Goal: Task Accomplishment & Management: Complete application form

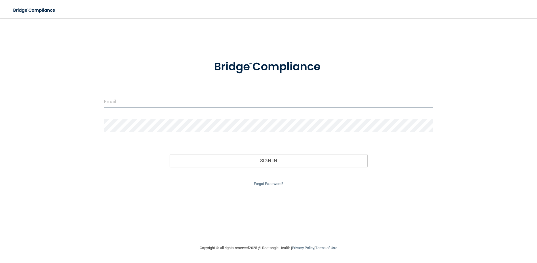
click at [199, 103] on input "email" at bounding box center [268, 101] width 329 height 13
click at [180, 103] on input "[PERSON_NAME][EMAIL_ADDRESS][DOMAIN_NAME]" at bounding box center [268, 101] width 329 height 13
click at [181, 103] on input "[PERSON_NAME][EMAIL_ADDRESS][DOMAIN_NAME]" at bounding box center [268, 101] width 329 height 13
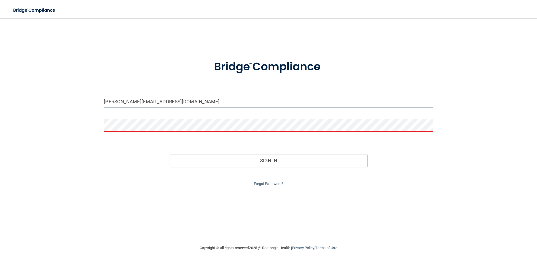
click at [182, 104] on input "[PERSON_NAME][EMAIL_ADDRESS][DOMAIN_NAME]" at bounding box center [268, 101] width 329 height 13
click at [185, 101] on input "[PERSON_NAME][EMAIL_ADDRESS][DOMAIN_NAME]" at bounding box center [268, 101] width 329 height 13
type input "[PERSON_NAME][EMAIL_ADDRESS][DOMAIN_NAME]"
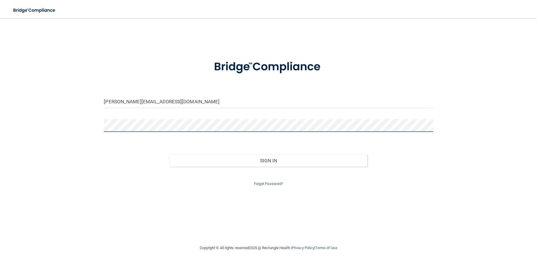
click at [170, 154] on button "Sign In" at bounding box center [268, 160] width 197 height 12
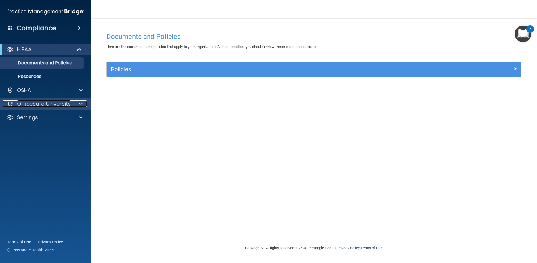
click at [73, 102] on div at bounding box center [80, 103] width 14 height 7
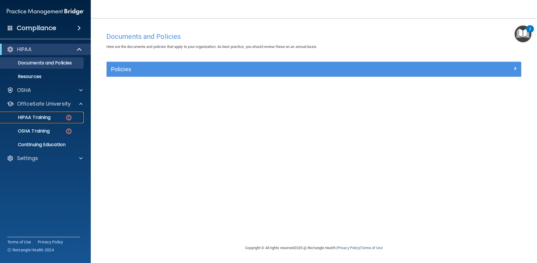
click at [56, 113] on link "HIPAA Training" at bounding box center [38, 117] width 89 height 11
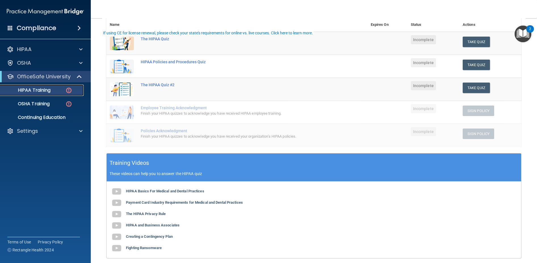
scroll to position [85, 0]
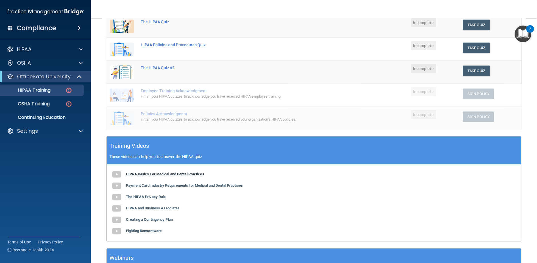
click at [158, 175] on b "HIPAA Basics For Medical and Dental Practices" at bounding box center [165, 174] width 78 height 4
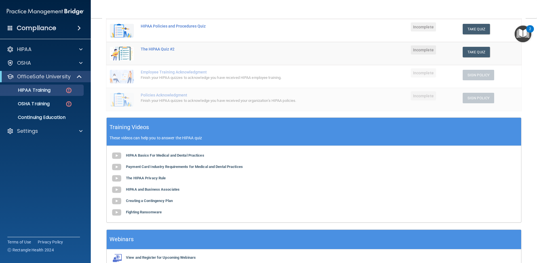
scroll to position [106, 0]
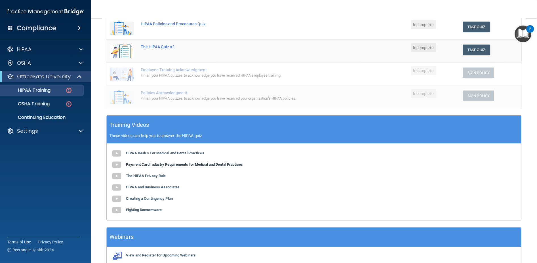
click at [211, 165] on b "Payment Card Industry Requirements for Medical and Dental Practices" at bounding box center [184, 164] width 117 height 4
click at [144, 175] on b "The HIPAA Privacy Rule" at bounding box center [146, 176] width 40 height 4
click at [172, 188] on b "HIPAA and Business Associates" at bounding box center [153, 187] width 54 height 4
click at [146, 200] on b "Creating a Contingency Plan" at bounding box center [149, 198] width 47 height 4
click at [156, 208] on b "Fighting Ransomware" at bounding box center [144, 210] width 36 height 4
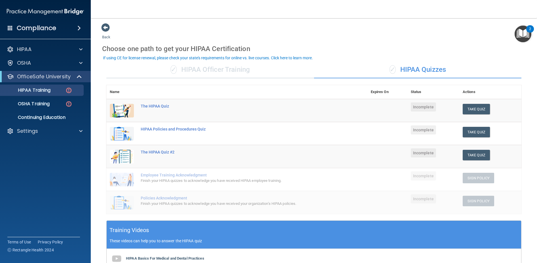
scroll to position [0, 0]
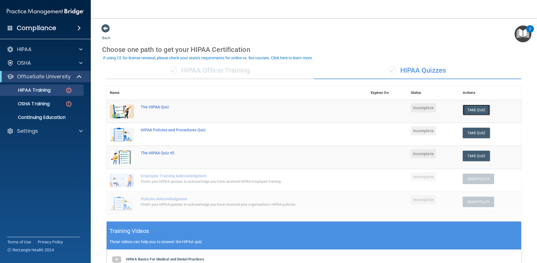
click at [477, 112] on button "Take Quiz" at bounding box center [476, 110] width 27 height 10
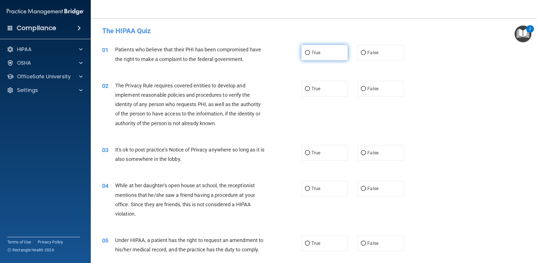
click at [322, 57] on label "True" at bounding box center [324, 53] width 47 height 16
click at [310, 55] on input "True" at bounding box center [307, 53] width 5 height 4
radio input "true"
click at [319, 81] on label "True" at bounding box center [324, 89] width 47 height 16
click at [310, 87] on input "True" at bounding box center [307, 89] width 5 height 4
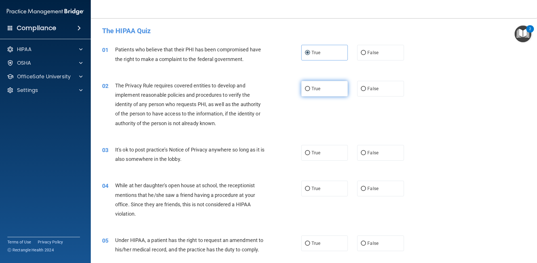
radio input "true"
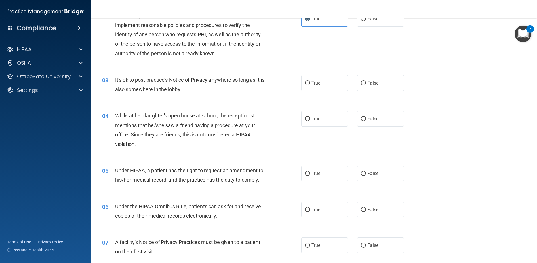
scroll to position [85, 0]
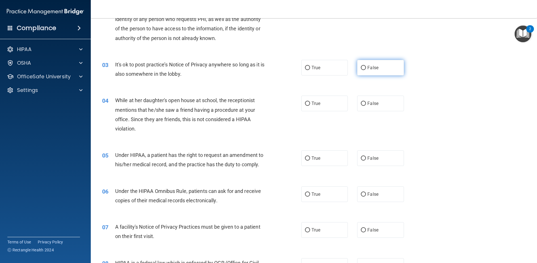
click at [357, 70] on label "False" at bounding box center [380, 68] width 47 height 16
click at [361, 70] on input "False" at bounding box center [363, 68] width 5 height 4
radio input "true"
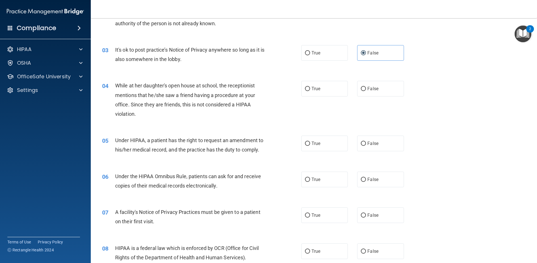
scroll to position [113, 0]
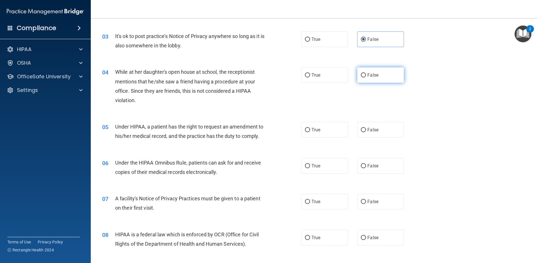
click at [373, 74] on span "False" at bounding box center [372, 74] width 11 height 5
click at [366, 74] on input "False" at bounding box center [363, 75] width 5 height 4
radio input "true"
click at [301, 132] on label "True" at bounding box center [324, 130] width 47 height 16
click at [305, 132] on input "True" at bounding box center [307, 130] width 5 height 4
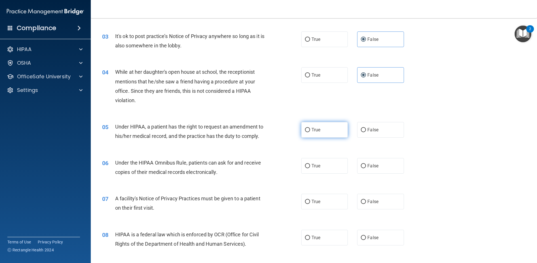
radio input "true"
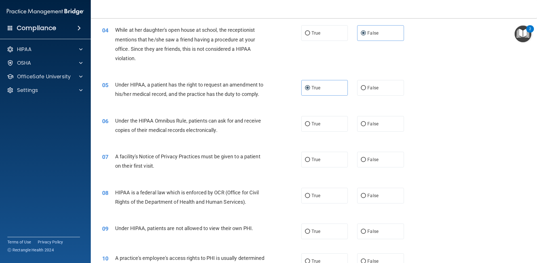
scroll to position [170, 0]
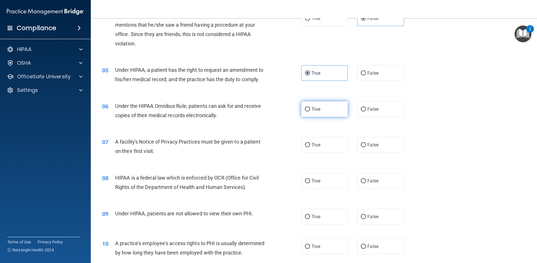
click at [305, 110] on input "True" at bounding box center [307, 109] width 5 height 4
radio input "true"
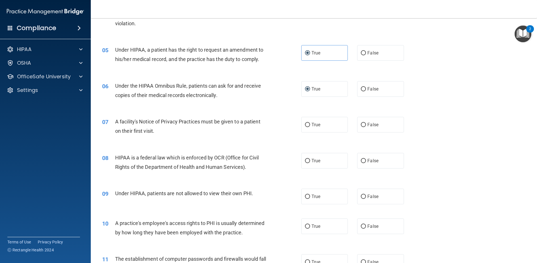
scroll to position [200, 0]
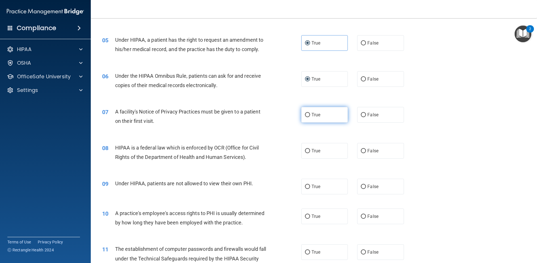
click at [330, 116] on label "True" at bounding box center [324, 115] width 47 height 16
click at [310, 116] on input "True" at bounding box center [307, 115] width 5 height 4
radio input "true"
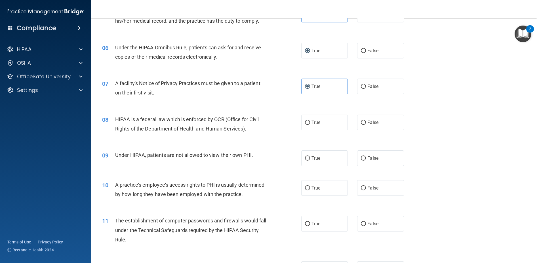
scroll to position [257, 0]
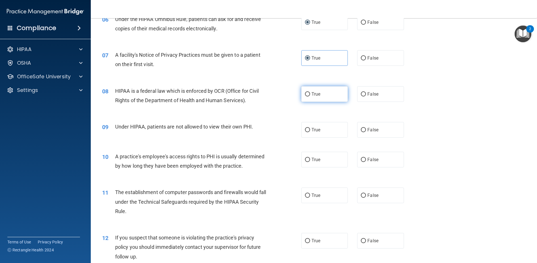
click at [325, 90] on label "True" at bounding box center [324, 94] width 47 height 16
click at [310, 92] on input "True" at bounding box center [307, 94] width 5 height 4
radio input "true"
click at [374, 134] on label "False" at bounding box center [380, 130] width 47 height 16
click at [366, 132] on input "False" at bounding box center [363, 130] width 5 height 4
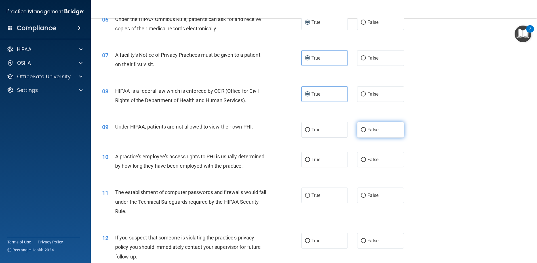
radio input "true"
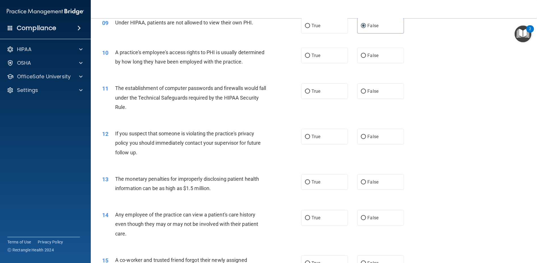
scroll to position [371, 0]
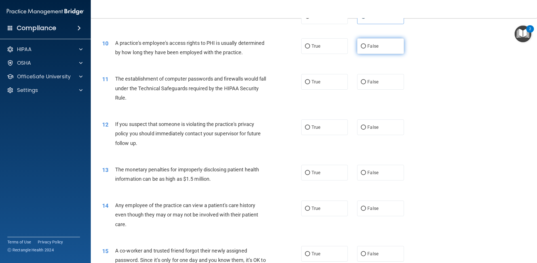
click at [367, 51] on label "False" at bounding box center [380, 46] width 47 height 16
click at [366, 49] on input "False" at bounding box center [363, 46] width 5 height 4
radio input "true"
click at [319, 86] on label "True" at bounding box center [324, 82] width 47 height 16
click at [310, 84] on input "True" at bounding box center [307, 82] width 5 height 4
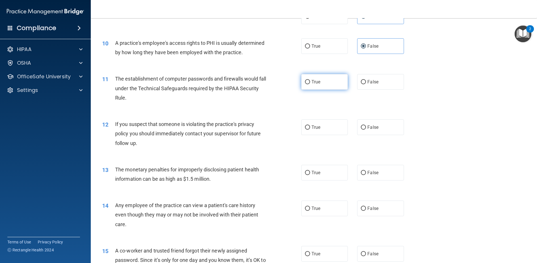
radio input "true"
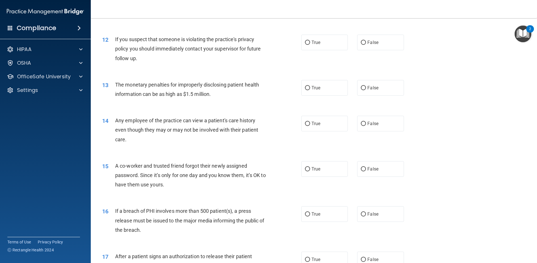
scroll to position [456, 0]
click at [316, 46] on label "True" at bounding box center [324, 42] width 47 height 16
click at [310, 45] on input "True" at bounding box center [307, 42] width 5 height 4
radio input "true"
click at [358, 95] on label "False" at bounding box center [380, 88] width 47 height 16
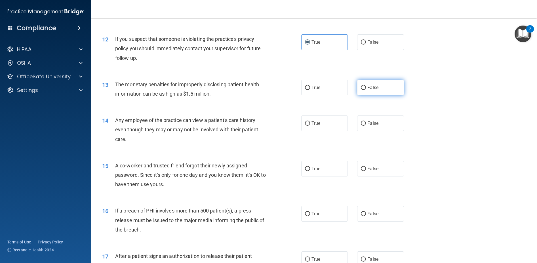
click at [361, 90] on input "False" at bounding box center [363, 88] width 5 height 4
radio input "true"
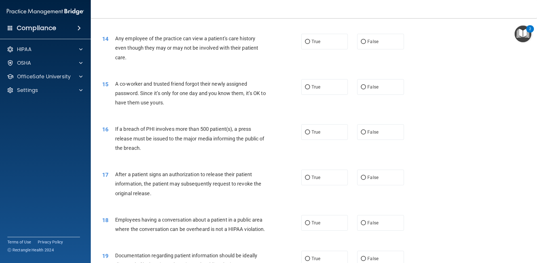
scroll to position [512, 0]
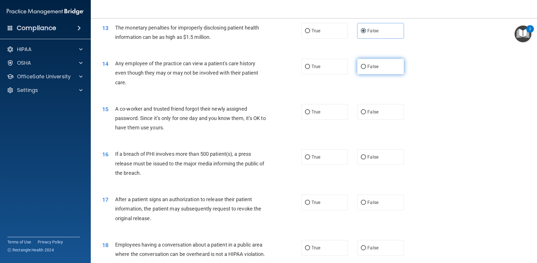
click at [373, 69] on span "False" at bounding box center [372, 66] width 11 height 5
click at [366, 69] on input "False" at bounding box center [363, 67] width 5 height 4
radio input "true"
click at [376, 132] on div "15 A co-worker and trusted friend forgot their newly assigned password. Since i…" at bounding box center [314, 119] width 432 height 45
click at [367, 115] on span "False" at bounding box center [372, 111] width 11 height 5
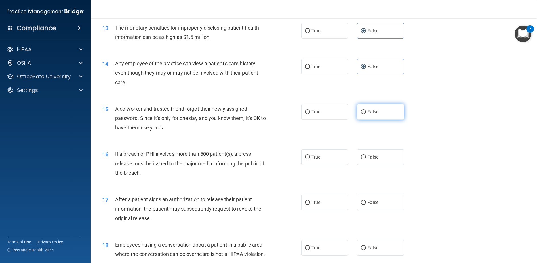
click at [366, 114] on input "False" at bounding box center [363, 112] width 5 height 4
radio input "true"
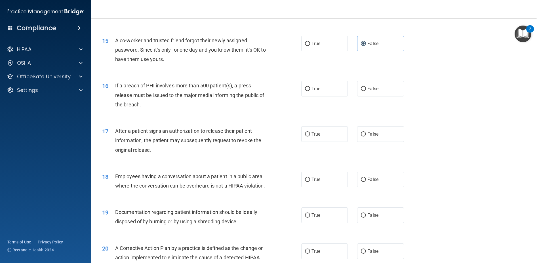
scroll to position [598, 0]
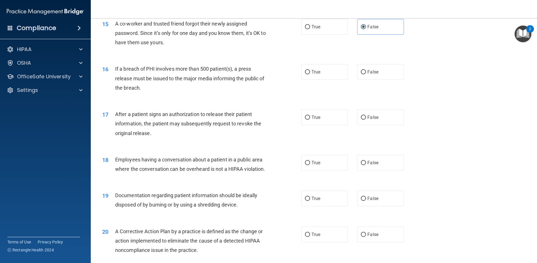
click at [354, 79] on div "True False" at bounding box center [357, 72] width 112 height 16
click at [363, 80] on label "False" at bounding box center [380, 72] width 47 height 16
click at [363, 74] on input "False" at bounding box center [363, 72] width 5 height 4
radio input "true"
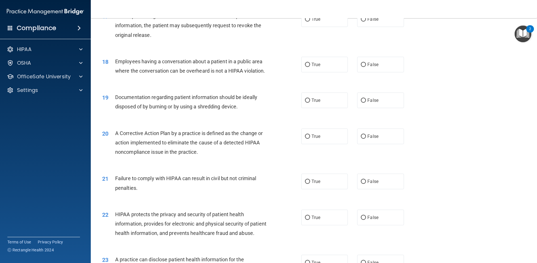
scroll to position [683, 0]
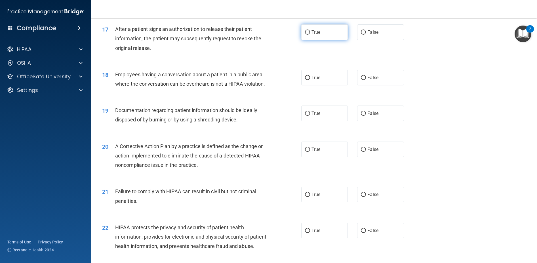
click at [329, 40] on label "True" at bounding box center [324, 32] width 47 height 16
click at [310, 35] on input "True" at bounding box center [307, 32] width 5 height 4
radio input "true"
click at [301, 85] on label "True" at bounding box center [324, 78] width 47 height 16
click at [305, 80] on input "True" at bounding box center [307, 78] width 5 height 4
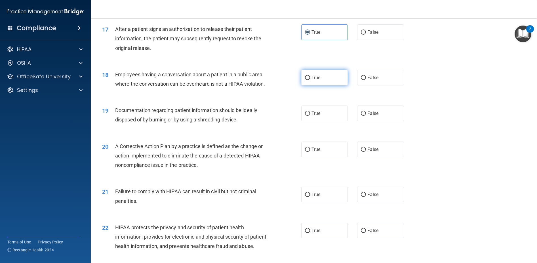
radio input "true"
click at [414, 89] on div "18 Employees having a conversation about a patient in a public area where the c…" at bounding box center [314, 81] width 432 height 36
click at [386, 85] on label "False" at bounding box center [380, 78] width 47 height 16
click at [366, 80] on input "False" at bounding box center [363, 78] width 5 height 4
radio input "true"
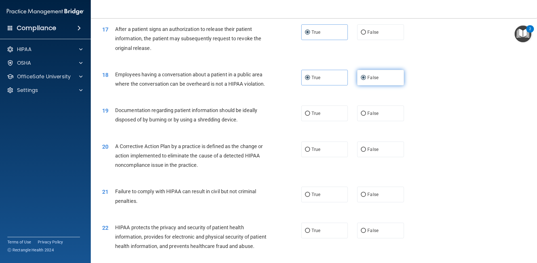
radio input "false"
click at [310, 121] on label "True" at bounding box center [324, 114] width 47 height 16
click at [310, 116] on input "True" at bounding box center [307, 114] width 5 height 4
radio input "true"
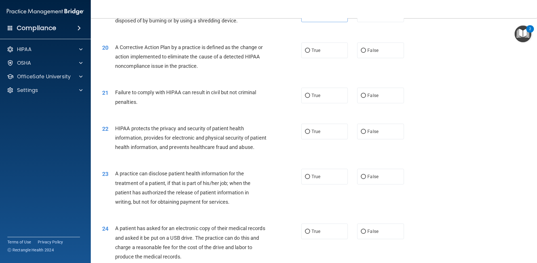
scroll to position [768, 0]
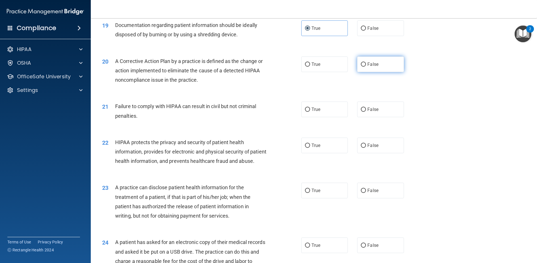
click at [357, 72] on label "False" at bounding box center [380, 64] width 47 height 16
click at [361, 67] on input "False" at bounding box center [363, 64] width 5 height 4
radio input "true"
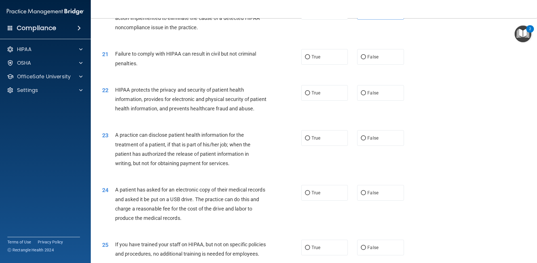
scroll to position [825, 0]
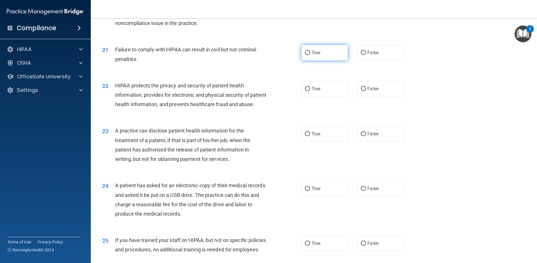
click at [330, 60] on label "True" at bounding box center [324, 53] width 47 height 16
click at [310, 55] on input "True" at bounding box center [307, 53] width 5 height 4
radio input "true"
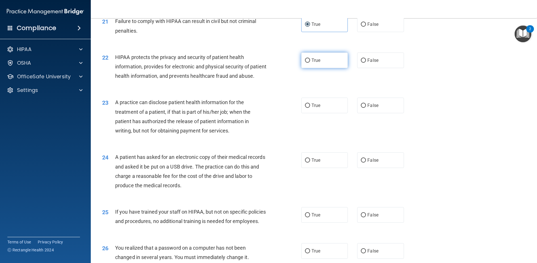
click at [341, 68] on label "True" at bounding box center [324, 60] width 47 height 16
click at [310, 63] on input "True" at bounding box center [307, 60] width 5 height 4
radio input "true"
click at [310, 113] on label "True" at bounding box center [324, 106] width 47 height 16
click at [310, 108] on input "True" at bounding box center [307, 106] width 5 height 4
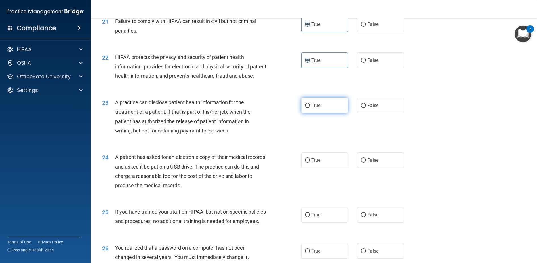
radio input "true"
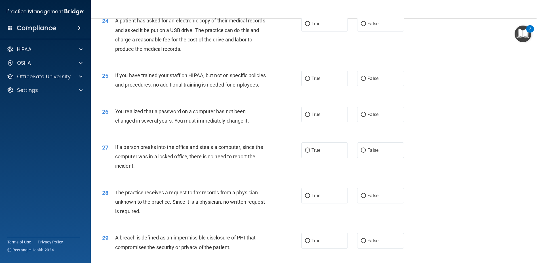
scroll to position [995, 0]
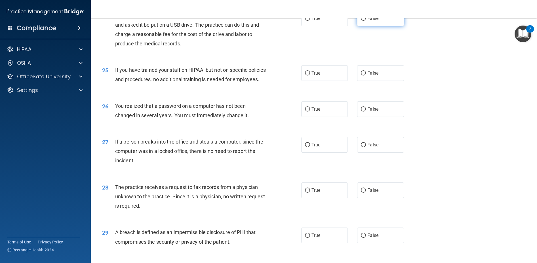
click at [374, 26] on label "False" at bounding box center [380, 18] width 47 height 16
click at [366, 21] on input "False" at bounding box center [363, 18] width 5 height 4
radio input "true"
click at [362, 75] on input "False" at bounding box center [363, 73] width 5 height 4
radio input "true"
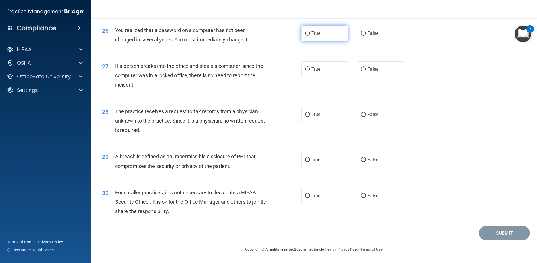
scroll to position [1108, 0]
click at [368, 36] on label "False" at bounding box center [380, 34] width 47 height 16
click at [366, 36] on input "False" at bounding box center [363, 33] width 5 height 4
radio input "true"
click at [361, 68] on input "False" at bounding box center [363, 69] width 5 height 4
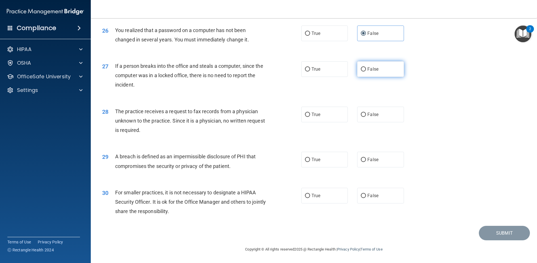
radio input "true"
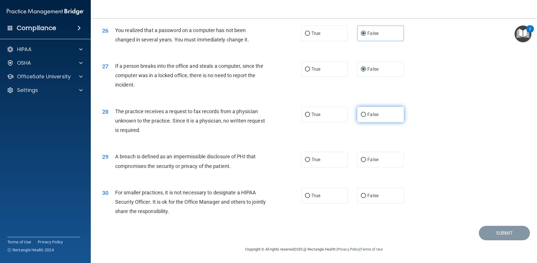
click at [367, 113] on span "False" at bounding box center [372, 114] width 11 height 5
click at [366, 113] on input "False" at bounding box center [363, 115] width 5 height 4
radio input "true"
click at [339, 167] on label "True" at bounding box center [324, 160] width 47 height 16
click at [310, 162] on input "True" at bounding box center [307, 160] width 5 height 4
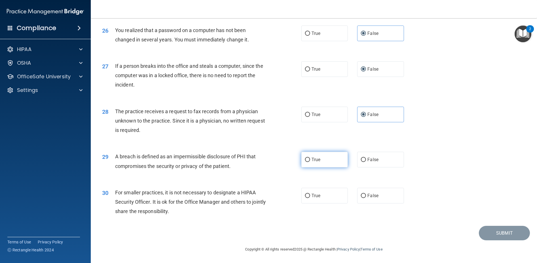
radio input "true"
click at [386, 201] on label "False" at bounding box center [380, 196] width 47 height 16
click at [366, 198] on input "False" at bounding box center [363, 196] width 5 height 4
radio input "true"
click at [497, 228] on button "Submit" at bounding box center [504, 233] width 51 height 14
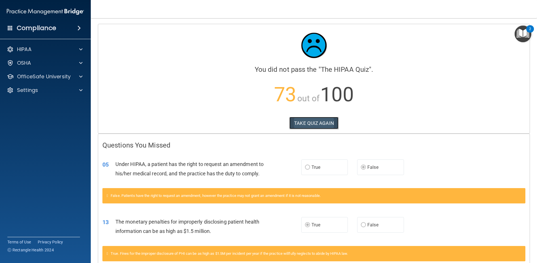
click at [323, 125] on button "TAKE QUIZ AGAIN" at bounding box center [313, 123] width 49 height 12
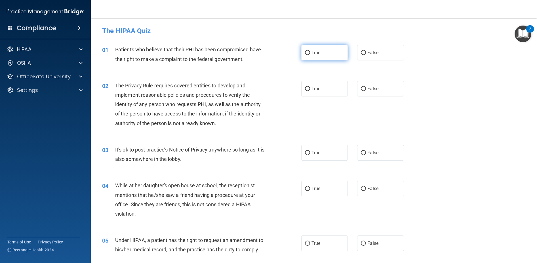
click at [319, 58] on label "True" at bounding box center [324, 53] width 47 height 16
click at [310, 55] on input "True" at bounding box center [307, 53] width 5 height 4
radio input "true"
click at [383, 163] on div "03 It's ok to post practice’s Notice of Privacy anywhere so long as it is also …" at bounding box center [314, 156] width 432 height 36
click at [378, 150] on label "False" at bounding box center [380, 153] width 47 height 16
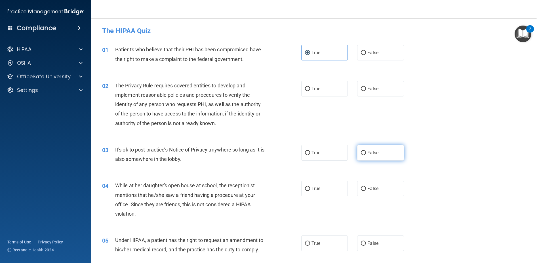
click at [366, 151] on input "False" at bounding box center [363, 153] width 5 height 4
radio input "true"
click at [338, 90] on label "True" at bounding box center [324, 89] width 47 height 16
click at [310, 90] on input "True" at bounding box center [307, 89] width 5 height 4
radio input "true"
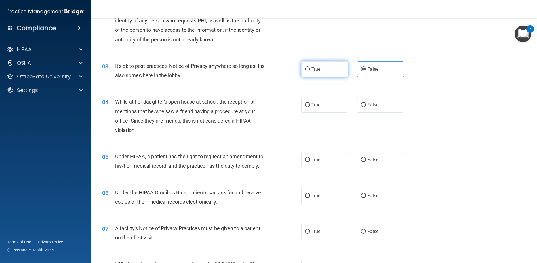
scroll to position [113, 0]
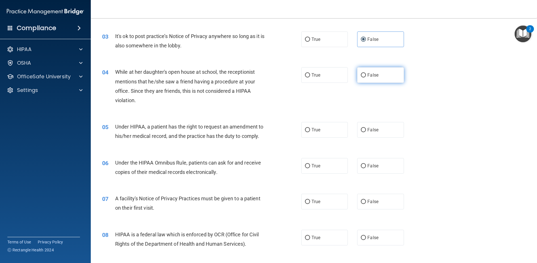
click at [357, 73] on label "False" at bounding box center [380, 75] width 47 height 16
click at [361, 73] on input "False" at bounding box center [363, 75] width 5 height 4
radio input "true"
click at [312, 131] on span "True" at bounding box center [316, 129] width 9 height 5
click at [310, 131] on input "True" at bounding box center [307, 130] width 5 height 4
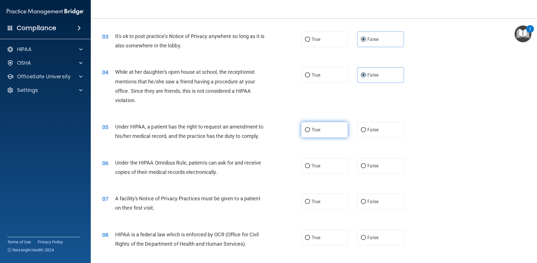
radio input "true"
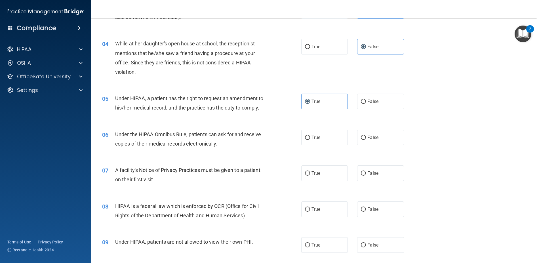
scroll to position [170, 0]
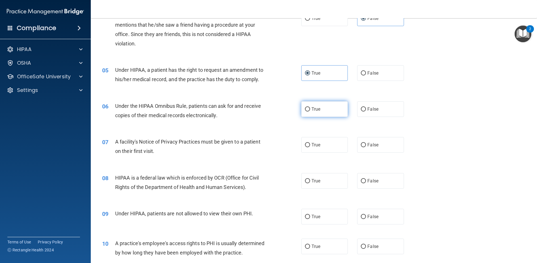
click at [315, 114] on label "True" at bounding box center [324, 109] width 47 height 16
click at [310, 112] on input "True" at bounding box center [307, 109] width 5 height 4
radio input "true"
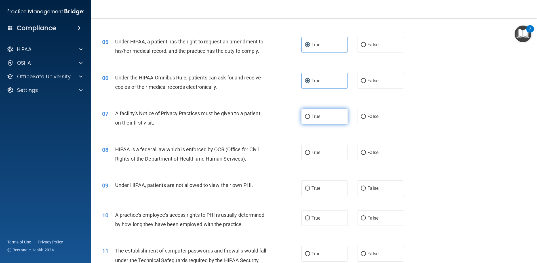
click at [311, 123] on label "True" at bounding box center [324, 117] width 47 height 16
click at [310, 119] on input "True" at bounding box center [307, 117] width 5 height 4
radio input "true"
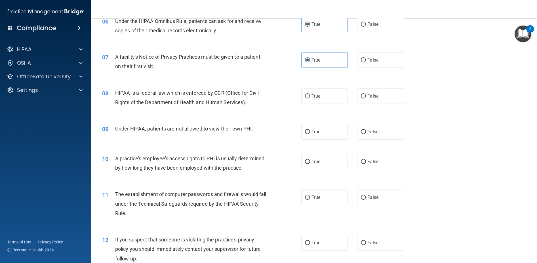
scroll to position [255, 0]
click at [325, 98] on label "True" at bounding box center [324, 96] width 47 height 16
click at [310, 98] on input "True" at bounding box center [307, 96] width 5 height 4
radio input "true"
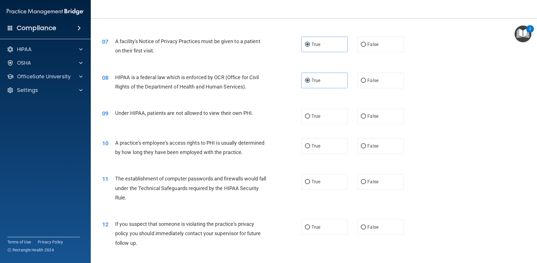
scroll to position [284, 0]
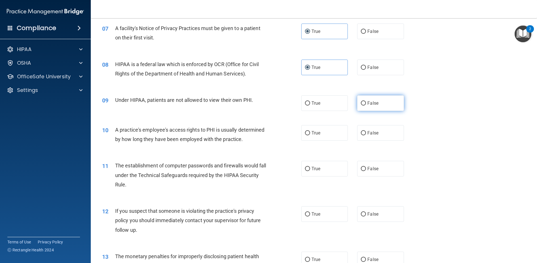
click at [382, 97] on label "False" at bounding box center [380, 103] width 47 height 16
click at [366, 101] on input "False" at bounding box center [363, 103] width 5 height 4
radio input "true"
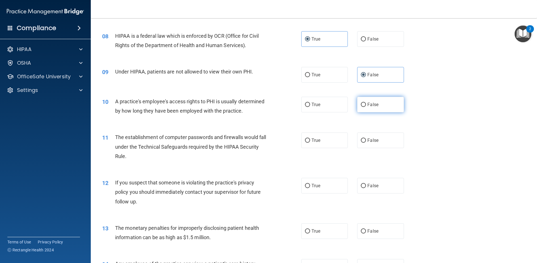
click at [375, 104] on span "False" at bounding box center [372, 104] width 11 height 5
click at [366, 104] on input "False" at bounding box center [363, 105] width 5 height 4
radio input "true"
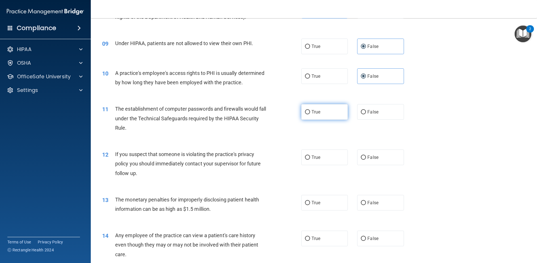
click at [324, 120] on label "True" at bounding box center [324, 112] width 47 height 16
click at [310, 114] on input "True" at bounding box center [307, 112] width 5 height 4
radio input "true"
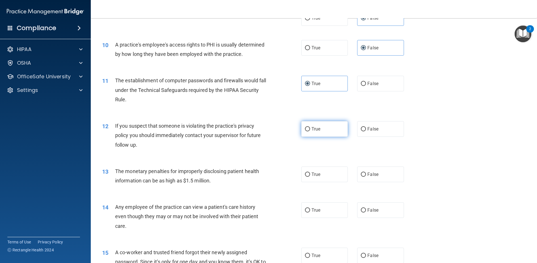
click at [305, 137] on label "True" at bounding box center [324, 129] width 47 height 16
click at [305, 131] on input "True" at bounding box center [307, 129] width 5 height 4
radio input "true"
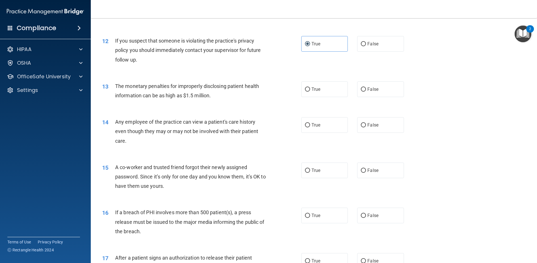
scroll to position [482, 0]
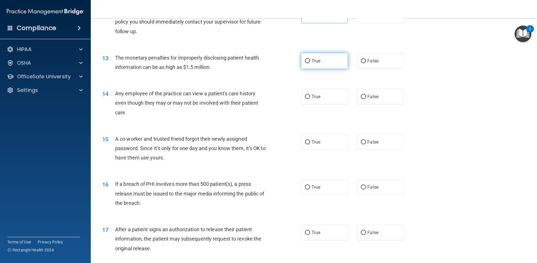
click at [344, 69] on label "True" at bounding box center [324, 61] width 47 height 16
click at [310, 63] on input "True" at bounding box center [307, 61] width 5 height 4
radio input "true"
click at [314, 99] on span "True" at bounding box center [316, 96] width 9 height 5
click at [310, 99] on input "True" at bounding box center [307, 97] width 5 height 4
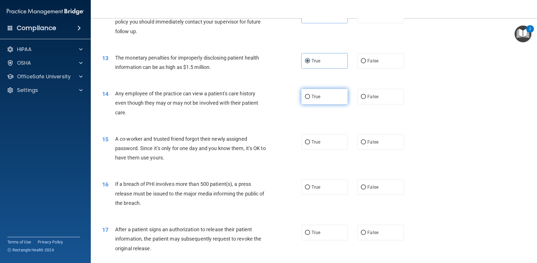
radio input "true"
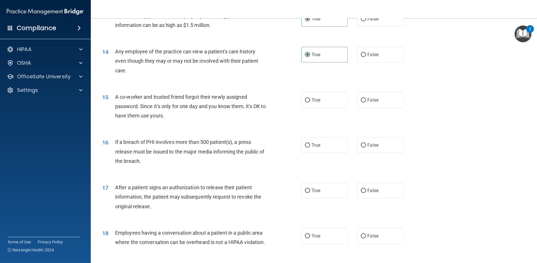
scroll to position [539, 0]
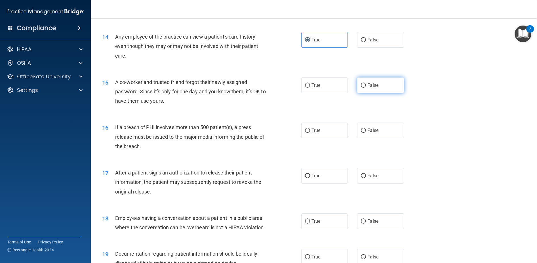
click at [357, 93] on label "False" at bounding box center [380, 85] width 47 height 16
click at [361, 88] on input "False" at bounding box center [363, 85] width 5 height 4
radio input "true"
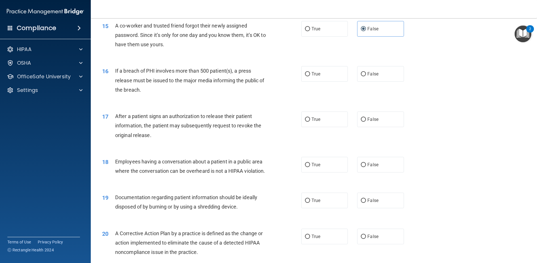
scroll to position [596, 0]
click at [313, 81] on label "True" at bounding box center [324, 74] width 47 height 16
click at [310, 76] on input "True" at bounding box center [307, 74] width 5 height 4
radio input "true"
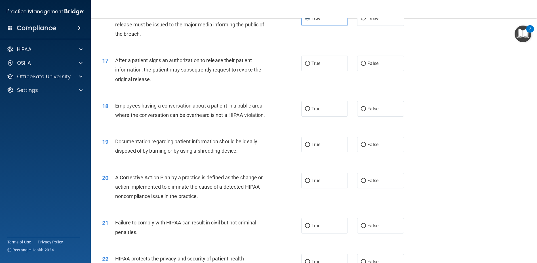
scroll to position [653, 0]
click at [328, 70] on label "True" at bounding box center [324, 62] width 47 height 16
click at [310, 65] on input "True" at bounding box center [307, 62] width 5 height 4
radio input "true"
click at [367, 110] on span "False" at bounding box center [372, 107] width 11 height 5
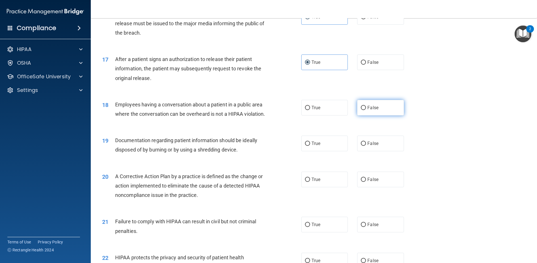
click at [365, 110] on input "False" at bounding box center [363, 108] width 5 height 4
radio input "true"
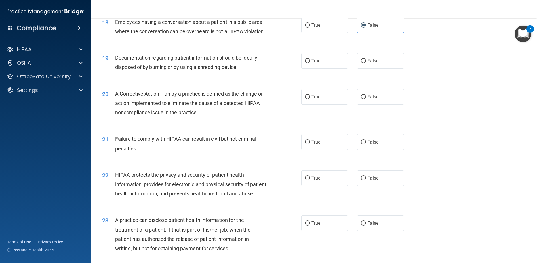
scroll to position [738, 0]
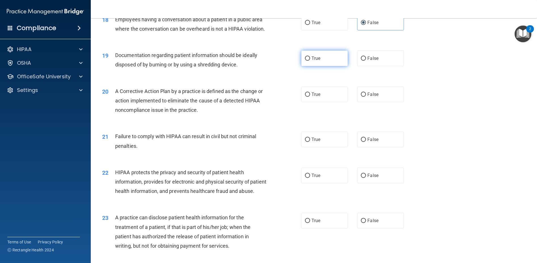
click at [301, 66] on label "True" at bounding box center [324, 59] width 47 height 16
click at [305, 61] on input "True" at bounding box center [307, 58] width 5 height 4
radio input "true"
click at [318, 102] on label "True" at bounding box center [324, 95] width 47 height 16
click at [310, 97] on input "True" at bounding box center [307, 95] width 5 height 4
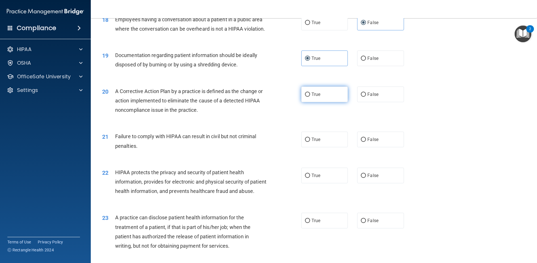
radio input "true"
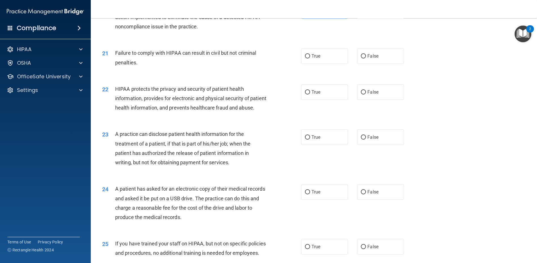
scroll to position [823, 0]
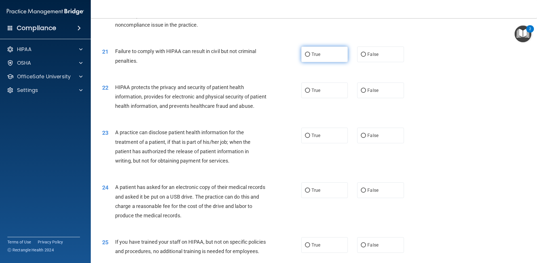
click at [327, 62] on label "True" at bounding box center [324, 55] width 47 height 16
click at [310, 57] on input "True" at bounding box center [307, 54] width 5 height 4
radio input "true"
click at [307, 93] on input "True" at bounding box center [307, 91] width 5 height 4
radio input "true"
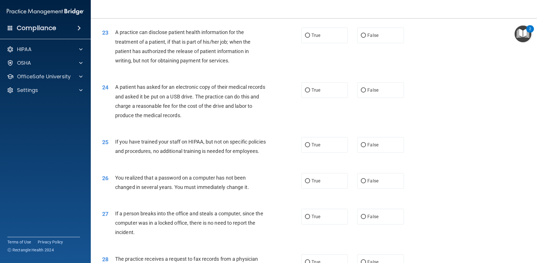
scroll to position [936, 0]
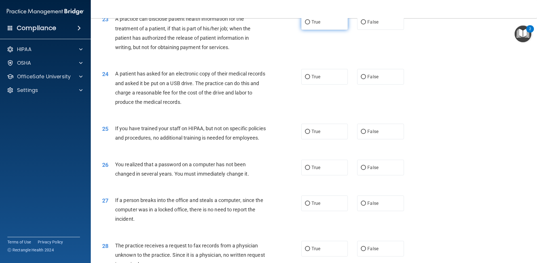
click at [313, 25] on span "True" at bounding box center [316, 21] width 9 height 5
click at [310, 24] on input "True" at bounding box center [307, 22] width 5 height 4
radio input "true"
click at [337, 85] on label "True" at bounding box center [324, 77] width 47 height 16
click at [310, 79] on input "True" at bounding box center [307, 77] width 5 height 4
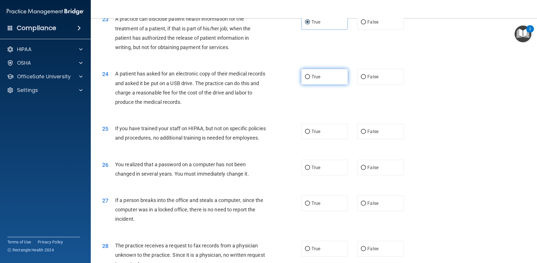
radio input "true"
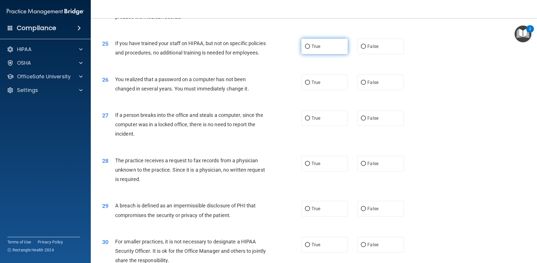
click at [318, 54] on label "True" at bounding box center [324, 47] width 47 height 16
click at [310, 49] on input "True" at bounding box center [307, 47] width 5 height 4
radio input "true"
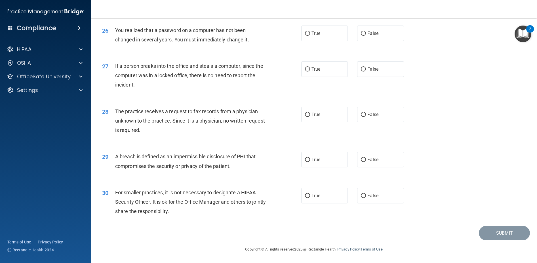
scroll to position [1078, 0]
click at [305, 41] on label "True" at bounding box center [324, 34] width 47 height 16
click at [305, 36] on input "True" at bounding box center [307, 33] width 5 height 4
radio input "true"
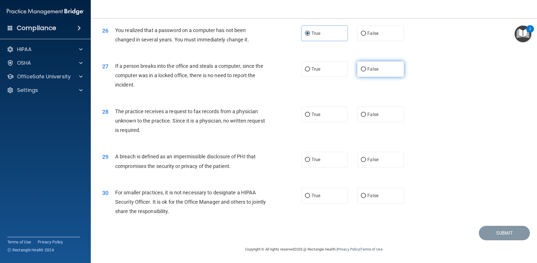
click at [371, 69] on span "False" at bounding box center [372, 68] width 11 height 5
click at [366, 69] on input "False" at bounding box center [363, 69] width 5 height 4
radio input "true"
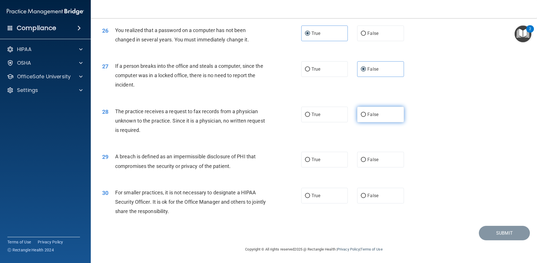
click at [368, 122] on label "False" at bounding box center [380, 115] width 47 height 16
click at [366, 117] on input "False" at bounding box center [363, 115] width 5 height 4
radio input "true"
click at [330, 153] on label "True" at bounding box center [324, 160] width 47 height 16
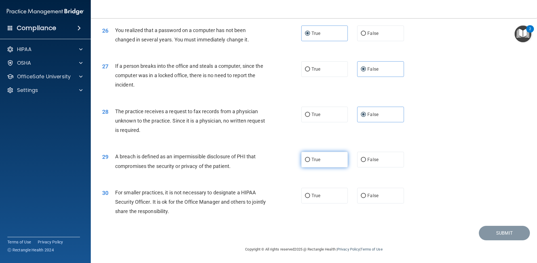
click at [310, 158] on input "True" at bounding box center [307, 160] width 5 height 4
radio input "true"
click at [384, 194] on label "False" at bounding box center [380, 196] width 47 height 16
click at [366, 194] on input "False" at bounding box center [363, 196] width 5 height 4
radio input "true"
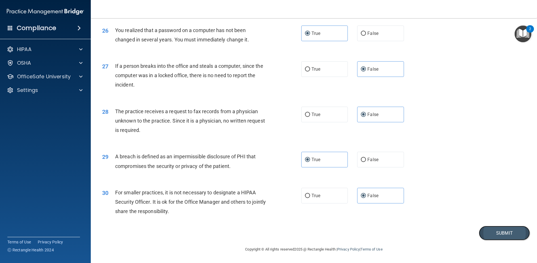
click at [499, 231] on button "Submit" at bounding box center [504, 233] width 51 height 14
click at [507, 235] on button "Submit" at bounding box center [504, 233] width 51 height 14
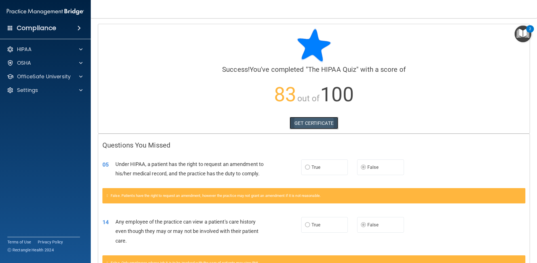
click at [318, 122] on link "GET CERTIFICATE" at bounding box center [314, 123] width 49 height 12
click at [55, 52] on div "HIPAA" at bounding box center [38, 49] width 70 height 7
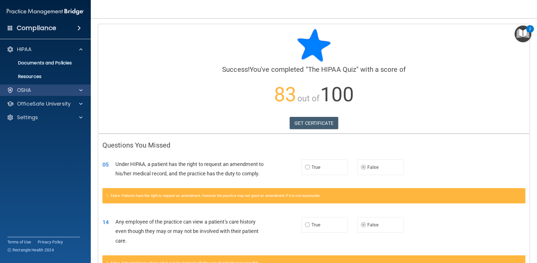
click at [68, 94] on div "OSHA" at bounding box center [45, 90] width 91 height 11
click at [72, 94] on div "OSHA" at bounding box center [45, 90] width 91 height 11
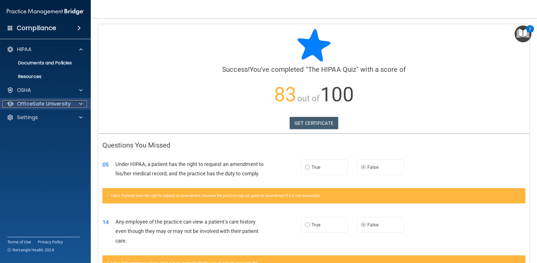
click at [75, 105] on div at bounding box center [80, 103] width 14 height 7
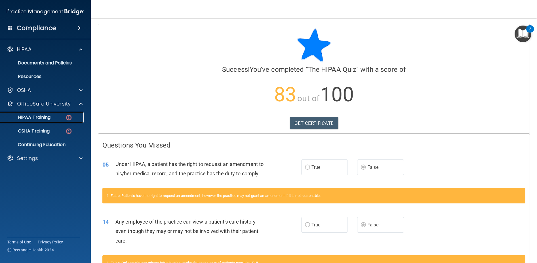
click at [62, 117] on div "HIPAA Training" at bounding box center [42, 118] width 77 height 6
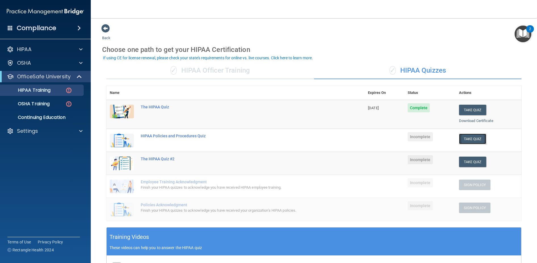
click at [473, 140] on button "Take Quiz" at bounding box center [472, 139] width 27 height 10
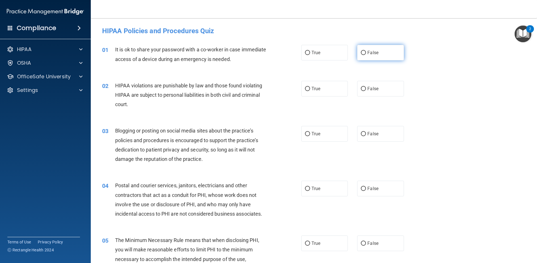
click at [389, 50] on label "False" at bounding box center [380, 53] width 47 height 16
click at [366, 51] on input "False" at bounding box center [363, 53] width 5 height 4
radio input "true"
click at [312, 95] on label "True" at bounding box center [324, 89] width 47 height 16
click at [310, 91] on input "True" at bounding box center [307, 89] width 5 height 4
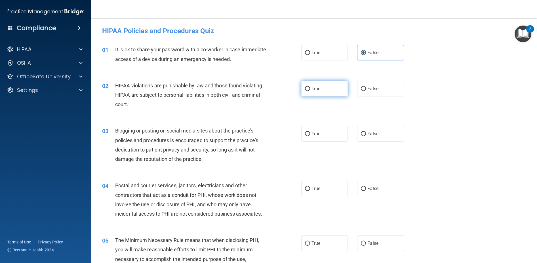
radio input "true"
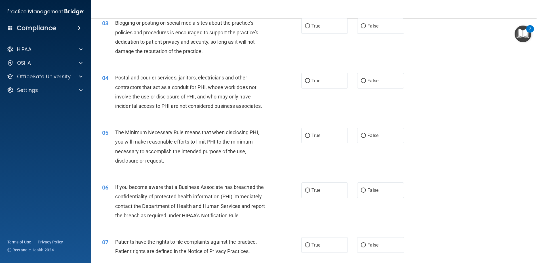
scroll to position [113, 0]
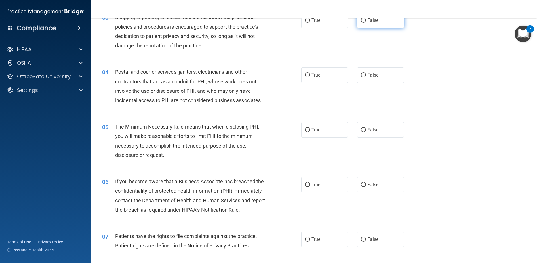
click at [362, 21] on input "False" at bounding box center [363, 20] width 5 height 4
radio input "true"
click at [319, 81] on label "True" at bounding box center [324, 75] width 47 height 16
click at [310, 77] on input "True" at bounding box center [307, 75] width 5 height 4
radio input "true"
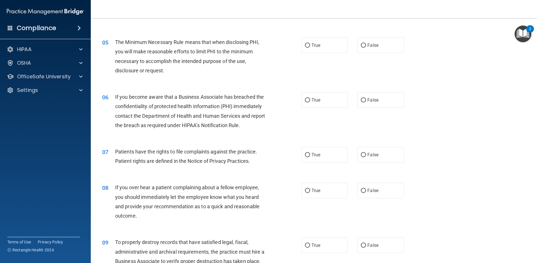
scroll to position [199, 0]
click at [327, 39] on label "True" at bounding box center [324, 45] width 47 height 16
click at [310, 43] on input "True" at bounding box center [307, 45] width 5 height 4
radio input "true"
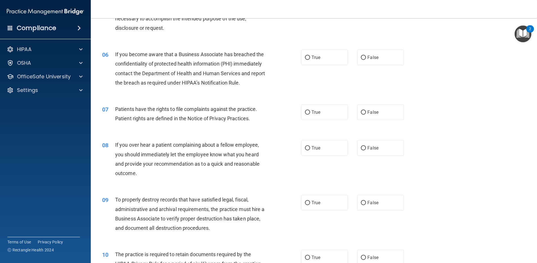
scroll to position [227, 0]
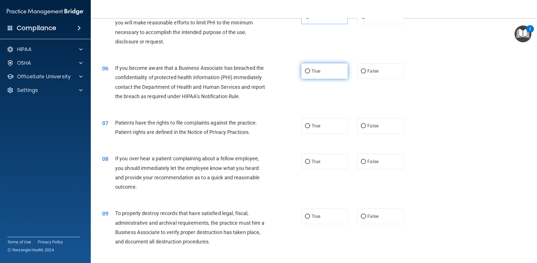
click at [320, 72] on label "True" at bounding box center [324, 71] width 47 height 16
click at [310, 72] on input "True" at bounding box center [307, 71] width 5 height 4
radio input "true"
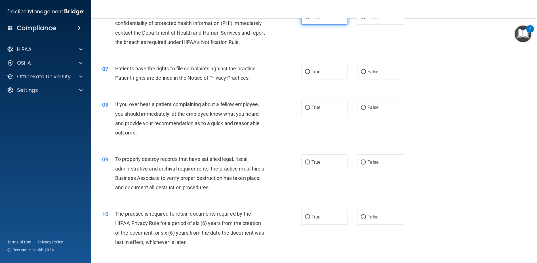
scroll to position [284, 0]
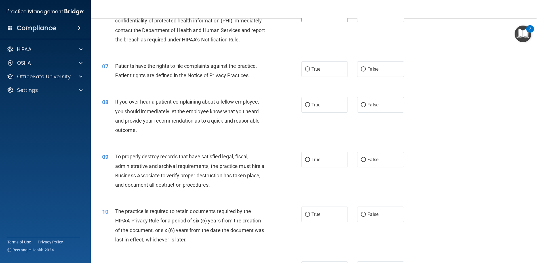
click at [294, 67] on div "07 Patients have the rights to file complaints against the practice. Patient ri…" at bounding box center [202, 72] width 216 height 22
click at [318, 64] on label "True" at bounding box center [324, 69] width 47 height 16
click at [310, 67] on input "True" at bounding box center [307, 69] width 5 height 4
radio input "true"
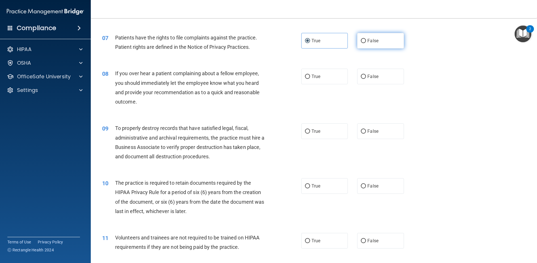
click at [364, 37] on label "False" at bounding box center [380, 41] width 47 height 16
click at [364, 39] on input "False" at bounding box center [363, 41] width 5 height 4
radio input "true"
click at [323, 48] on label "True" at bounding box center [324, 41] width 47 height 16
click at [310, 43] on input "True" at bounding box center [307, 41] width 5 height 4
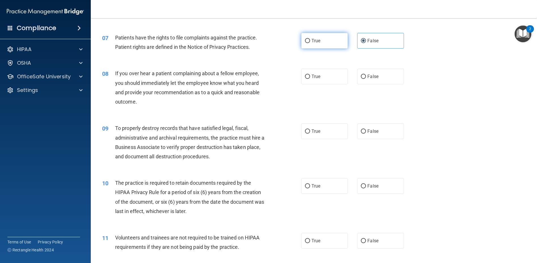
radio input "true"
radio input "false"
click at [367, 79] on span "False" at bounding box center [372, 76] width 11 height 5
click at [365, 79] on input "False" at bounding box center [363, 77] width 5 height 4
radio input "true"
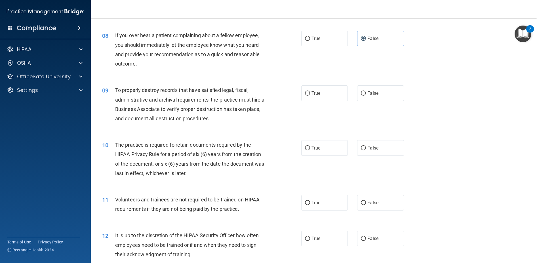
scroll to position [340, 0]
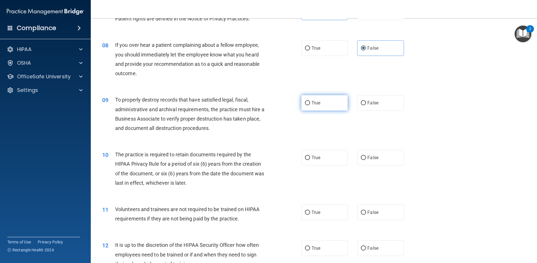
click at [305, 102] on input "True" at bounding box center [307, 103] width 5 height 4
radio input "true"
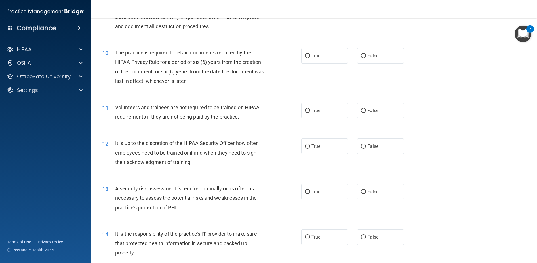
scroll to position [426, 0]
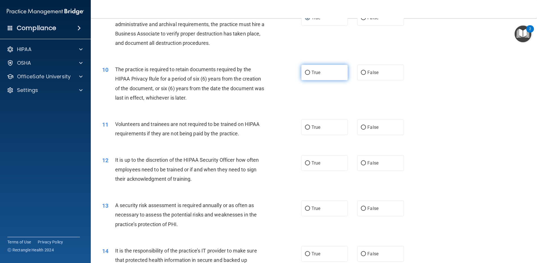
click at [310, 67] on label "True" at bounding box center [324, 73] width 47 height 16
click at [310, 71] on input "True" at bounding box center [307, 73] width 5 height 4
radio input "true"
click at [390, 131] on label "False" at bounding box center [380, 127] width 47 height 16
click at [366, 130] on input "False" at bounding box center [363, 127] width 5 height 4
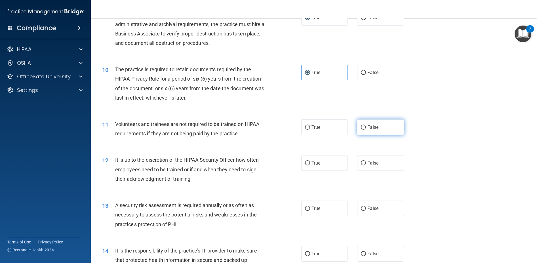
radio input "true"
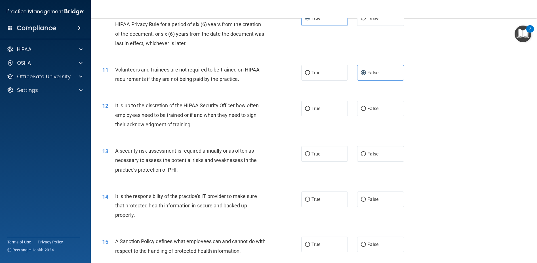
scroll to position [482, 0]
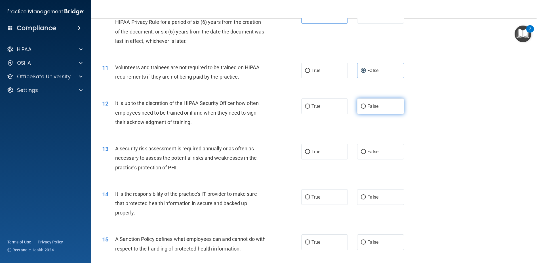
click at [357, 112] on label "False" at bounding box center [380, 106] width 47 height 16
click at [361, 109] on input "False" at bounding box center [363, 106] width 5 height 4
radio input "true"
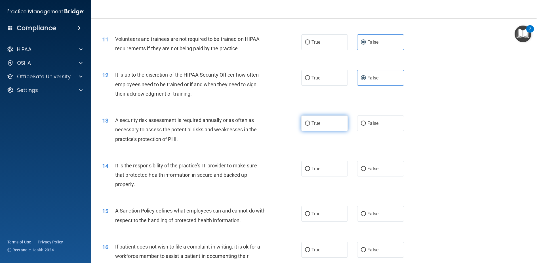
click at [314, 119] on label "True" at bounding box center [324, 123] width 47 height 16
click at [310, 121] on input "True" at bounding box center [307, 123] width 5 height 4
radio input "true"
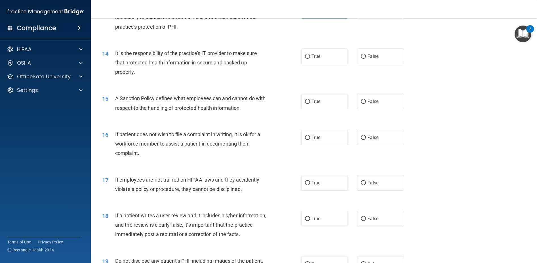
scroll to position [624, 0]
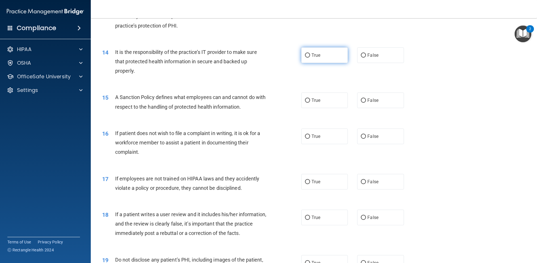
click at [327, 52] on label "True" at bounding box center [324, 55] width 47 height 16
click at [310, 53] on input "True" at bounding box center [307, 55] width 5 height 4
radio input "true"
click at [306, 106] on label "True" at bounding box center [324, 101] width 47 height 16
click at [306, 103] on input "True" at bounding box center [307, 100] width 5 height 4
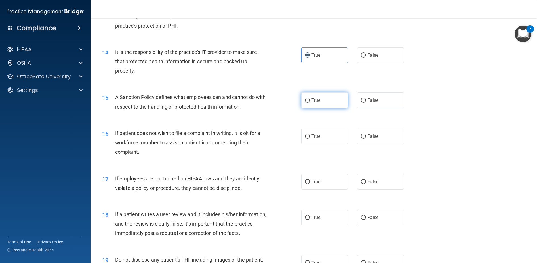
radio input "true"
click at [323, 141] on label "True" at bounding box center [324, 137] width 47 height 16
click at [310, 139] on input "True" at bounding box center [307, 136] width 5 height 4
radio input "true"
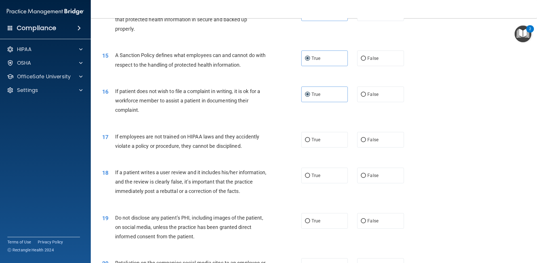
scroll to position [681, 0]
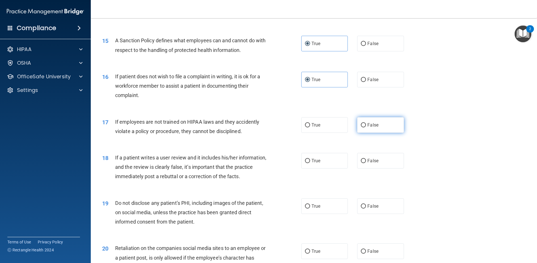
click at [360, 129] on label "False" at bounding box center [380, 125] width 47 height 16
click at [361, 127] on input "False" at bounding box center [363, 125] width 5 height 4
radio input "true"
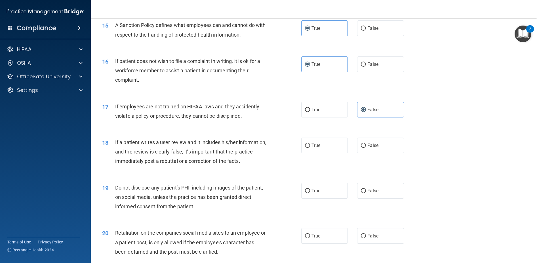
scroll to position [738, 0]
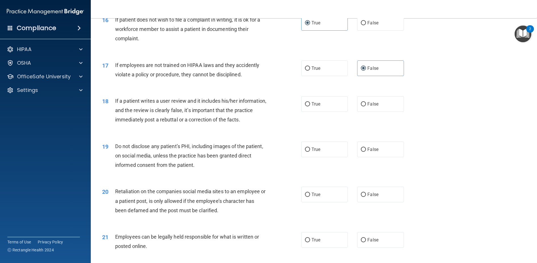
click at [379, 93] on div "18 If a patient writes a user review and it includes his/her information, and t…" at bounding box center [314, 111] width 432 height 45
click at [378, 97] on label "False" at bounding box center [380, 104] width 47 height 16
click at [366, 102] on input "False" at bounding box center [363, 104] width 5 height 4
radio input "true"
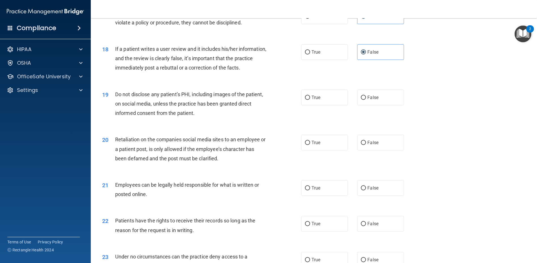
scroll to position [794, 0]
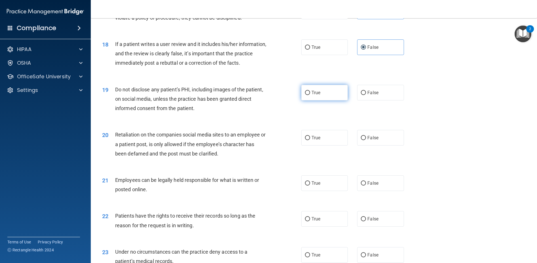
click at [317, 96] on label "True" at bounding box center [324, 93] width 47 height 16
click at [310, 95] on input "True" at bounding box center [307, 93] width 5 height 4
radio input "true"
click at [357, 142] on label "False" at bounding box center [380, 138] width 47 height 16
click at [361, 140] on input "False" at bounding box center [363, 138] width 5 height 4
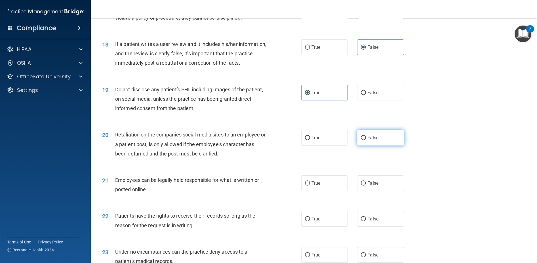
radio input "true"
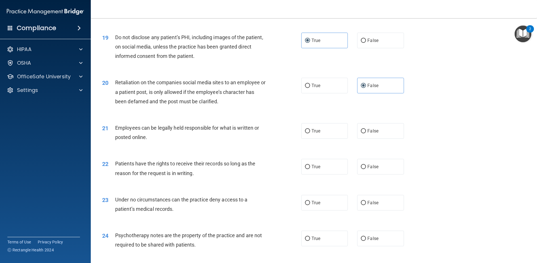
scroll to position [880, 0]
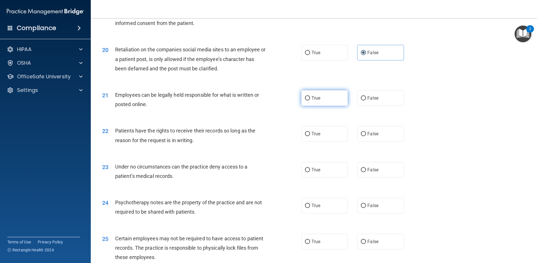
click at [318, 100] on span "True" at bounding box center [316, 97] width 9 height 5
click at [310, 100] on input "True" at bounding box center [307, 98] width 5 height 4
radio input "true"
click at [365, 137] on label "False" at bounding box center [380, 134] width 47 height 16
click at [365, 136] on input "False" at bounding box center [363, 134] width 5 height 4
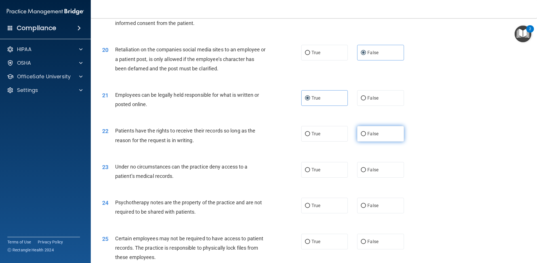
radio input "true"
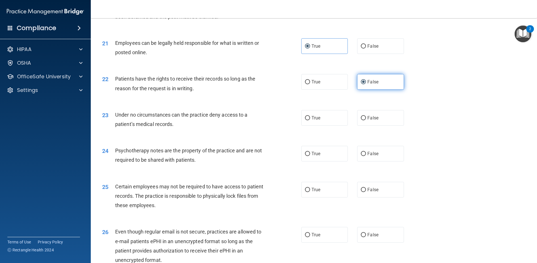
scroll to position [936, 0]
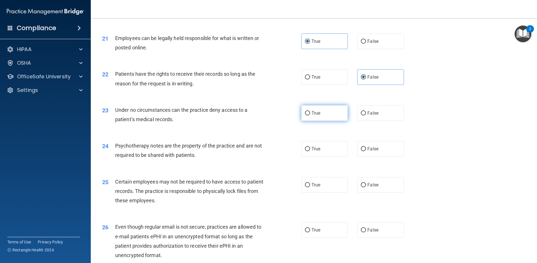
click at [323, 119] on label "True" at bounding box center [324, 113] width 47 height 16
click at [310, 115] on input "True" at bounding box center [307, 113] width 5 height 4
radio input "true"
click at [375, 144] on label "False" at bounding box center [380, 149] width 47 height 16
click at [366, 147] on input "False" at bounding box center [363, 149] width 5 height 4
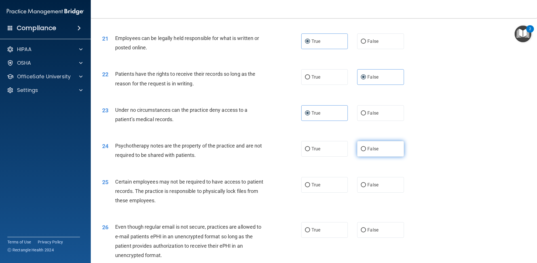
radio input "true"
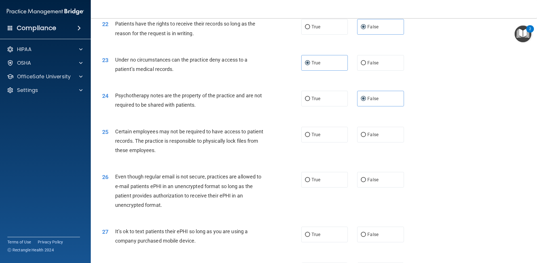
scroll to position [993, 0]
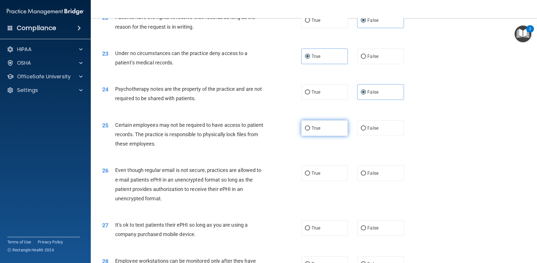
click at [335, 129] on label "True" at bounding box center [324, 128] width 47 height 16
click at [310, 129] on input "True" at bounding box center [307, 128] width 5 height 4
radio input "true"
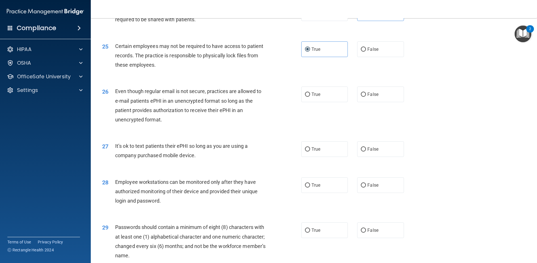
scroll to position [1078, 0]
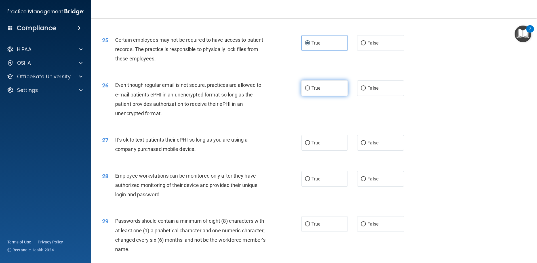
click at [323, 83] on label "True" at bounding box center [324, 88] width 47 height 16
click at [310, 86] on input "True" at bounding box center [307, 88] width 5 height 4
radio input "true"
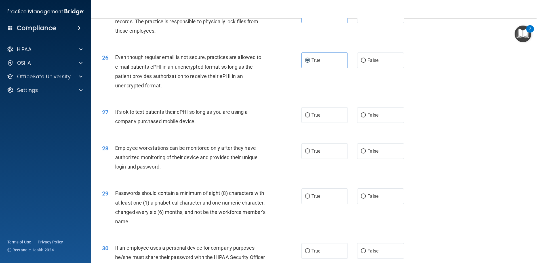
scroll to position [1107, 0]
click at [354, 119] on div "True False" at bounding box center [357, 115] width 112 height 16
click at [359, 119] on label "False" at bounding box center [380, 115] width 47 height 16
click at [361, 117] on input "False" at bounding box center [363, 115] width 5 height 4
radio input "true"
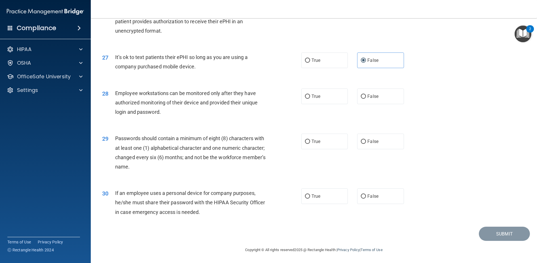
scroll to position [1161, 0]
click at [314, 94] on span "True" at bounding box center [316, 95] width 9 height 5
click at [310, 94] on input "True" at bounding box center [307, 96] width 5 height 4
radio input "true"
click at [311, 145] on label "True" at bounding box center [324, 141] width 47 height 16
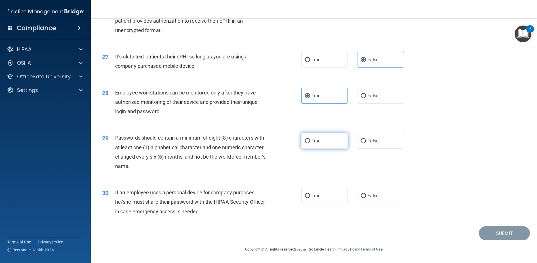
click at [310, 143] on input "True" at bounding box center [307, 141] width 5 height 4
radio input "true"
click at [380, 196] on label "False" at bounding box center [380, 196] width 47 height 16
click at [366, 196] on input "False" at bounding box center [363, 196] width 5 height 4
radio input "true"
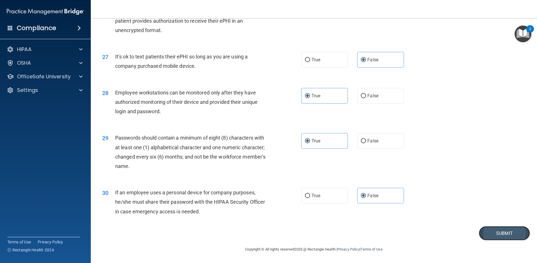
click at [516, 231] on button "Submit" at bounding box center [504, 233] width 51 height 14
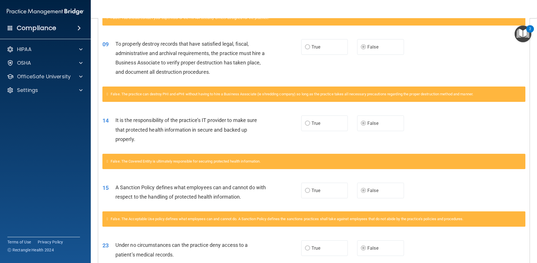
scroll to position [199, 0]
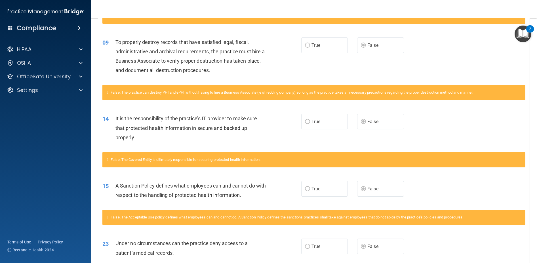
click at [329, 127] on label "True" at bounding box center [324, 122] width 47 height 16
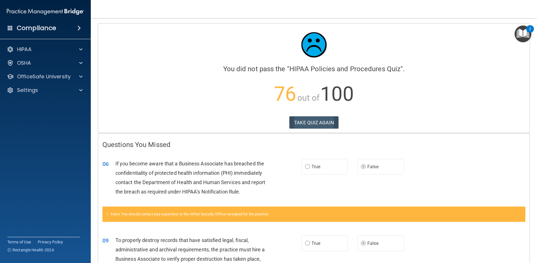
scroll to position [0, 0]
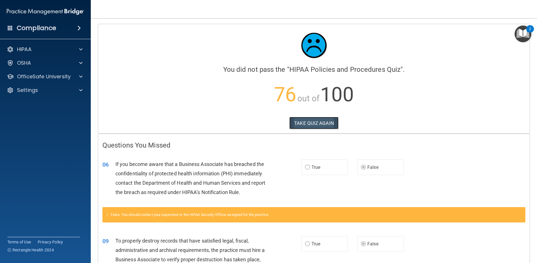
click at [322, 125] on button "TAKE QUIZ AGAIN" at bounding box center [313, 123] width 49 height 12
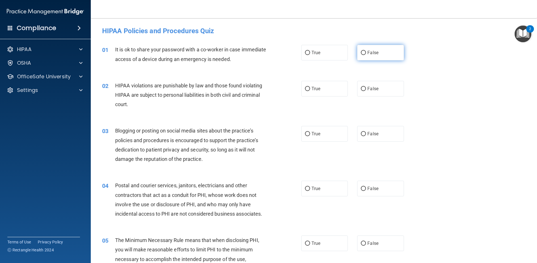
click at [357, 51] on label "False" at bounding box center [380, 53] width 47 height 16
click at [361, 51] on input "False" at bounding box center [363, 53] width 5 height 4
radio input "true"
click at [319, 91] on label "True" at bounding box center [324, 89] width 47 height 16
click at [310, 91] on input "True" at bounding box center [307, 89] width 5 height 4
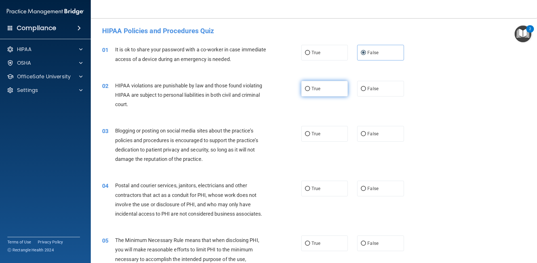
radio input "true"
click at [361, 133] on input "False" at bounding box center [363, 134] width 5 height 4
radio input "true"
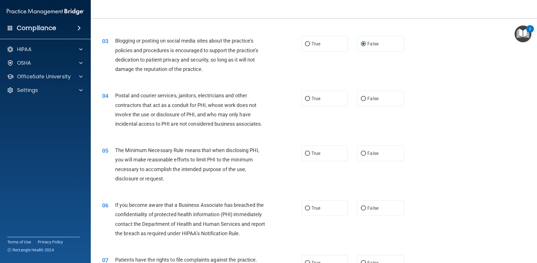
scroll to position [113, 0]
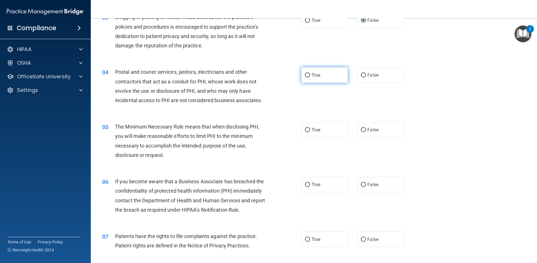
click at [336, 79] on label "True" at bounding box center [324, 75] width 47 height 16
click at [310, 77] on input "True" at bounding box center [307, 75] width 5 height 4
radio input "true"
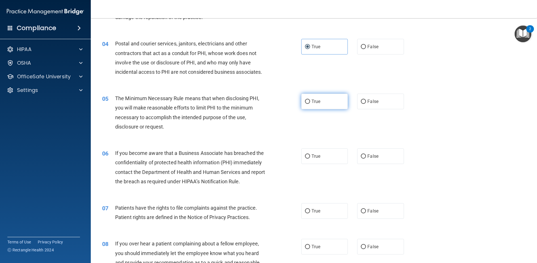
click at [313, 109] on label "True" at bounding box center [324, 102] width 47 height 16
click at [310, 104] on input "True" at bounding box center [307, 102] width 5 height 4
radio input "true"
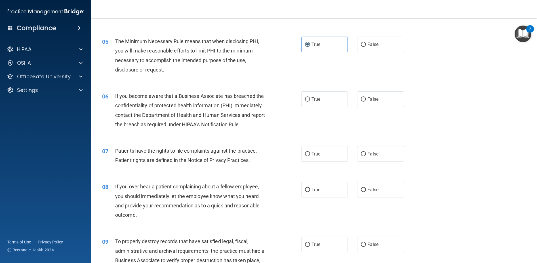
scroll to position [227, 0]
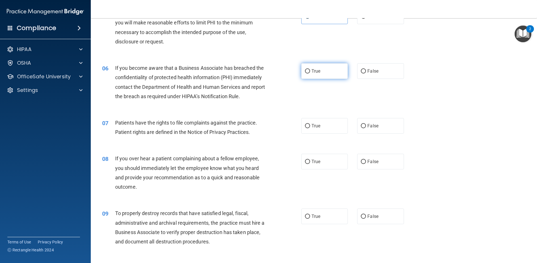
click at [316, 71] on span "True" at bounding box center [316, 70] width 9 height 5
click at [310, 71] on input "True" at bounding box center [307, 71] width 5 height 4
radio input "true"
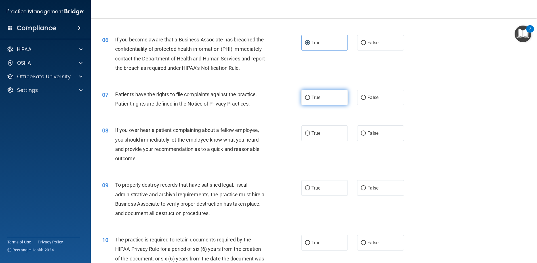
click at [331, 103] on label "True" at bounding box center [324, 98] width 47 height 16
click at [310, 100] on input "True" at bounding box center [307, 98] width 5 height 4
radio input "true"
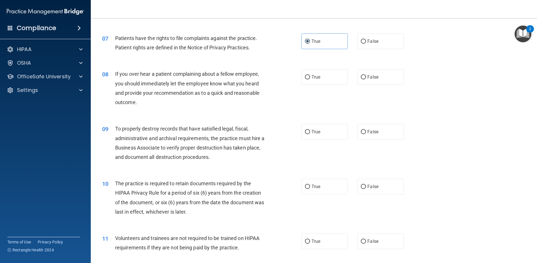
scroll to position [312, 0]
click at [375, 82] on label "False" at bounding box center [380, 77] width 47 height 16
click at [366, 79] on input "False" at bounding box center [363, 77] width 5 height 4
radio input "true"
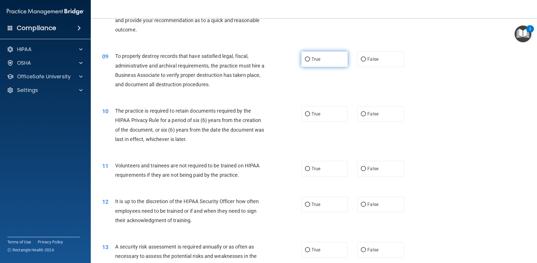
scroll to position [397, 0]
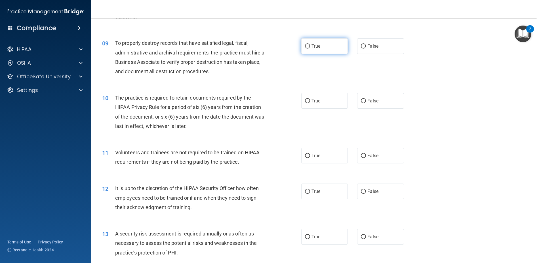
click at [312, 45] on span "True" at bounding box center [316, 45] width 9 height 5
click at [310, 45] on input "True" at bounding box center [307, 46] width 5 height 4
radio input "true"
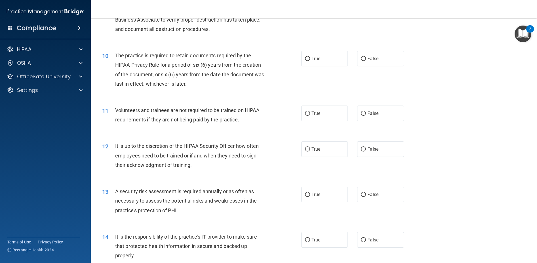
scroll to position [454, 0]
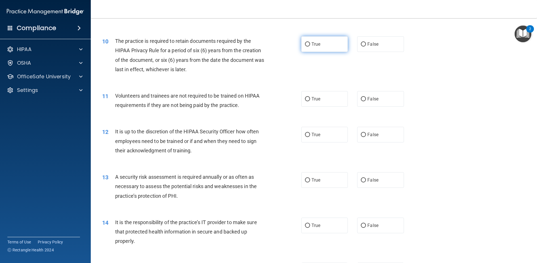
click at [302, 43] on label "True" at bounding box center [324, 44] width 47 height 16
click at [305, 43] on input "True" at bounding box center [307, 44] width 5 height 4
radio input "true"
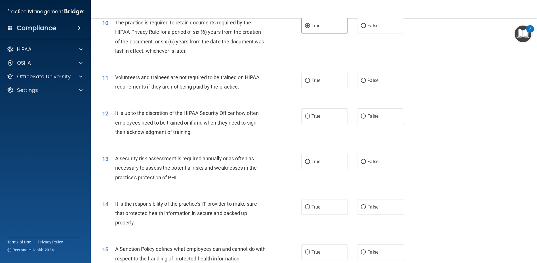
scroll to position [482, 0]
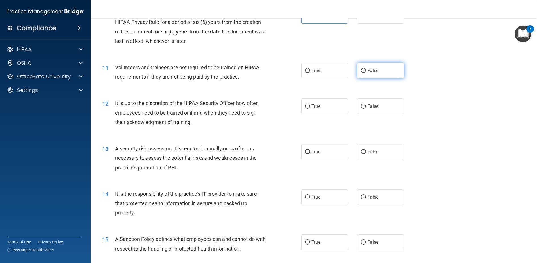
click at [363, 73] on label "False" at bounding box center [380, 71] width 47 height 16
click at [363, 73] on input "False" at bounding box center [363, 71] width 5 height 4
radio input "true"
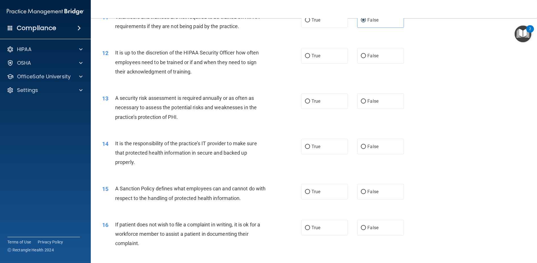
scroll to position [539, 0]
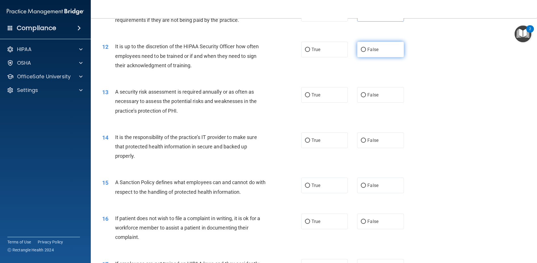
click at [361, 43] on label "False" at bounding box center [380, 50] width 47 height 16
click at [361, 48] on input "False" at bounding box center [363, 50] width 5 height 4
radio input "true"
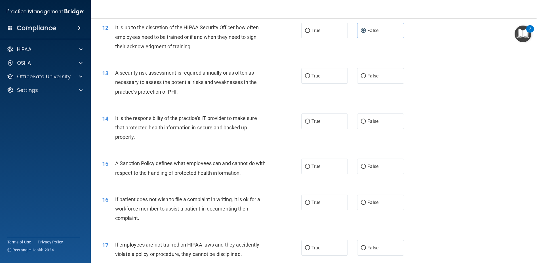
scroll to position [567, 0]
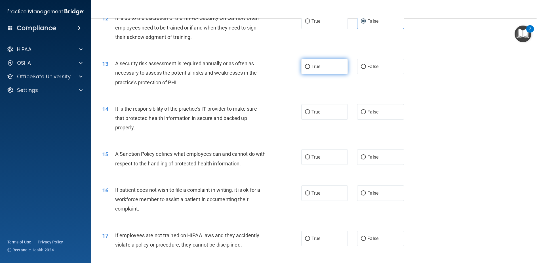
click at [313, 60] on label "True" at bounding box center [324, 67] width 47 height 16
click at [310, 65] on input "True" at bounding box center [307, 67] width 5 height 4
radio input "true"
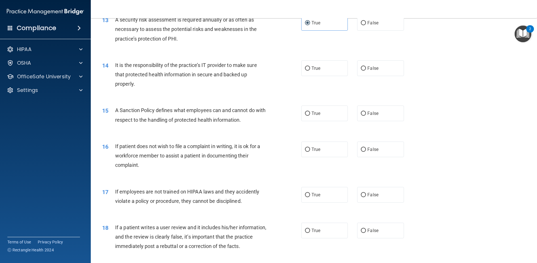
scroll to position [624, 0]
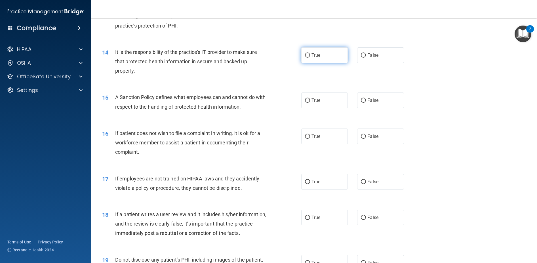
click at [321, 60] on label "True" at bounding box center [324, 55] width 47 height 16
click at [310, 58] on input "True" at bounding box center [307, 55] width 5 height 4
radio input "true"
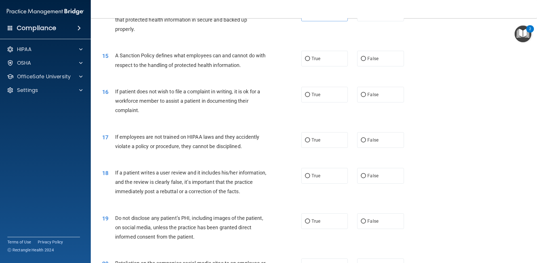
scroll to position [653, 0]
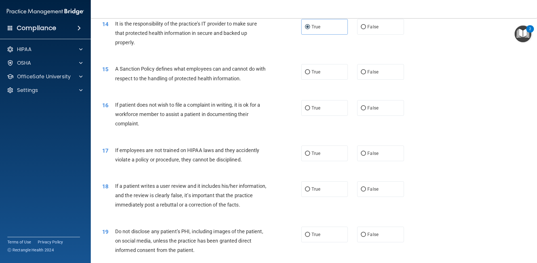
click at [315, 82] on div "15 A Sanction Policy defines what employees can and cannot do with respect to t…" at bounding box center [314, 75] width 432 height 36
click at [312, 74] on span "True" at bounding box center [316, 71] width 9 height 5
click at [310, 74] on input "True" at bounding box center [307, 72] width 5 height 4
radio input "true"
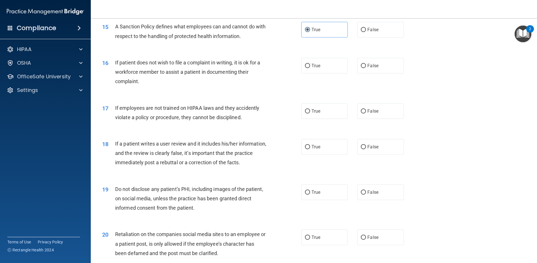
scroll to position [709, 0]
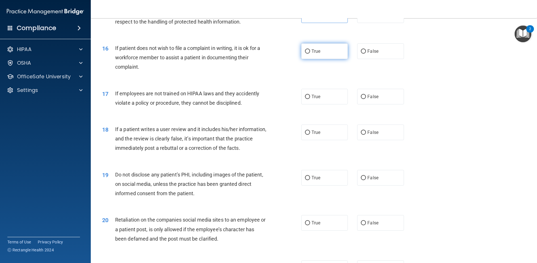
click at [314, 51] on span "True" at bounding box center [316, 51] width 9 height 5
click at [310, 51] on input "True" at bounding box center [307, 51] width 5 height 4
radio input "true"
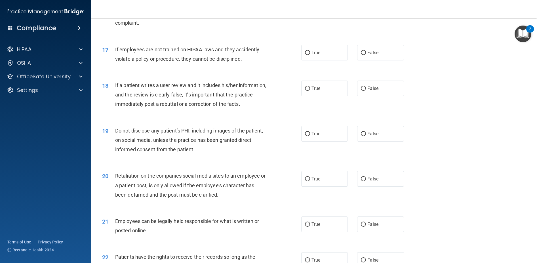
scroll to position [766, 0]
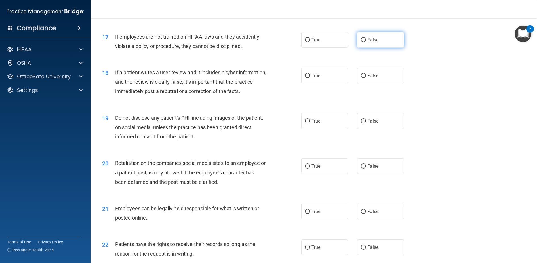
click at [364, 41] on label "False" at bounding box center [380, 40] width 47 height 16
click at [364, 41] on input "False" at bounding box center [363, 40] width 5 height 4
radio input "true"
click at [363, 71] on label "False" at bounding box center [380, 76] width 47 height 16
click at [363, 74] on input "False" at bounding box center [363, 76] width 5 height 4
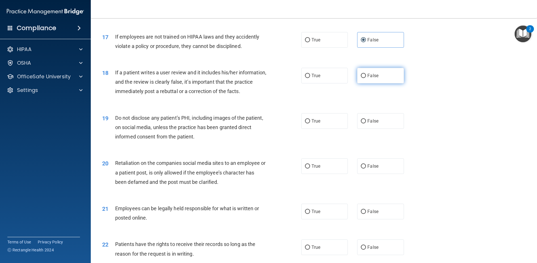
radio input "true"
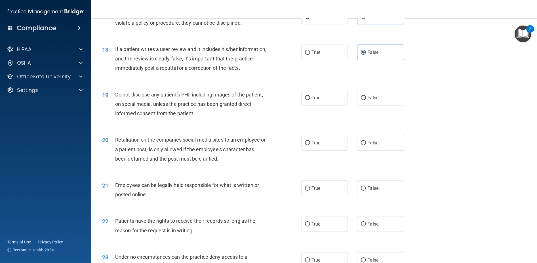
scroll to position [794, 0]
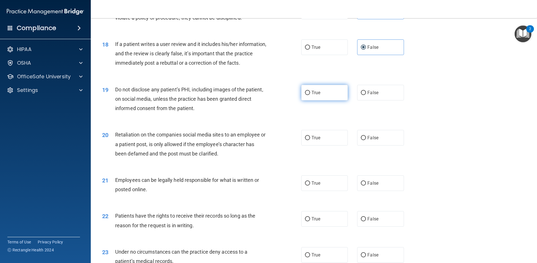
click at [301, 96] on label "True" at bounding box center [324, 93] width 47 height 16
click at [305, 95] on input "True" at bounding box center [307, 93] width 5 height 4
radio input "true"
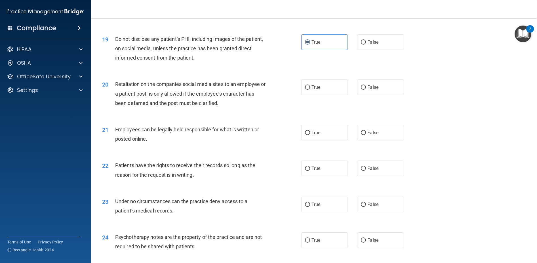
scroll to position [851, 0]
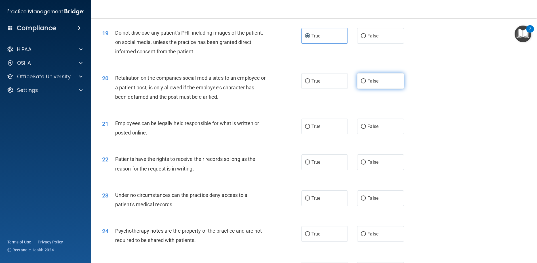
click at [394, 73] on label "False" at bounding box center [380, 81] width 47 height 16
click at [366, 79] on input "False" at bounding box center [363, 81] width 5 height 4
radio input "true"
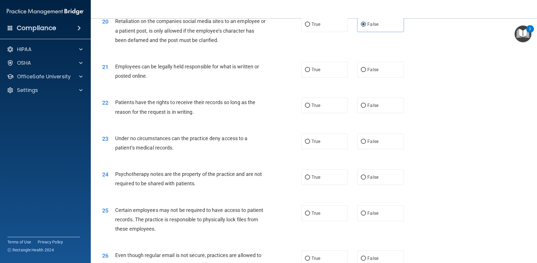
scroll to position [936, 0]
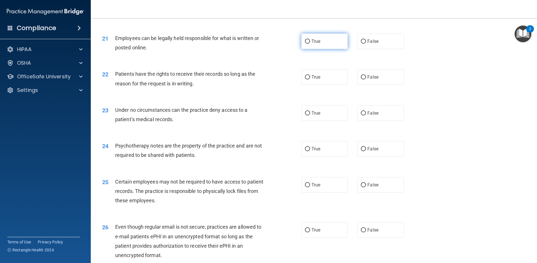
click at [308, 47] on label "True" at bounding box center [324, 41] width 47 height 16
click at [308, 44] on input "True" at bounding box center [307, 41] width 5 height 4
radio input "true"
click at [306, 77] on input "True" at bounding box center [307, 77] width 5 height 4
radio input "true"
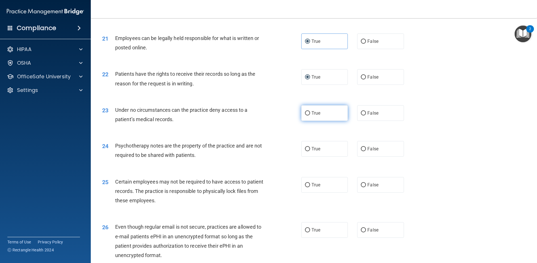
click at [305, 114] on input "True" at bounding box center [307, 113] width 5 height 4
radio input "true"
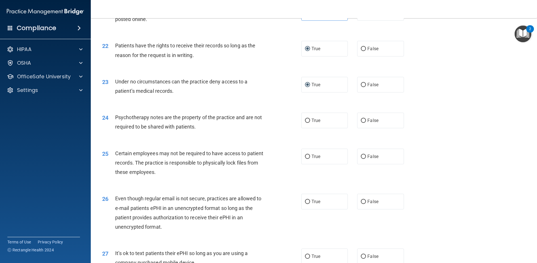
scroll to position [993, 0]
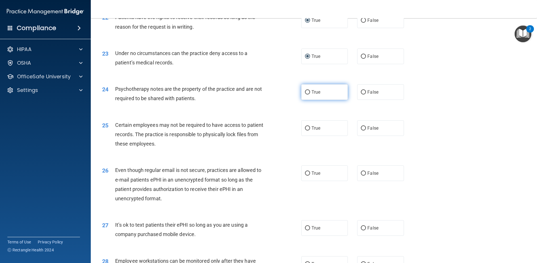
click at [304, 96] on label "True" at bounding box center [324, 92] width 47 height 16
click at [305, 94] on input "True" at bounding box center [307, 92] width 5 height 4
radio input "true"
click at [335, 133] on label "True" at bounding box center [324, 128] width 47 height 16
click at [310, 131] on input "True" at bounding box center [307, 128] width 5 height 4
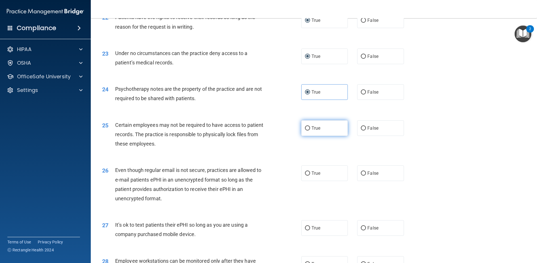
radio input "true"
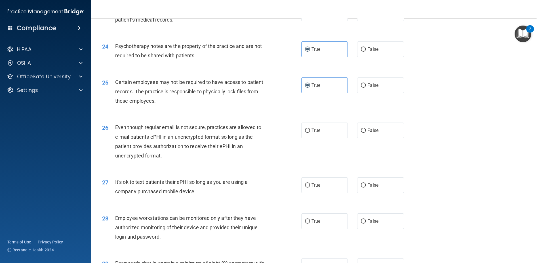
scroll to position [1050, 0]
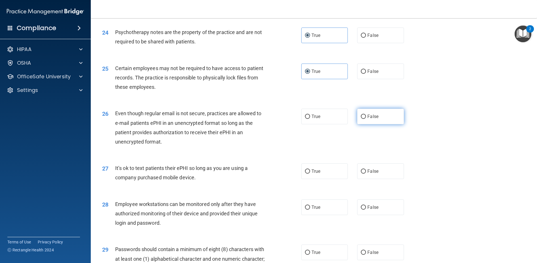
drag, startPoint x: 405, startPoint y: 129, endPoint x: 390, endPoint y: 124, distance: 15.5
click at [404, 129] on div "26 Even though regular email is not secure, practices are allowed to e-mail pat…" at bounding box center [314, 129] width 432 height 55
click at [382, 122] on label "False" at bounding box center [380, 117] width 47 height 16
click at [366, 119] on input "False" at bounding box center [363, 117] width 5 height 4
radio input "true"
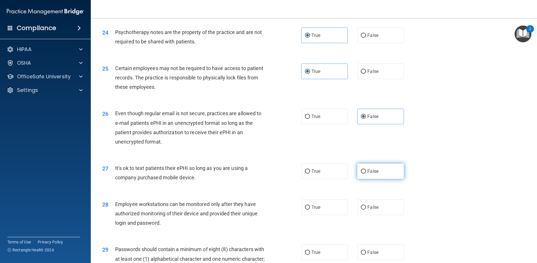
click at [361, 175] on label "False" at bounding box center [380, 171] width 47 height 16
click at [361, 174] on input "False" at bounding box center [363, 171] width 5 height 4
radio input "true"
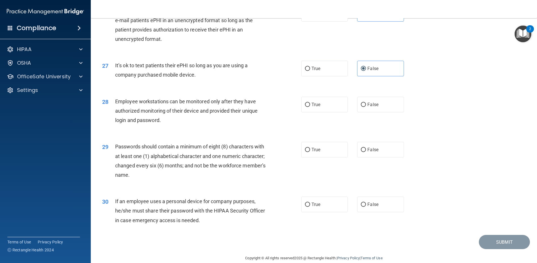
scroll to position [1161, 0]
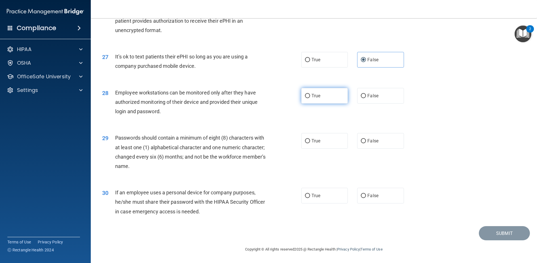
click at [342, 100] on label "True" at bounding box center [324, 96] width 47 height 16
click at [310, 98] on input "True" at bounding box center [307, 96] width 5 height 4
radio input "true"
click at [312, 142] on span "True" at bounding box center [316, 140] width 9 height 5
click at [310, 142] on input "True" at bounding box center [307, 141] width 5 height 4
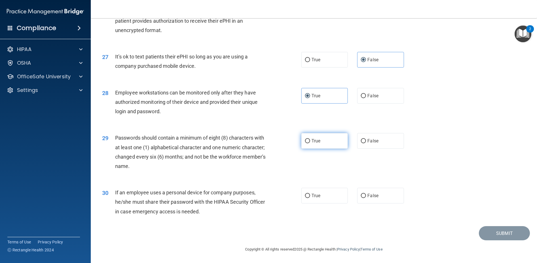
radio input "true"
click at [373, 193] on span "False" at bounding box center [372, 195] width 11 height 5
click at [366, 194] on input "False" at bounding box center [363, 196] width 5 height 4
radio input "true"
click at [518, 236] on button "Submit" at bounding box center [504, 233] width 51 height 14
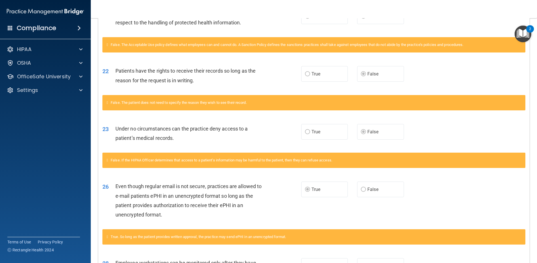
scroll to position [369, 0]
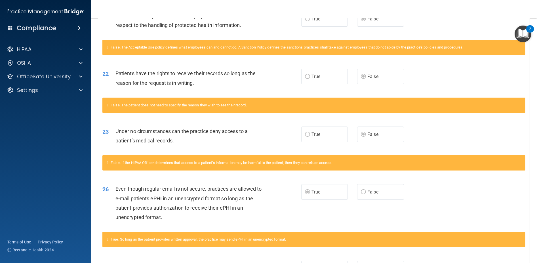
click at [321, 140] on label "True" at bounding box center [324, 135] width 47 height 16
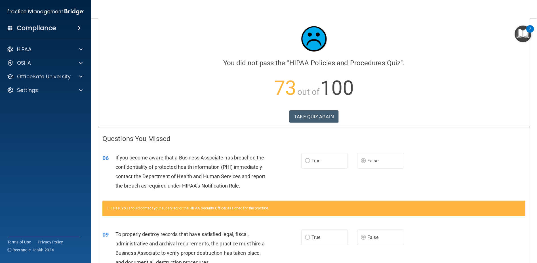
scroll to position [0, 0]
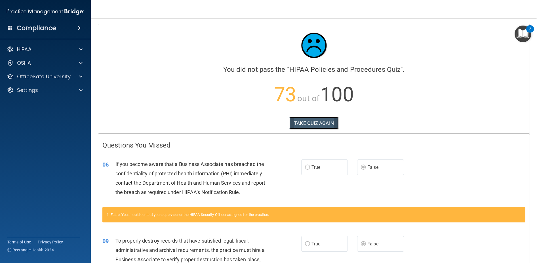
click at [313, 120] on button "TAKE QUIZ AGAIN" at bounding box center [313, 123] width 49 height 12
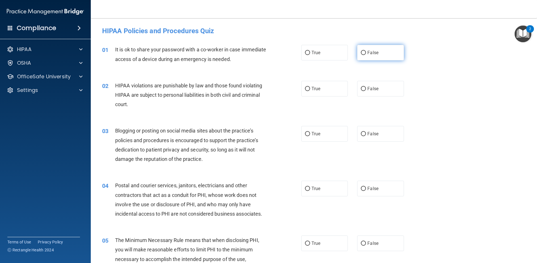
click at [375, 53] on span "False" at bounding box center [372, 52] width 11 height 5
drag, startPoint x: 375, startPoint y: 53, endPoint x: 361, endPoint y: 54, distance: 13.6
click at [361, 54] on input "False" at bounding box center [363, 53] width 5 height 4
radio input "true"
click at [361, 54] on input "False" at bounding box center [363, 53] width 5 height 4
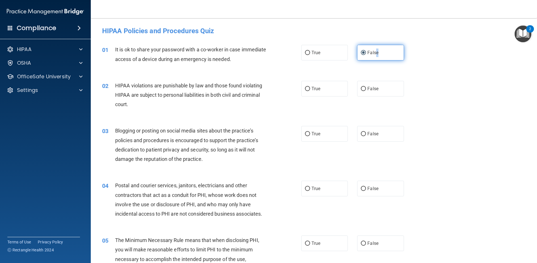
click at [361, 54] on input "False" at bounding box center [363, 53] width 5 height 4
click at [422, 66] on div "01 It is ok to share your password with a co-worker in case immediate access of…" at bounding box center [314, 56] width 432 height 36
click at [314, 90] on span "True" at bounding box center [316, 88] width 9 height 5
click at [310, 90] on input "True" at bounding box center [307, 89] width 5 height 4
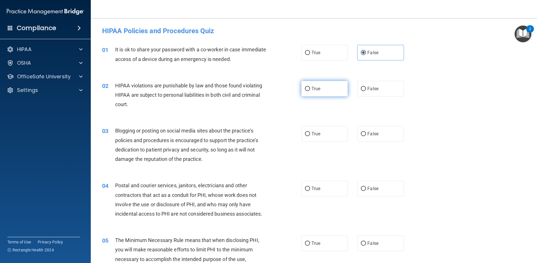
radio input "true"
click at [357, 136] on label "False" at bounding box center [380, 134] width 47 height 16
click at [361, 136] on input "False" at bounding box center [363, 134] width 5 height 4
radio input "true"
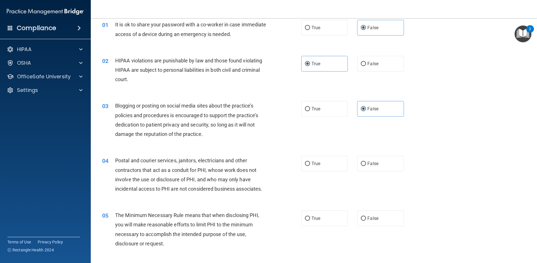
scroll to position [57, 0]
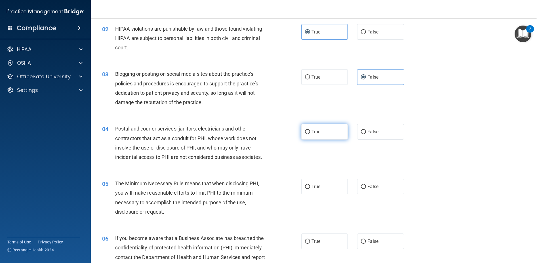
click at [306, 138] on label "True" at bounding box center [324, 132] width 47 height 16
click at [306, 134] on input "True" at bounding box center [307, 132] width 5 height 4
radio input "true"
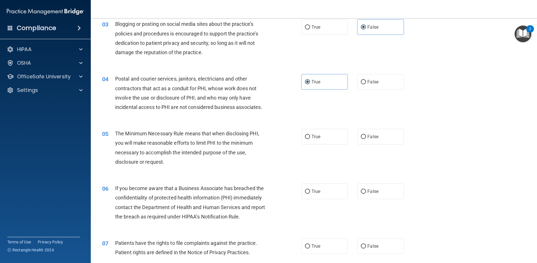
scroll to position [113, 0]
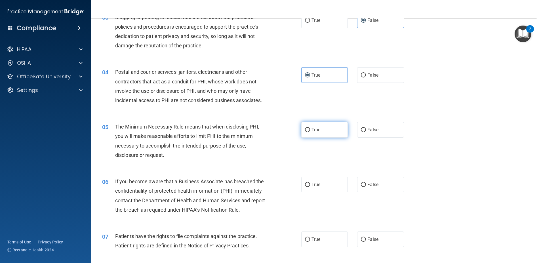
click at [315, 133] on label "True" at bounding box center [324, 130] width 47 height 16
click at [310, 132] on input "True" at bounding box center [307, 130] width 5 height 4
radio input "true"
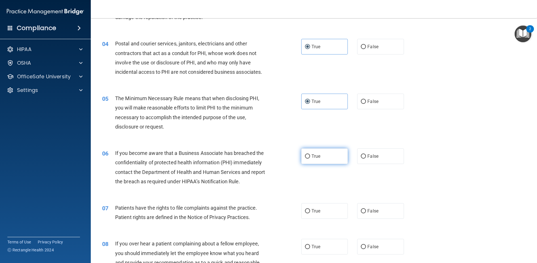
click at [324, 157] on label "True" at bounding box center [324, 156] width 47 height 16
click at [310, 157] on input "True" at bounding box center [307, 156] width 5 height 4
radio input "true"
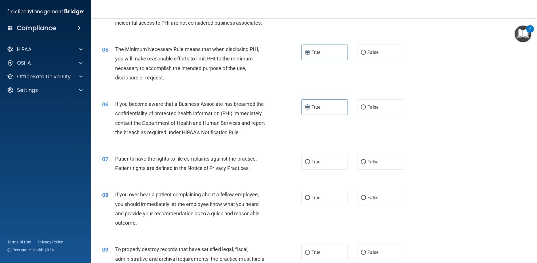
scroll to position [199, 0]
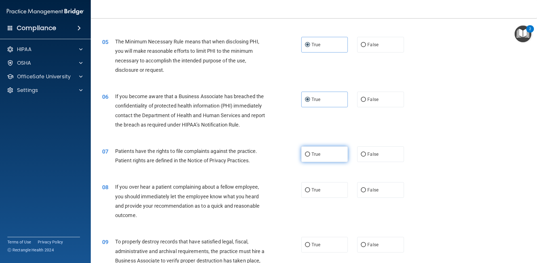
click at [302, 152] on label "True" at bounding box center [324, 154] width 47 height 16
click at [305, 152] on input "True" at bounding box center [307, 154] width 5 height 4
radio input "true"
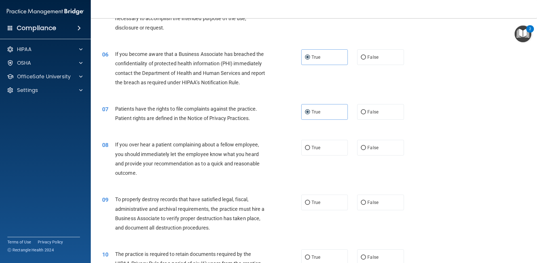
scroll to position [227, 0]
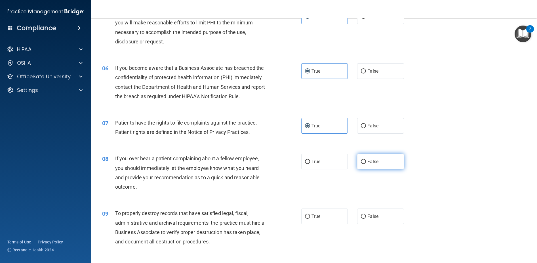
click at [364, 165] on label "False" at bounding box center [380, 162] width 47 height 16
click at [364, 164] on input "False" at bounding box center [363, 162] width 5 height 4
radio input "true"
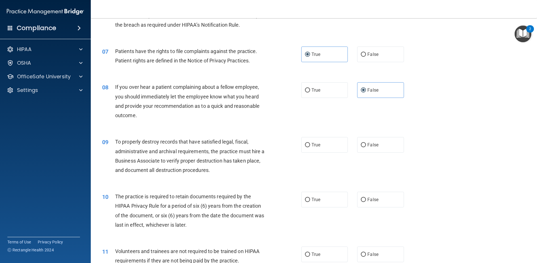
scroll to position [312, 0]
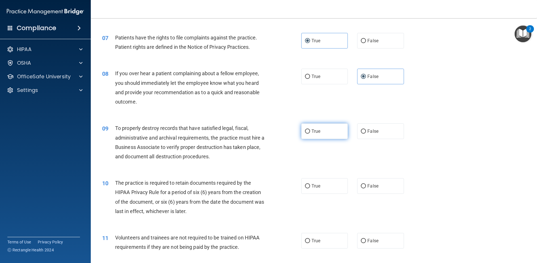
click at [316, 134] on span "True" at bounding box center [316, 131] width 9 height 5
click at [310, 134] on input "True" at bounding box center [307, 131] width 5 height 4
radio input "true"
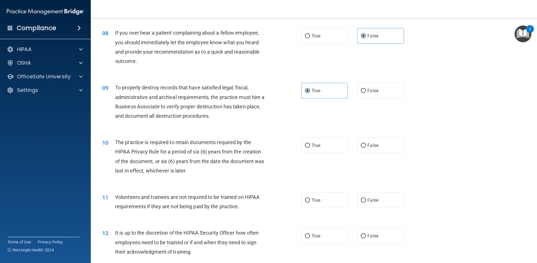
scroll to position [369, 0]
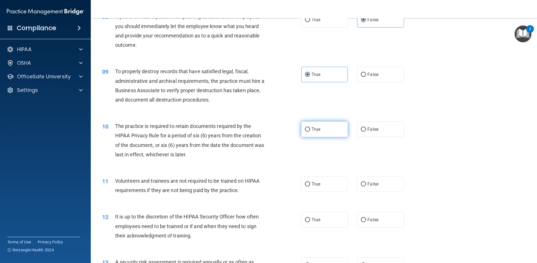
click at [317, 133] on label "True" at bounding box center [324, 129] width 47 height 16
click at [310, 132] on input "True" at bounding box center [307, 129] width 5 height 4
radio input "true"
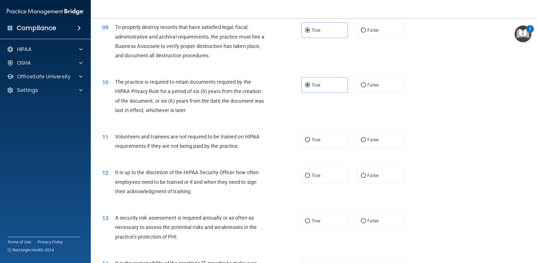
scroll to position [426, 0]
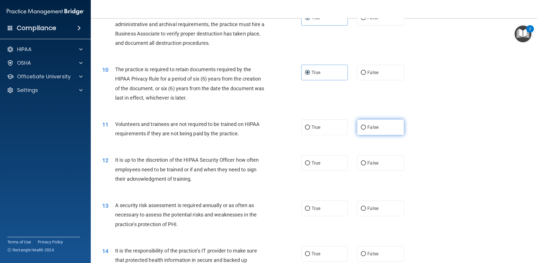
click at [381, 129] on label "False" at bounding box center [380, 127] width 47 height 16
click at [366, 129] on input "False" at bounding box center [363, 127] width 5 height 4
radio input "true"
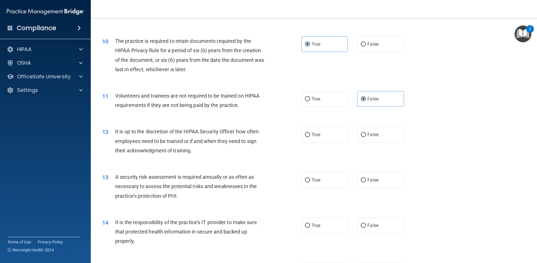
scroll to position [482, 0]
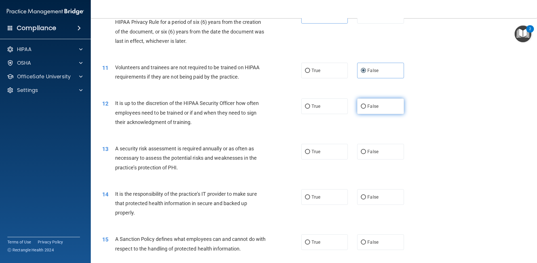
click at [368, 99] on label "False" at bounding box center [380, 106] width 47 height 16
click at [366, 104] on input "False" at bounding box center [363, 106] width 5 height 4
radio input "true"
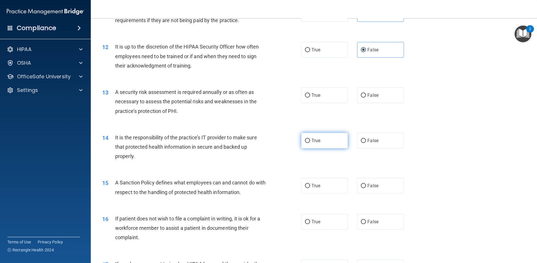
scroll to position [539, 0]
click at [316, 98] on label "True" at bounding box center [324, 95] width 47 height 16
click at [310, 97] on input "True" at bounding box center [307, 95] width 5 height 4
radio input "true"
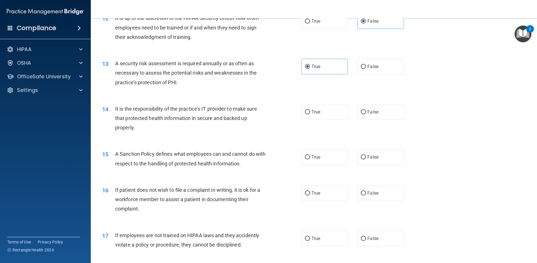
scroll to position [596, 0]
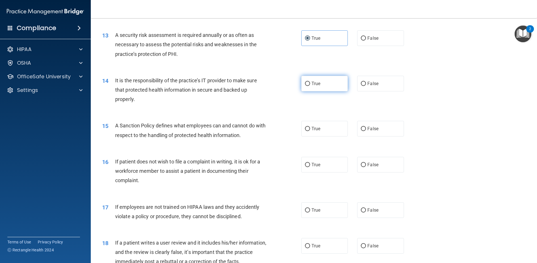
click at [306, 83] on input "True" at bounding box center [307, 84] width 5 height 4
radio input "true"
click at [312, 132] on label "True" at bounding box center [324, 129] width 47 height 16
click at [310, 131] on input "True" at bounding box center [307, 129] width 5 height 4
radio input "true"
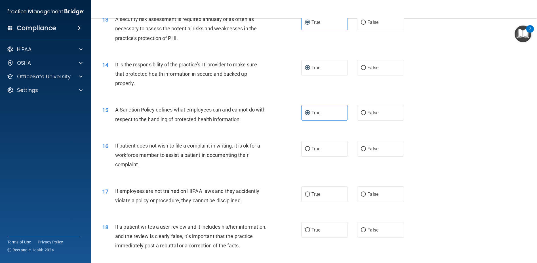
scroll to position [624, 0]
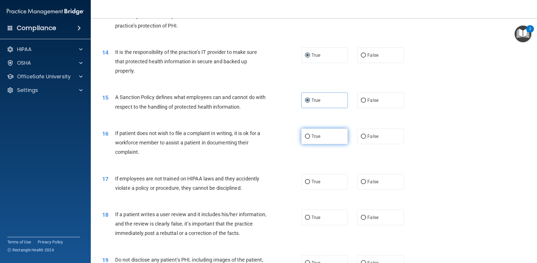
click at [339, 138] on label "True" at bounding box center [324, 137] width 47 height 16
click at [310, 138] on input "True" at bounding box center [307, 136] width 5 height 4
radio input "true"
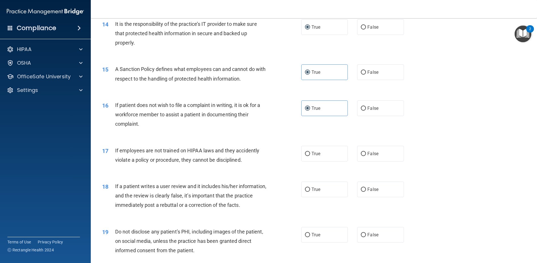
scroll to position [681, 0]
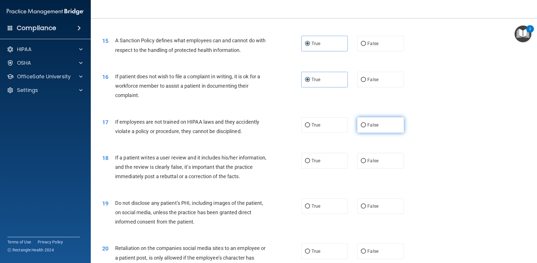
click at [367, 128] on label "False" at bounding box center [380, 125] width 47 height 16
click at [366, 127] on input "False" at bounding box center [363, 125] width 5 height 4
radio input "true"
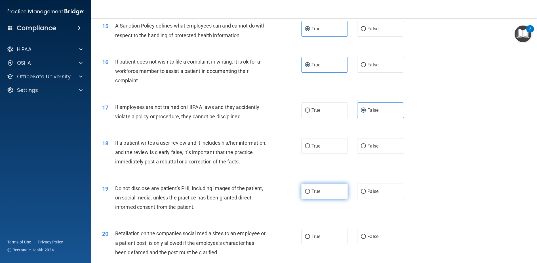
scroll to position [709, 0]
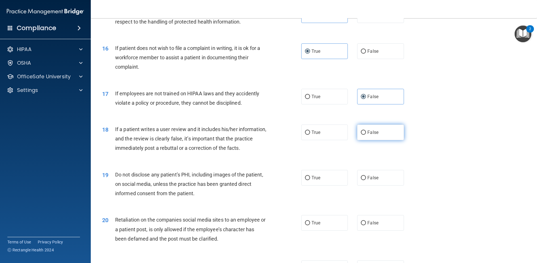
click at [363, 135] on label "False" at bounding box center [380, 133] width 47 height 16
click at [363, 135] on input "False" at bounding box center [363, 133] width 5 height 4
radio input "true"
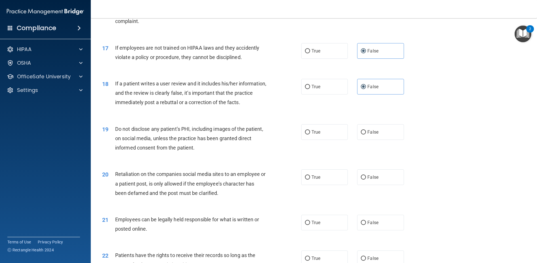
scroll to position [766, 0]
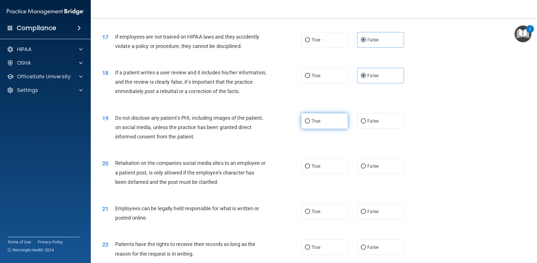
click at [315, 126] on label "True" at bounding box center [324, 121] width 47 height 16
click at [310, 123] on input "True" at bounding box center [307, 121] width 5 height 4
radio input "true"
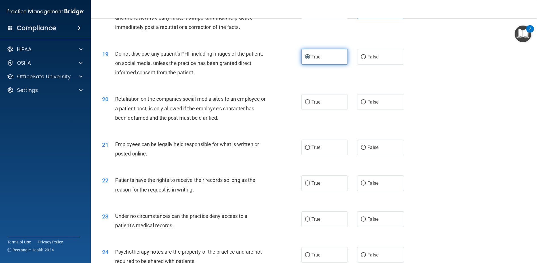
scroll to position [851, 0]
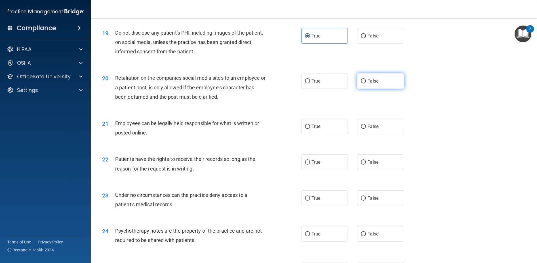
click at [368, 76] on label "False" at bounding box center [380, 81] width 47 height 16
click at [366, 79] on input "False" at bounding box center [363, 81] width 5 height 4
radio input "true"
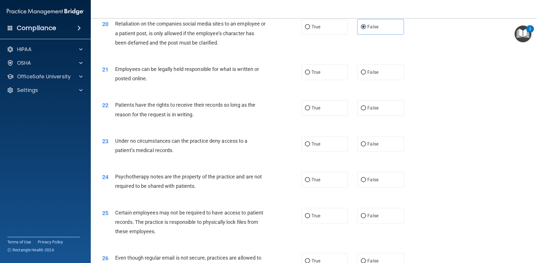
scroll to position [908, 0]
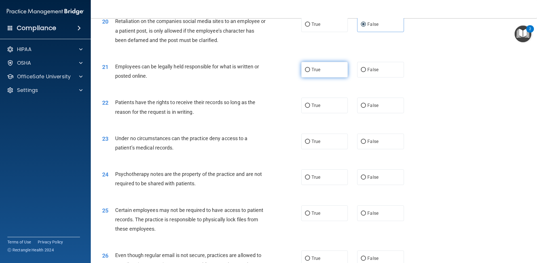
click at [316, 71] on span "True" at bounding box center [316, 69] width 9 height 5
click at [310, 71] on input "True" at bounding box center [307, 70] width 5 height 4
radio input "true"
click at [325, 105] on label "True" at bounding box center [324, 106] width 47 height 16
click at [310, 105] on input "True" at bounding box center [307, 106] width 5 height 4
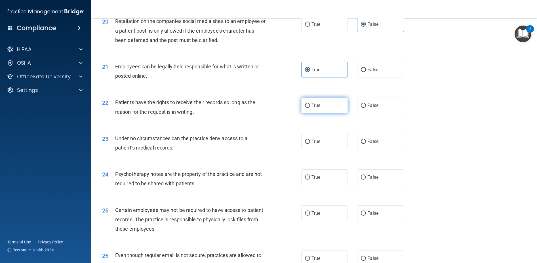
radio input "true"
click at [333, 147] on label "True" at bounding box center [324, 142] width 47 height 16
click at [310, 144] on input "True" at bounding box center [307, 142] width 5 height 4
radio input "true"
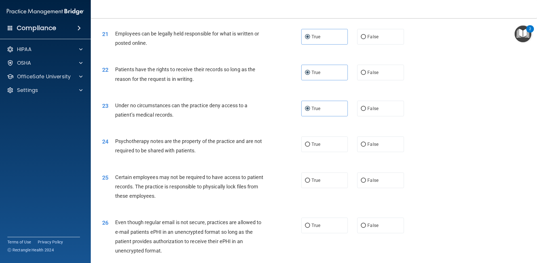
scroll to position [965, 0]
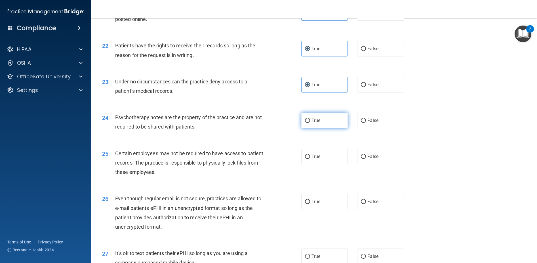
click at [310, 115] on label "True" at bounding box center [324, 121] width 47 height 16
click at [310, 119] on input "True" at bounding box center [307, 121] width 5 height 4
radio input "true"
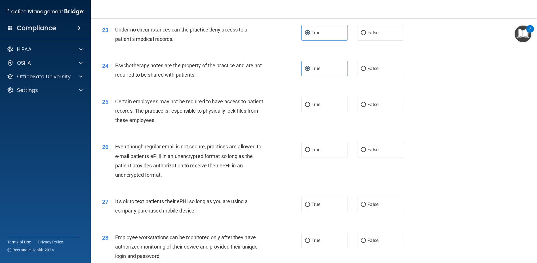
scroll to position [1021, 0]
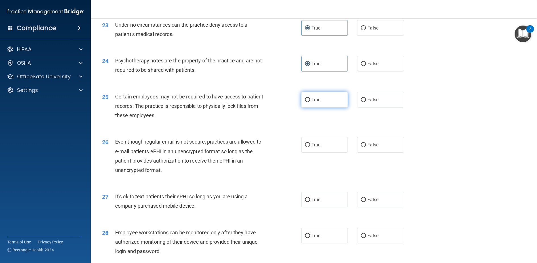
click at [305, 100] on input "True" at bounding box center [307, 100] width 5 height 4
radio input "true"
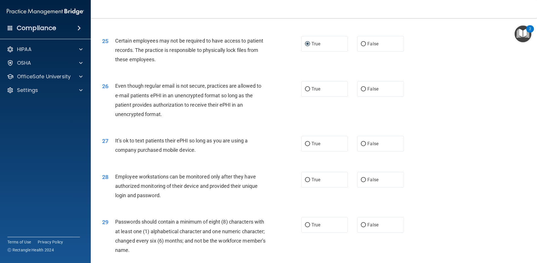
scroll to position [1078, 0]
click at [312, 86] on span "True" at bounding box center [316, 87] width 9 height 5
click at [310, 86] on input "True" at bounding box center [307, 88] width 5 height 4
radio input "true"
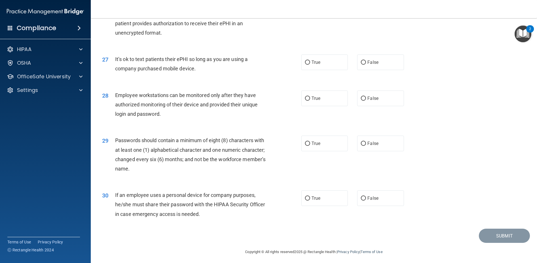
scroll to position [1161, 0]
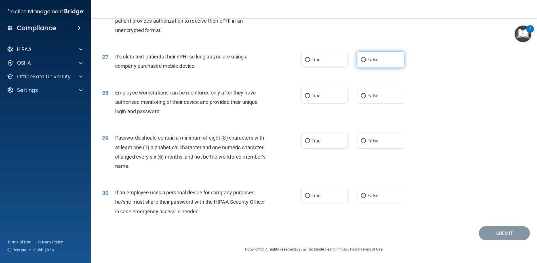
click at [393, 65] on label "False" at bounding box center [380, 60] width 47 height 16
click at [366, 62] on input "False" at bounding box center [363, 60] width 5 height 4
radio input "true"
click at [312, 98] on span "True" at bounding box center [316, 95] width 9 height 5
click at [310, 98] on input "True" at bounding box center [307, 96] width 5 height 4
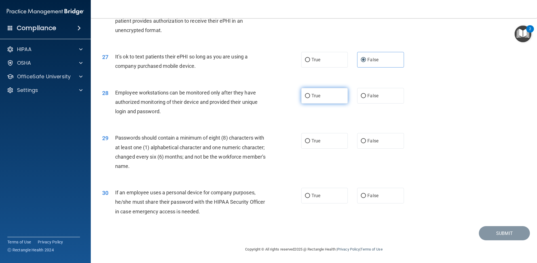
radio input "true"
click at [331, 137] on label "True" at bounding box center [324, 141] width 47 height 16
click at [310, 139] on input "True" at bounding box center [307, 141] width 5 height 4
radio input "true"
click at [361, 200] on label "False" at bounding box center [380, 196] width 47 height 16
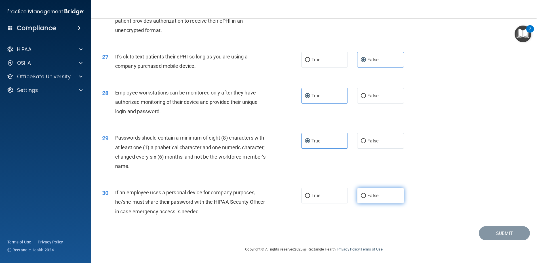
click at [361, 198] on input "False" at bounding box center [363, 196] width 5 height 4
radio input "true"
click at [509, 233] on button "Submit" at bounding box center [504, 233] width 51 height 14
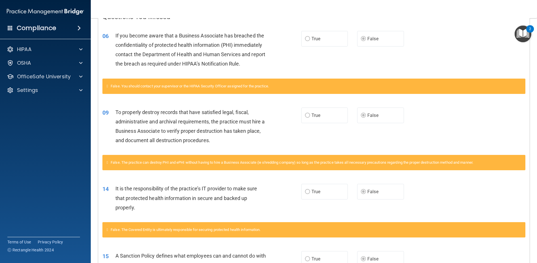
scroll to position [142, 0]
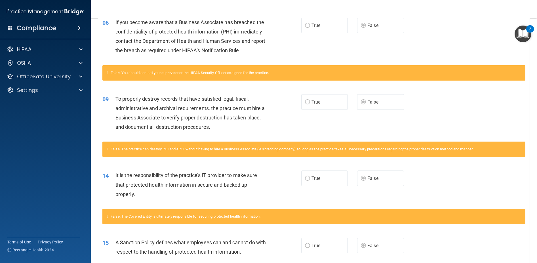
click at [318, 176] on span "True" at bounding box center [316, 178] width 9 height 5
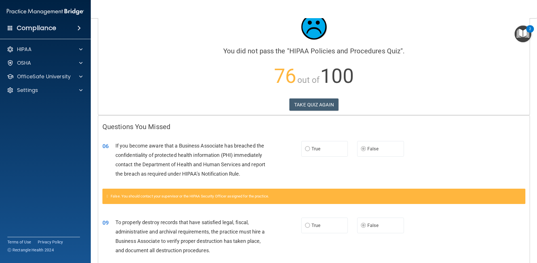
scroll to position [0, 0]
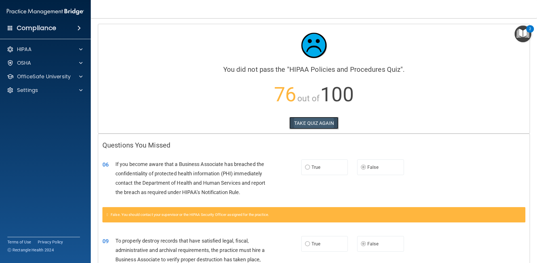
click at [324, 122] on button "TAKE QUIZ AGAIN" at bounding box center [313, 123] width 49 height 12
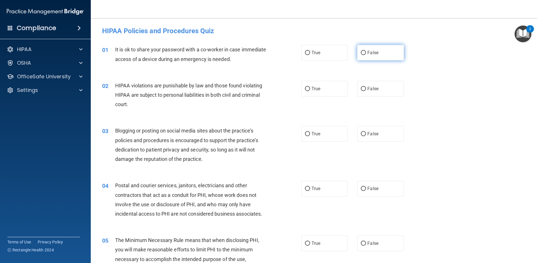
click at [375, 59] on label "False" at bounding box center [380, 53] width 47 height 16
click at [366, 55] on input "False" at bounding box center [363, 53] width 5 height 4
radio input "true"
click at [318, 93] on label "True" at bounding box center [324, 89] width 47 height 16
click at [310, 91] on input "True" at bounding box center [307, 89] width 5 height 4
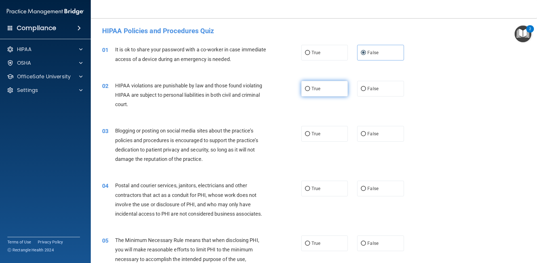
radio input "true"
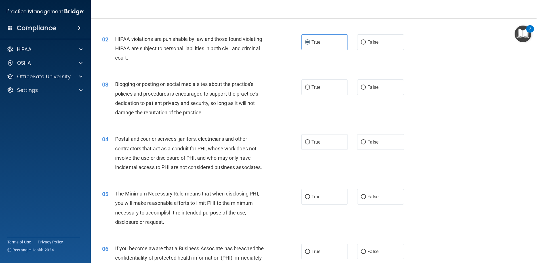
scroll to position [57, 0]
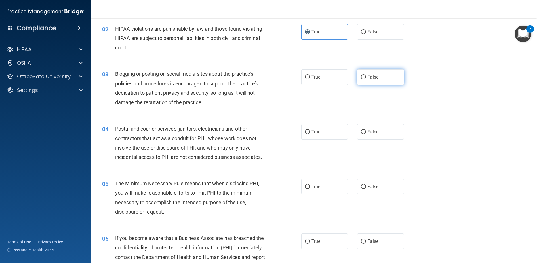
click at [369, 85] on label "False" at bounding box center [380, 77] width 47 height 16
click at [366, 79] on input "False" at bounding box center [363, 77] width 5 height 4
radio input "true"
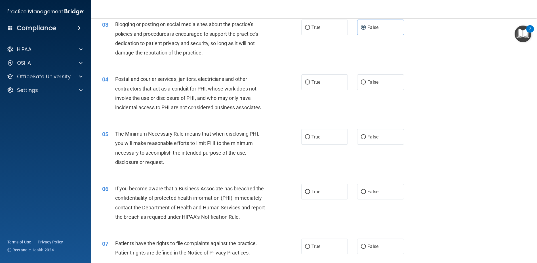
scroll to position [113, 0]
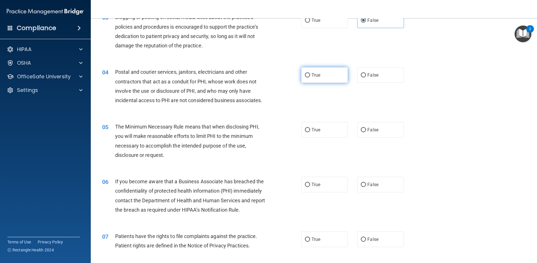
click at [330, 70] on label "True" at bounding box center [324, 75] width 47 height 16
click at [310, 73] on input "True" at bounding box center [307, 75] width 5 height 4
radio input "true"
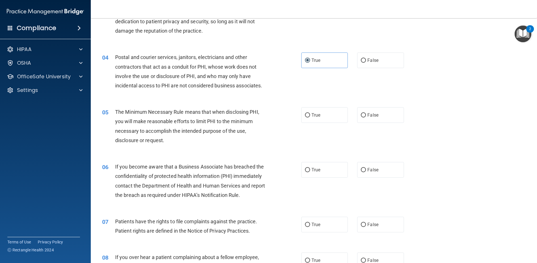
scroll to position [170, 0]
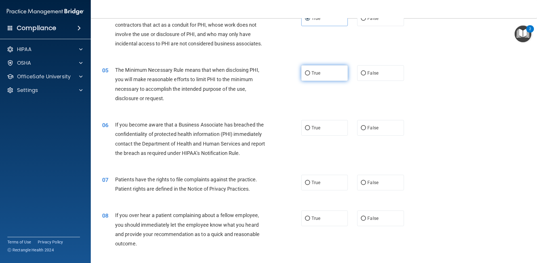
click at [312, 80] on label "True" at bounding box center [324, 73] width 47 height 16
click at [310, 75] on input "True" at bounding box center [307, 73] width 5 height 4
radio input "true"
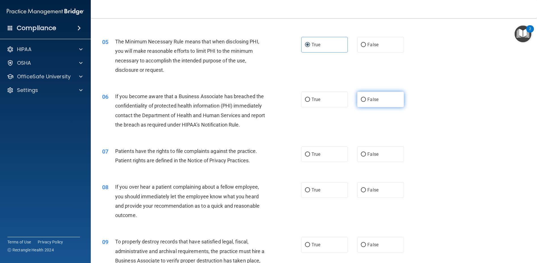
click at [364, 107] on label "False" at bounding box center [380, 100] width 47 height 16
click at [364, 102] on input "False" at bounding box center [363, 100] width 5 height 4
radio input "true"
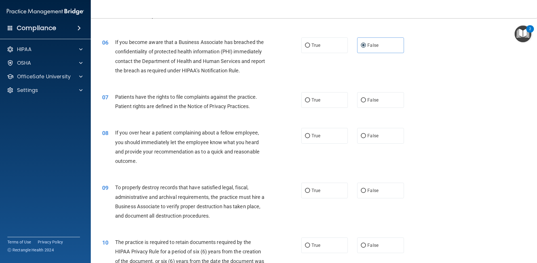
scroll to position [255, 0]
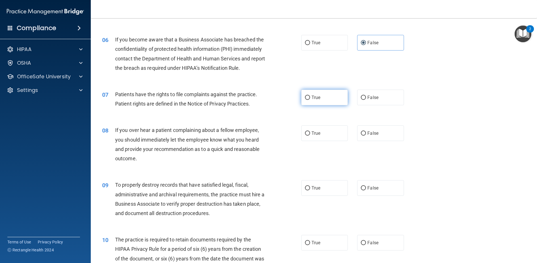
click at [307, 104] on label "True" at bounding box center [324, 98] width 47 height 16
click at [307, 100] on input "True" at bounding box center [307, 98] width 5 height 4
radio input "true"
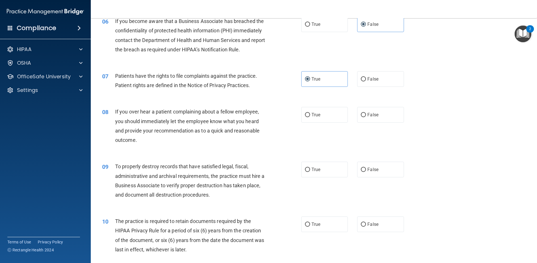
scroll to position [284, 0]
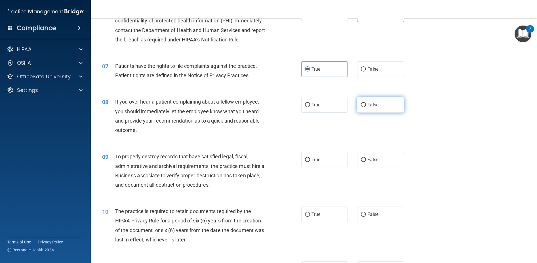
click at [362, 108] on label "False" at bounding box center [380, 105] width 47 height 16
click at [362, 107] on input "False" at bounding box center [363, 105] width 5 height 4
radio input "true"
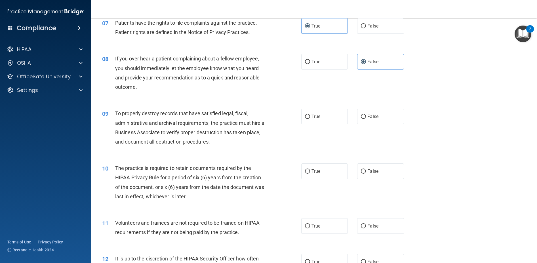
scroll to position [340, 0]
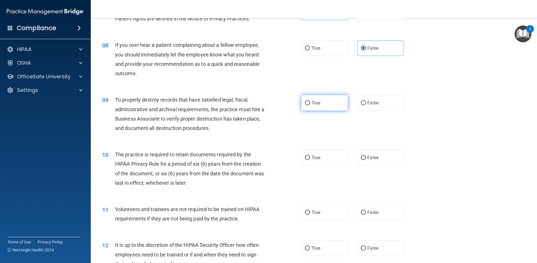
click at [314, 108] on label "True" at bounding box center [324, 103] width 47 height 16
click at [310, 105] on input "True" at bounding box center [307, 103] width 5 height 4
radio input "true"
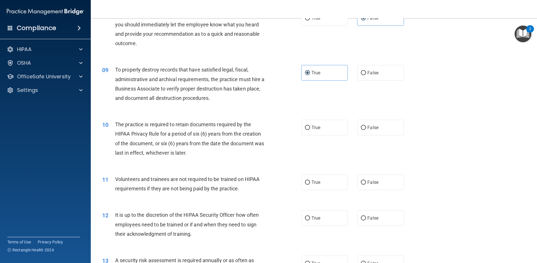
scroll to position [397, 0]
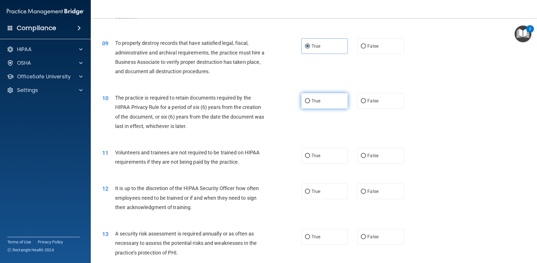
click at [311, 106] on label "True" at bounding box center [324, 101] width 47 height 16
click at [310, 103] on input "True" at bounding box center [307, 101] width 5 height 4
radio input "true"
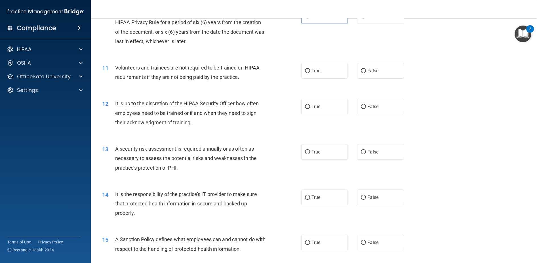
scroll to position [482, 0]
click at [367, 72] on span "False" at bounding box center [372, 70] width 11 height 5
click at [366, 72] on input "False" at bounding box center [363, 71] width 5 height 4
radio input "true"
click at [367, 110] on label "False" at bounding box center [380, 106] width 47 height 16
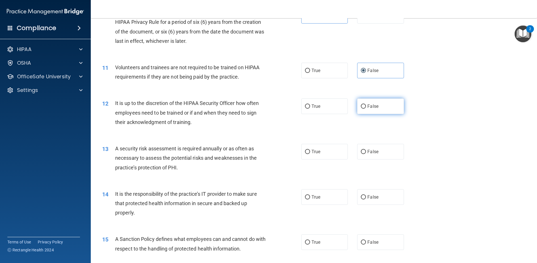
click at [366, 109] on input "False" at bounding box center [363, 106] width 5 height 4
radio input "true"
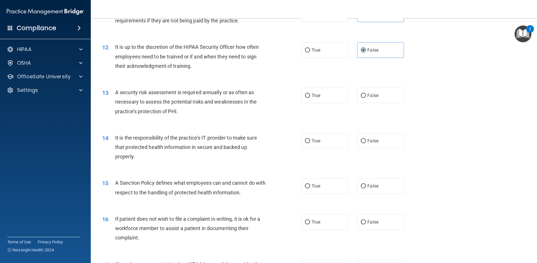
scroll to position [539, 0]
click at [325, 99] on label "True" at bounding box center [324, 95] width 47 height 16
click at [310, 97] on input "True" at bounding box center [307, 95] width 5 height 4
radio input "true"
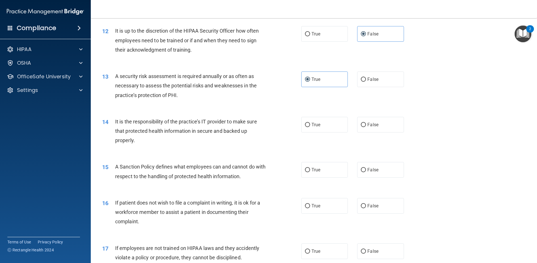
scroll to position [596, 0]
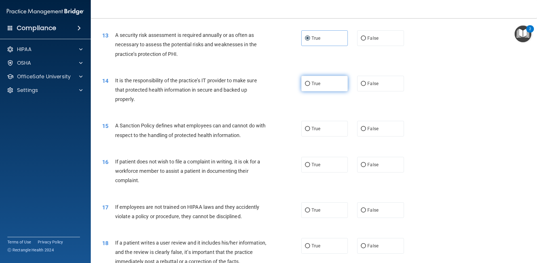
click at [307, 89] on label "True" at bounding box center [324, 84] width 47 height 16
click at [307, 86] on input "True" at bounding box center [307, 84] width 5 height 4
radio input "true"
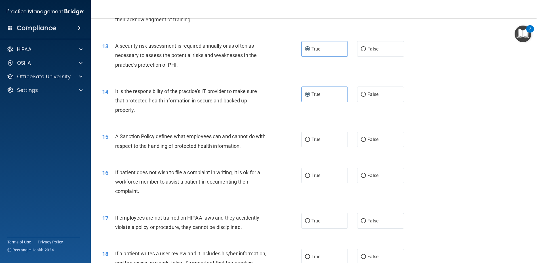
scroll to position [567, 0]
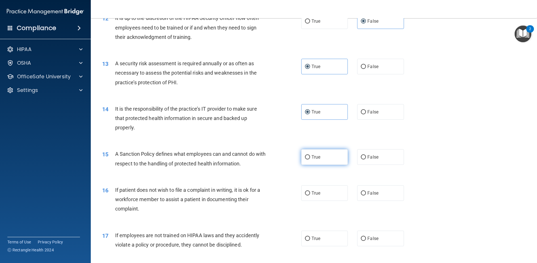
click at [302, 159] on label "True" at bounding box center [324, 157] width 47 height 16
click at [305, 159] on input "True" at bounding box center [307, 157] width 5 height 4
radio input "true"
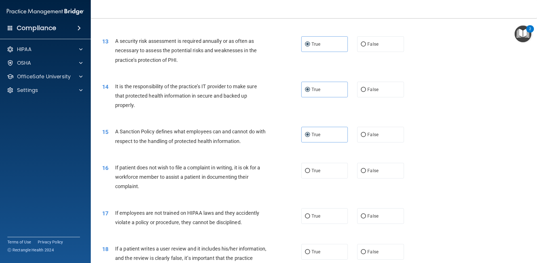
scroll to position [624, 0]
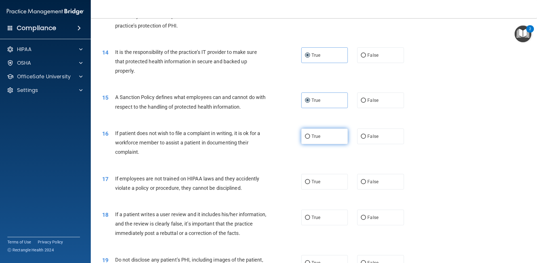
click at [318, 135] on span "True" at bounding box center [316, 136] width 9 height 5
click at [310, 135] on input "True" at bounding box center [307, 136] width 5 height 4
radio input "true"
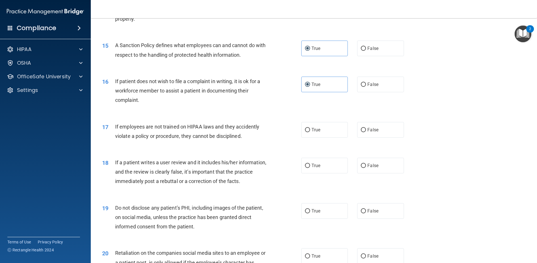
scroll to position [681, 0]
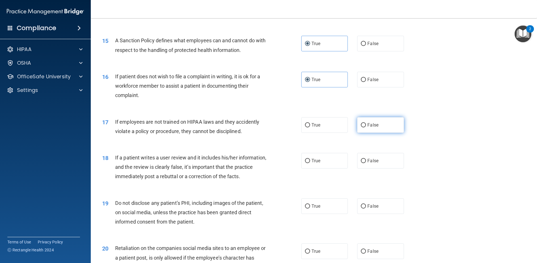
click at [368, 120] on label "False" at bounding box center [380, 125] width 47 height 16
click at [366, 123] on input "False" at bounding box center [363, 125] width 5 height 4
radio input "true"
click at [301, 160] on label "True" at bounding box center [324, 161] width 47 height 16
click at [305, 160] on input "True" at bounding box center [307, 161] width 5 height 4
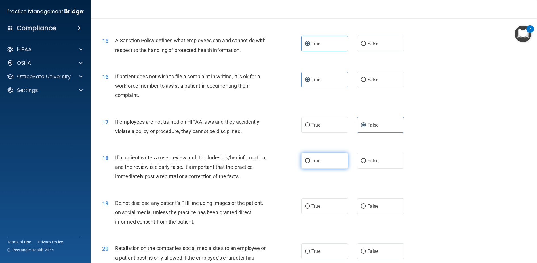
radio input "true"
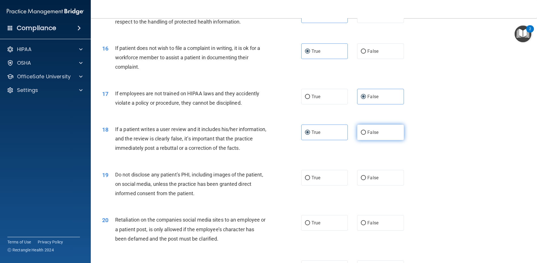
click at [367, 133] on span "False" at bounding box center [372, 132] width 11 height 5
click at [365, 133] on input "False" at bounding box center [363, 133] width 5 height 4
radio input "true"
radio input "false"
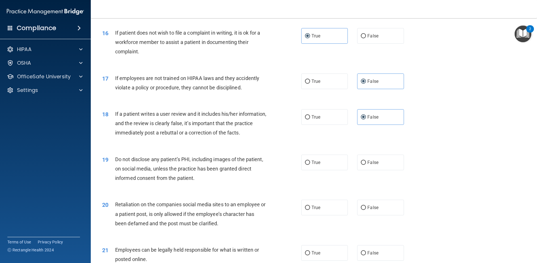
scroll to position [738, 0]
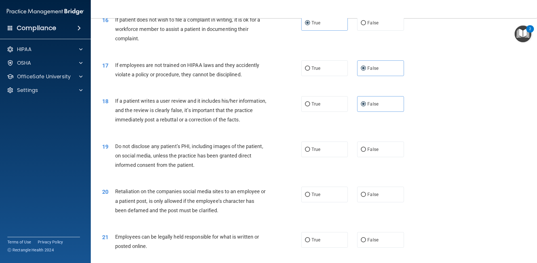
click at [299, 151] on div "19 Do not disclose any patient’s PHI, including images of the patient, on socia…" at bounding box center [202, 157] width 216 height 31
click at [304, 152] on label "True" at bounding box center [324, 150] width 47 height 16
click at [305, 152] on input "True" at bounding box center [307, 150] width 5 height 4
radio input "true"
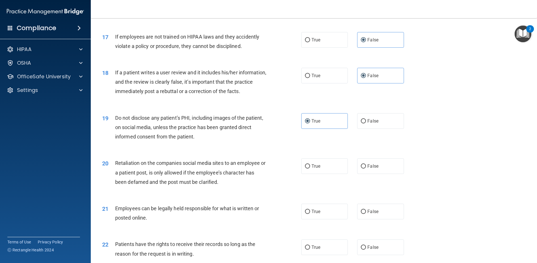
scroll to position [794, 0]
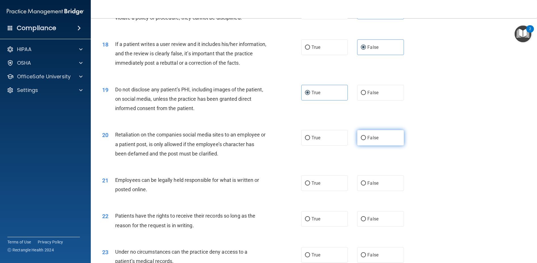
click at [370, 145] on label "False" at bounding box center [380, 138] width 47 height 16
click at [366, 140] on input "False" at bounding box center [363, 138] width 5 height 4
radio input "true"
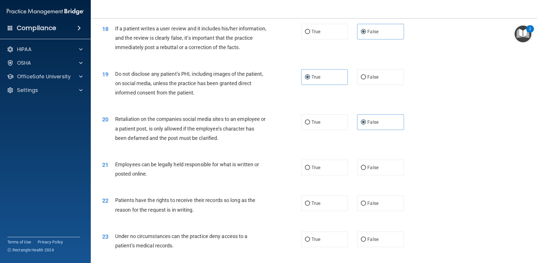
scroll to position [823, 0]
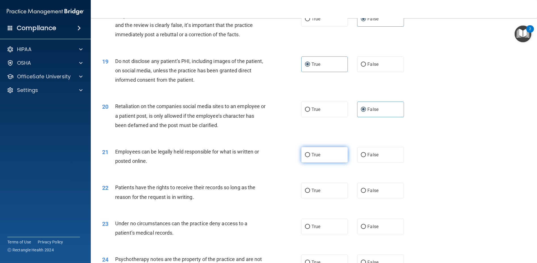
click at [323, 160] on label "True" at bounding box center [324, 155] width 47 height 16
click at [310, 157] on input "True" at bounding box center [307, 155] width 5 height 4
radio input "true"
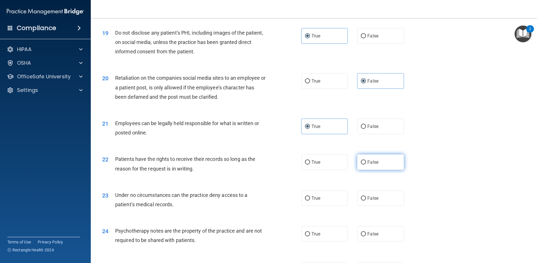
click at [375, 165] on label "False" at bounding box center [380, 162] width 47 height 16
click at [366, 165] on input "False" at bounding box center [363, 162] width 5 height 4
radio input "true"
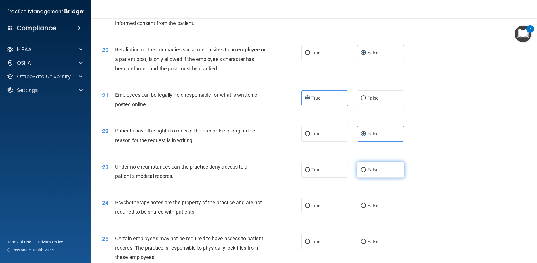
click at [362, 173] on label "False" at bounding box center [380, 170] width 47 height 16
click at [362, 172] on input "False" at bounding box center [363, 170] width 5 height 4
radio input "true"
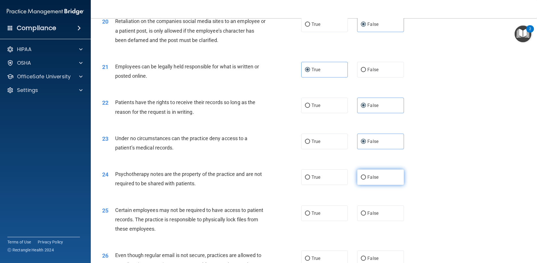
click at [368, 173] on label "False" at bounding box center [380, 177] width 47 height 16
click at [366, 175] on input "False" at bounding box center [363, 177] width 5 height 4
radio input "true"
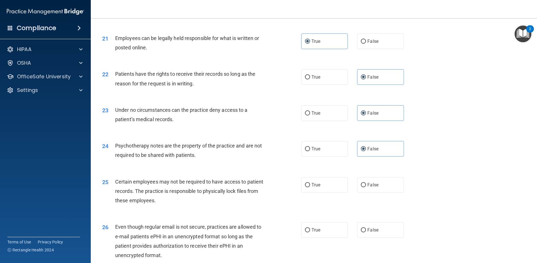
scroll to position [965, 0]
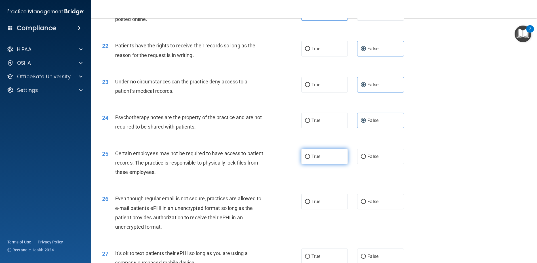
click at [313, 156] on span "True" at bounding box center [316, 156] width 9 height 5
click at [310, 156] on input "True" at bounding box center [307, 157] width 5 height 4
radio input "true"
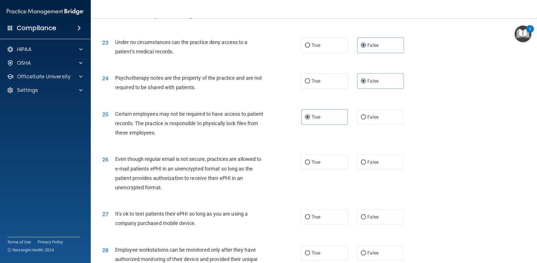
scroll to position [1021, 0]
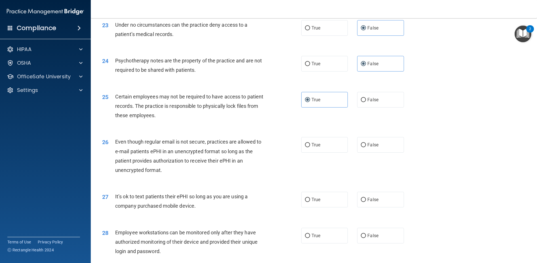
click at [316, 153] on div "26 Even though regular email is not secure, practices are allowed to e-mail pat…" at bounding box center [314, 157] width 432 height 55
click at [315, 152] on label "True" at bounding box center [324, 145] width 47 height 16
click at [310, 147] on input "True" at bounding box center [307, 145] width 5 height 4
radio input "true"
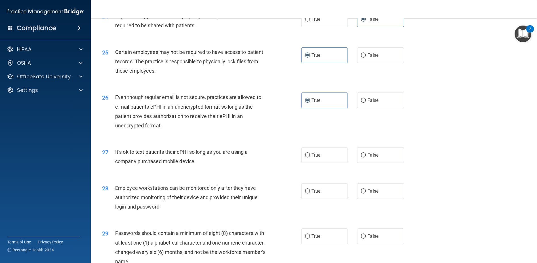
scroll to position [1078, 0]
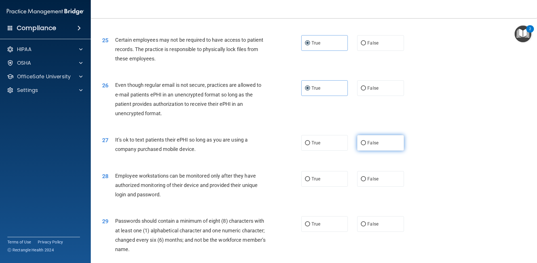
click at [382, 147] on label "False" at bounding box center [380, 143] width 47 height 16
click at [366, 145] on input "False" at bounding box center [363, 143] width 5 height 4
radio input "true"
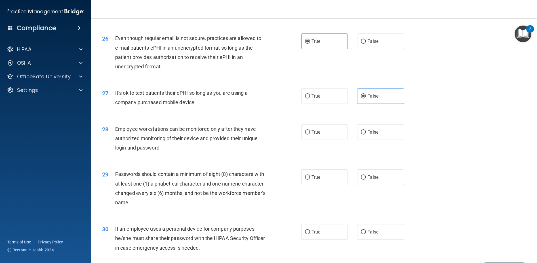
scroll to position [1135, 0]
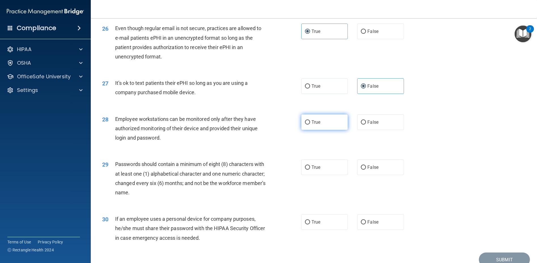
click at [308, 127] on label "True" at bounding box center [324, 122] width 47 height 16
click at [308, 125] on input "True" at bounding box center [307, 122] width 5 height 4
radio input "true"
click at [312, 164] on label "True" at bounding box center [324, 167] width 47 height 16
click at [310, 165] on input "True" at bounding box center [307, 167] width 5 height 4
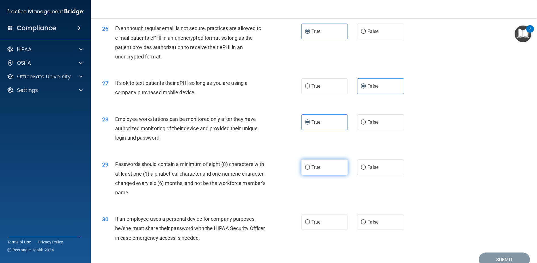
radio input "true"
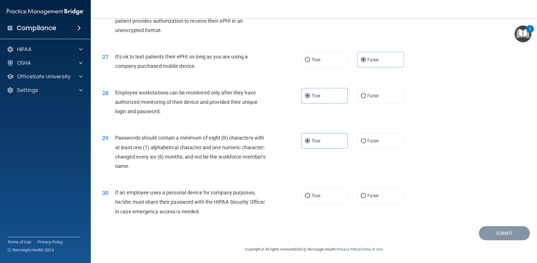
click at [356, 186] on div "30 If an employee uses a personal device for company purposes, he/she must shar…" at bounding box center [314, 203] width 432 height 45
click at [365, 188] on div "30 If an employee uses a personal device for company purposes, he/she must shar…" at bounding box center [314, 203] width 432 height 45
click at [365, 188] on label "False" at bounding box center [380, 196] width 47 height 16
click at [365, 194] on input "False" at bounding box center [363, 196] width 5 height 4
radio input "true"
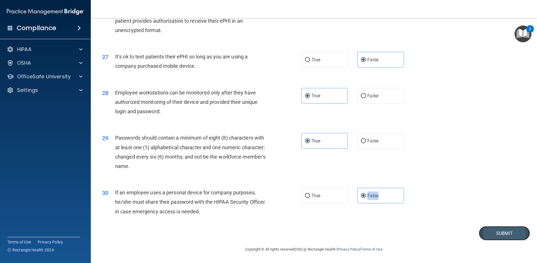
click at [500, 238] on button "Submit" at bounding box center [504, 233] width 51 height 14
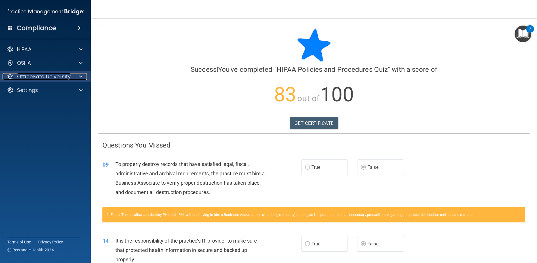
click at [47, 78] on p "OfficeSafe University" at bounding box center [44, 76] width 54 height 7
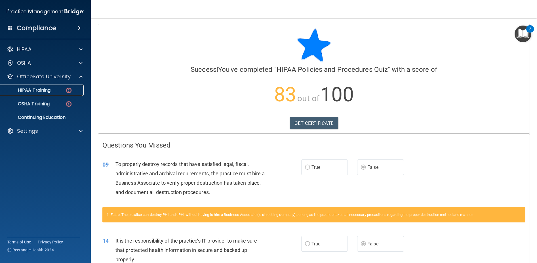
click at [60, 94] on link "HIPAA Training" at bounding box center [38, 90] width 89 height 11
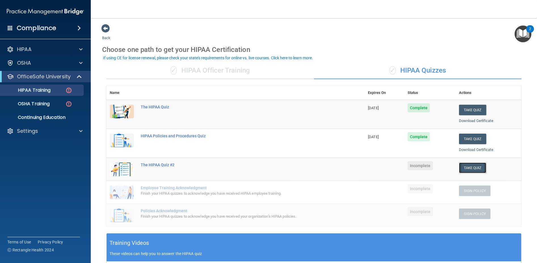
click at [478, 165] on button "Take Quiz" at bounding box center [472, 168] width 27 height 10
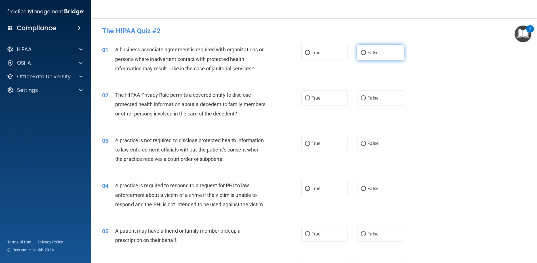
click at [384, 51] on label "False" at bounding box center [380, 53] width 47 height 16
click at [366, 51] on input "False" at bounding box center [363, 53] width 5 height 4
radio input "true"
click at [322, 56] on label "True" at bounding box center [324, 53] width 47 height 16
click at [310, 55] on input "True" at bounding box center [307, 53] width 5 height 4
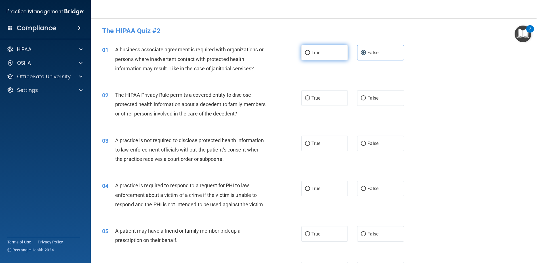
radio input "true"
radio input "false"
click at [308, 102] on label "True" at bounding box center [324, 98] width 47 height 16
click at [308, 100] on input "True" at bounding box center [307, 98] width 5 height 4
radio input "true"
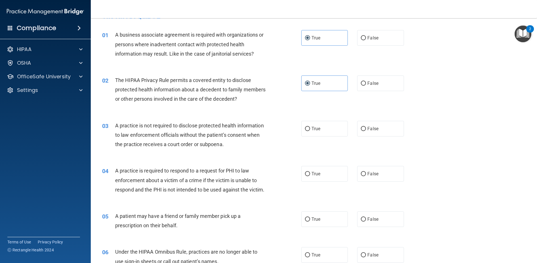
scroll to position [28, 0]
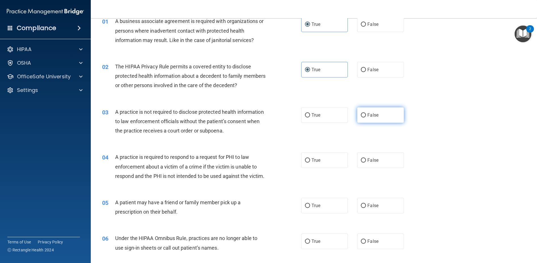
click at [372, 121] on label "False" at bounding box center [380, 115] width 47 height 16
click at [366, 117] on input "False" at bounding box center [363, 115] width 5 height 4
radio input "true"
click at [329, 120] on label "True" at bounding box center [324, 115] width 47 height 16
click at [310, 117] on input "True" at bounding box center [307, 115] width 5 height 4
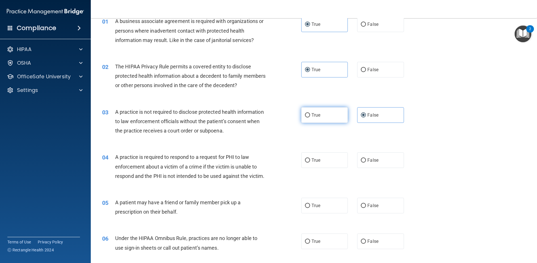
radio input "true"
radio input "false"
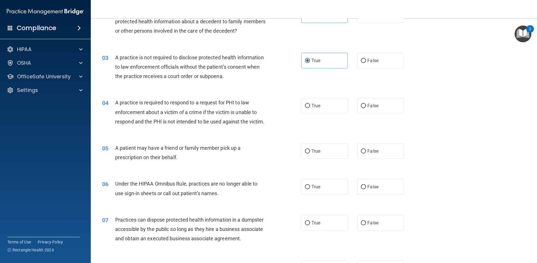
scroll to position [85, 0]
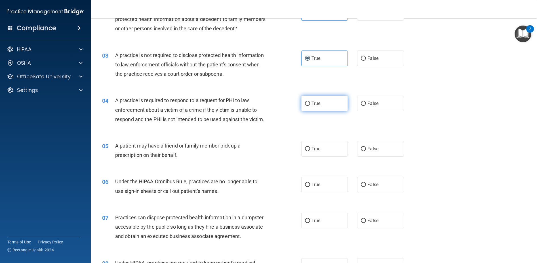
click at [324, 107] on label "True" at bounding box center [324, 104] width 47 height 16
click at [310, 106] on input "True" at bounding box center [307, 104] width 5 height 4
radio input "true"
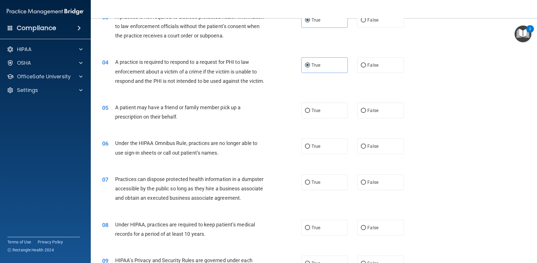
scroll to position [142, 0]
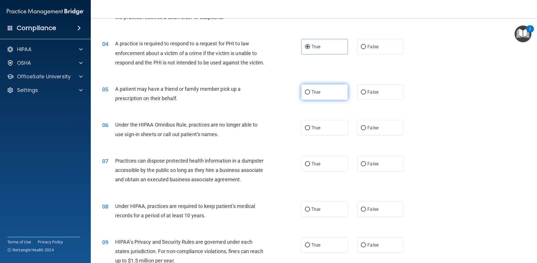
click at [305, 94] on input "True" at bounding box center [307, 92] width 5 height 4
radio input "true"
click at [361, 130] on input "False" at bounding box center [363, 128] width 5 height 4
radio input "true"
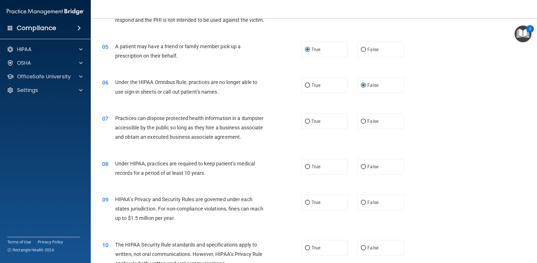
scroll to position [199, 0]
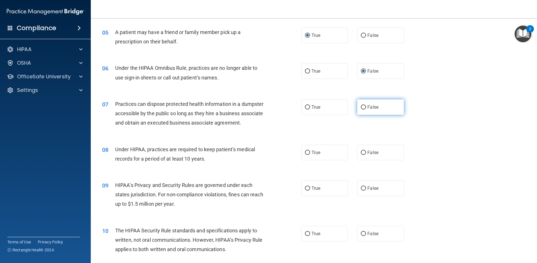
click at [360, 113] on label "False" at bounding box center [380, 107] width 47 height 16
click at [361, 110] on input "False" at bounding box center [363, 107] width 5 height 4
radio input "true"
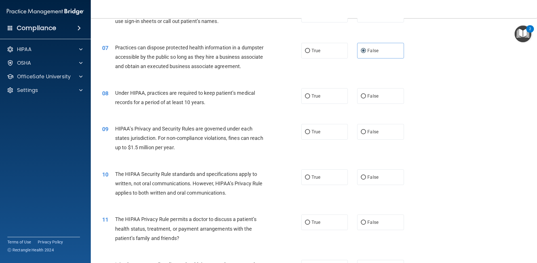
scroll to position [255, 0]
click at [310, 104] on label "True" at bounding box center [324, 96] width 47 height 16
click at [310, 98] on input "True" at bounding box center [307, 96] width 5 height 4
radio input "true"
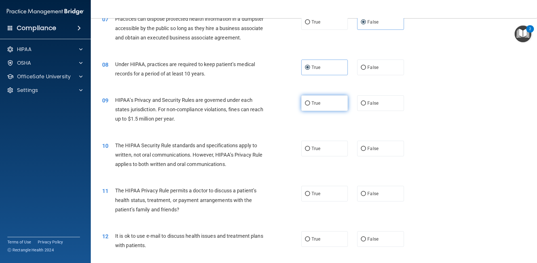
click at [308, 111] on label "True" at bounding box center [324, 103] width 47 height 16
click at [308, 106] on input "True" at bounding box center [307, 103] width 5 height 4
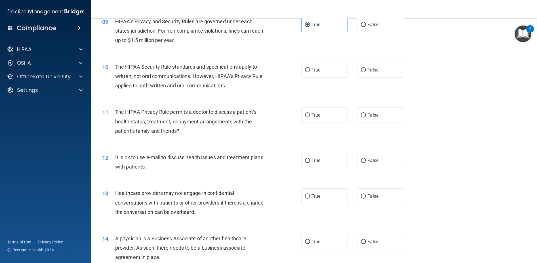
scroll to position [369, 0]
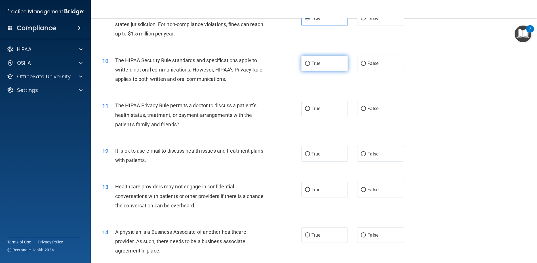
click at [317, 66] on span "True" at bounding box center [316, 63] width 9 height 5
click at [310, 66] on input "True" at bounding box center [307, 64] width 5 height 4
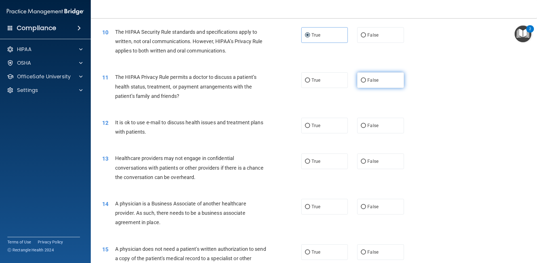
click at [367, 88] on label "False" at bounding box center [380, 80] width 47 height 16
click at [366, 83] on input "False" at bounding box center [363, 80] width 5 height 4
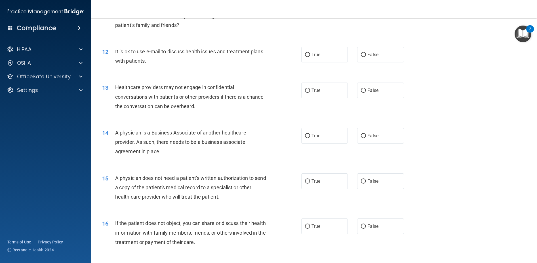
scroll to position [454, 0]
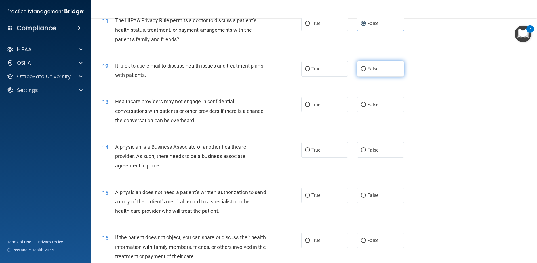
click at [379, 77] on label "False" at bounding box center [380, 69] width 47 height 16
click at [366, 71] on input "False" at bounding box center [363, 69] width 5 height 4
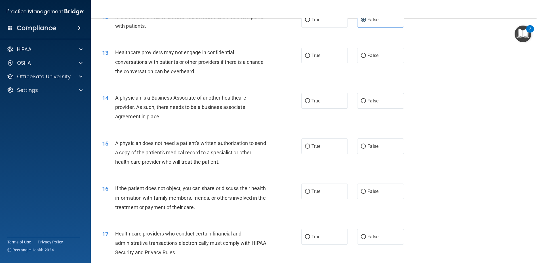
scroll to position [511, 0]
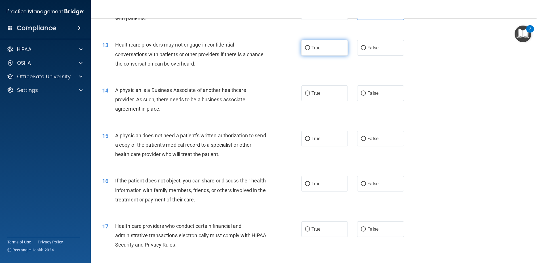
click at [324, 56] on label "True" at bounding box center [324, 48] width 47 height 16
click at [310, 50] on input "True" at bounding box center [307, 48] width 5 height 4
click at [324, 101] on label "True" at bounding box center [324, 93] width 47 height 16
click at [310, 96] on input "True" at bounding box center [307, 93] width 5 height 4
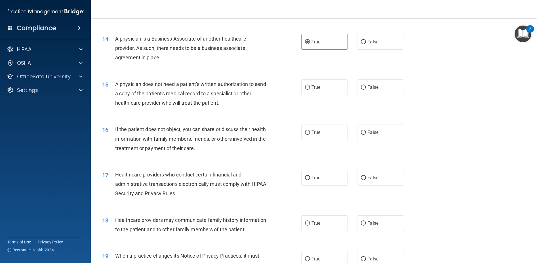
scroll to position [567, 0]
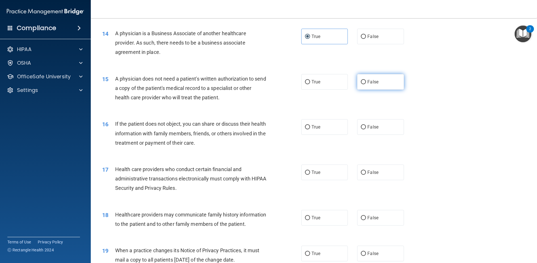
click at [363, 90] on label "False" at bounding box center [380, 82] width 47 height 16
click at [363, 84] on input "False" at bounding box center [363, 82] width 5 height 4
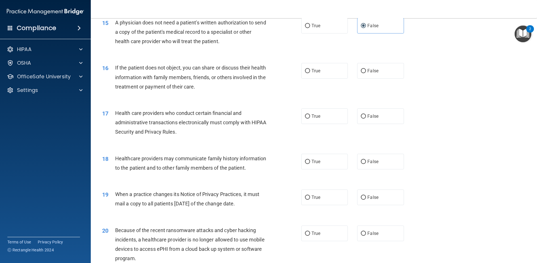
scroll to position [624, 0]
click at [372, 78] on label "False" at bounding box center [380, 70] width 47 height 16
click at [366, 73] on input "False" at bounding box center [363, 70] width 5 height 4
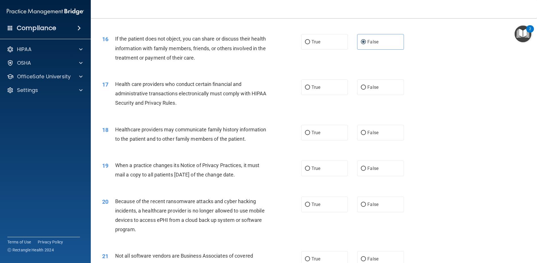
scroll to position [681, 0]
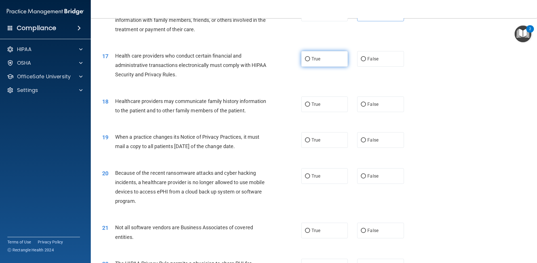
click at [312, 67] on label "True" at bounding box center [324, 59] width 47 height 16
click at [310, 61] on input "True" at bounding box center [307, 59] width 5 height 4
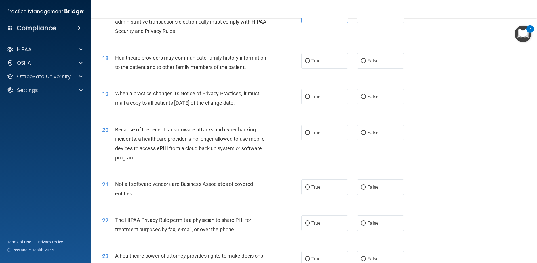
scroll to position [738, 0]
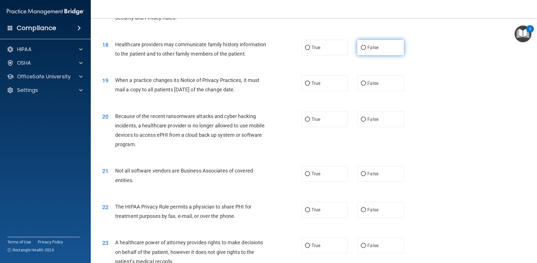
click at [363, 55] on label "False" at bounding box center [380, 48] width 47 height 16
click at [363, 50] on input "False" at bounding box center [363, 48] width 5 height 4
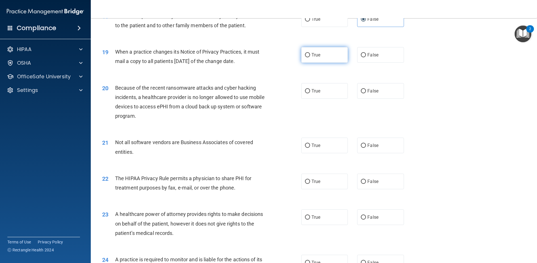
click at [313, 63] on label "True" at bounding box center [324, 55] width 47 height 16
click at [310, 57] on input "True" at bounding box center [307, 55] width 5 height 4
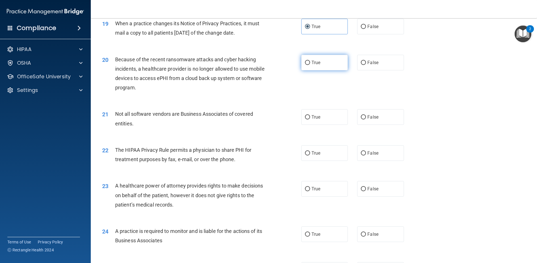
click at [312, 65] on span "True" at bounding box center [316, 62] width 9 height 5
click at [310, 65] on input "True" at bounding box center [307, 63] width 5 height 4
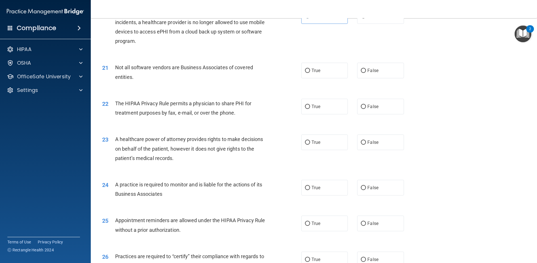
scroll to position [851, 0]
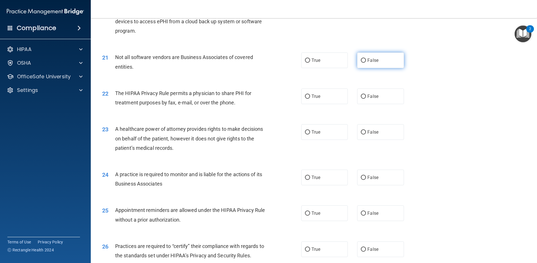
click at [361, 63] on input "False" at bounding box center [363, 60] width 5 height 4
click at [337, 68] on label "True" at bounding box center [324, 60] width 47 height 16
click at [310, 63] on input "True" at bounding box center [307, 60] width 5 height 4
click at [327, 104] on label "True" at bounding box center [324, 97] width 47 height 16
click at [310, 99] on input "True" at bounding box center [307, 96] width 5 height 4
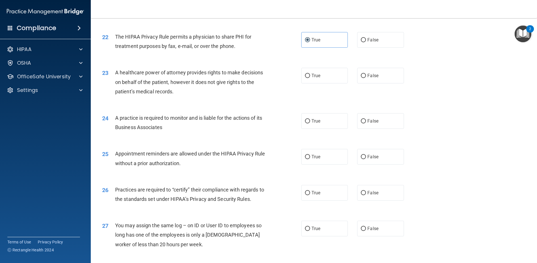
scroll to position [908, 0]
click at [359, 83] on label "False" at bounding box center [380, 76] width 47 height 16
click at [361, 78] on input "False" at bounding box center [363, 75] width 5 height 4
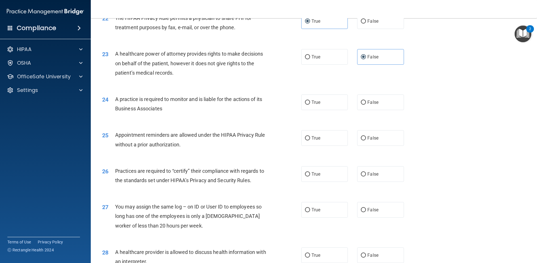
scroll to position [936, 0]
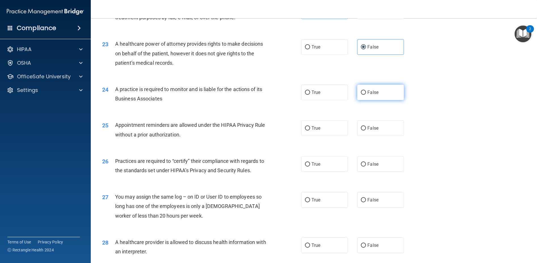
click at [368, 100] on label "False" at bounding box center [380, 93] width 47 height 16
click at [366, 95] on input "False" at bounding box center [363, 93] width 5 height 4
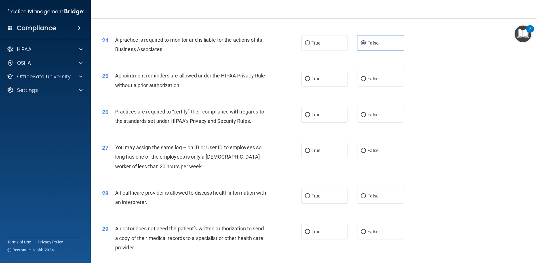
scroll to position [1021, 0]
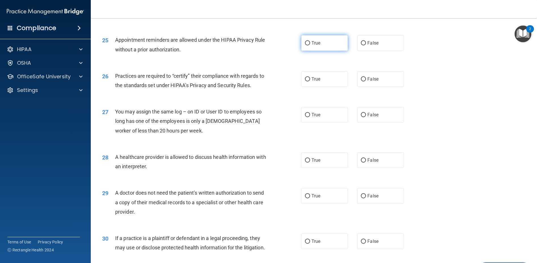
click at [318, 51] on label "True" at bounding box center [324, 43] width 47 height 16
click at [310, 45] on input "True" at bounding box center [307, 43] width 5 height 4
click at [333, 87] on label "True" at bounding box center [324, 79] width 47 height 16
click at [310, 81] on input "True" at bounding box center [307, 79] width 5 height 4
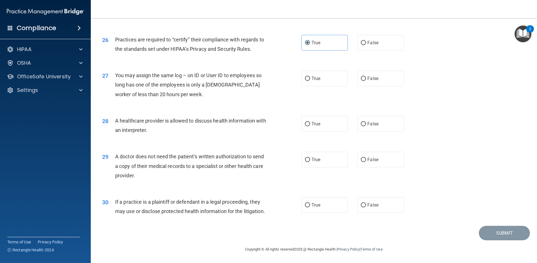
scroll to position [1096, 0]
click at [304, 73] on label "True" at bounding box center [324, 79] width 47 height 16
click at [305, 77] on input "True" at bounding box center [307, 79] width 5 height 4
click at [368, 121] on span "False" at bounding box center [372, 123] width 11 height 5
click at [366, 122] on input "False" at bounding box center [363, 124] width 5 height 4
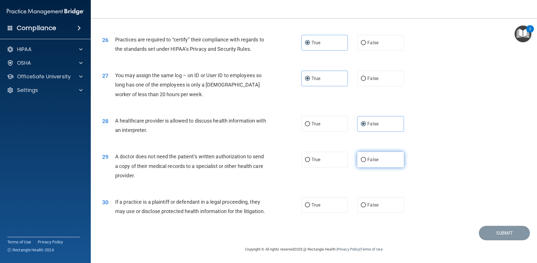
click at [361, 158] on input "False" at bounding box center [363, 160] width 5 height 4
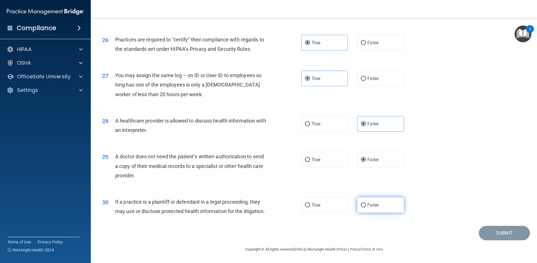
click at [367, 202] on span "False" at bounding box center [372, 204] width 11 height 5
click at [366, 203] on input "False" at bounding box center [363, 205] width 5 height 4
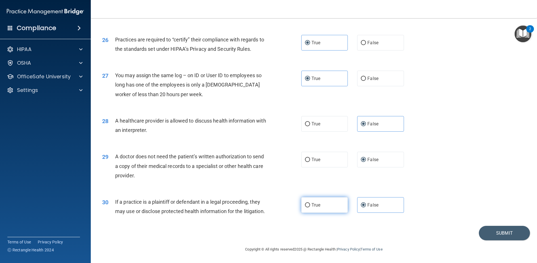
click at [333, 197] on label "True" at bounding box center [324, 205] width 47 height 16
click at [310, 203] on input "True" at bounding box center [307, 205] width 5 height 4
click at [518, 236] on button "Submit" at bounding box center [504, 233] width 51 height 14
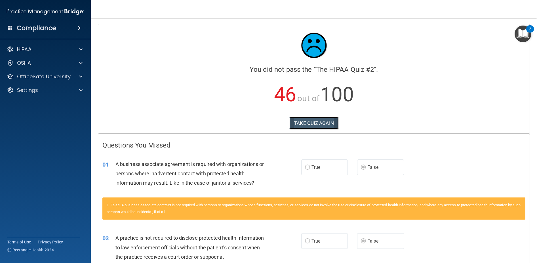
click at [301, 124] on button "TAKE QUIZ AGAIN" at bounding box center [313, 123] width 49 height 12
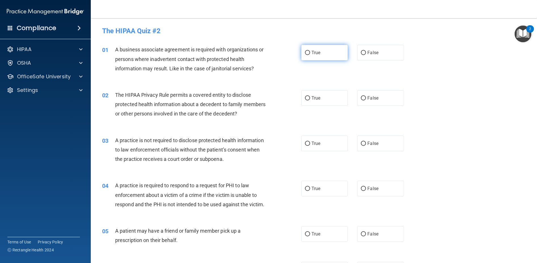
click at [308, 48] on label "True" at bounding box center [324, 53] width 47 height 16
click at [308, 51] on input "True" at bounding box center [307, 53] width 5 height 4
click at [319, 96] on label "True" at bounding box center [324, 98] width 47 height 16
click at [310, 96] on input "True" at bounding box center [307, 98] width 5 height 4
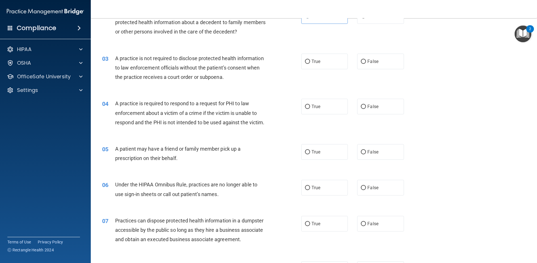
scroll to position [85, 0]
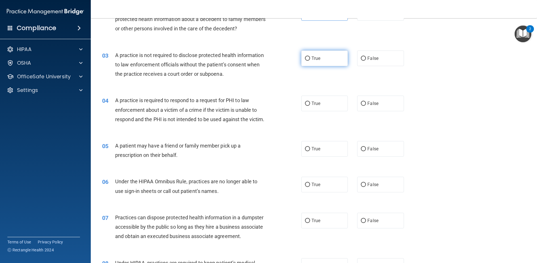
click at [305, 63] on label "True" at bounding box center [324, 59] width 47 height 16
click at [305, 61] on input "True" at bounding box center [307, 58] width 5 height 4
click at [320, 155] on label "True" at bounding box center [324, 149] width 47 height 16
click at [310, 151] on input "True" at bounding box center [307, 149] width 5 height 4
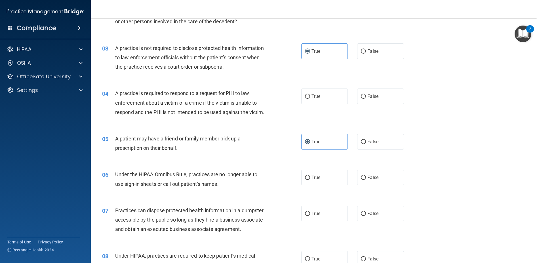
scroll to position [113, 0]
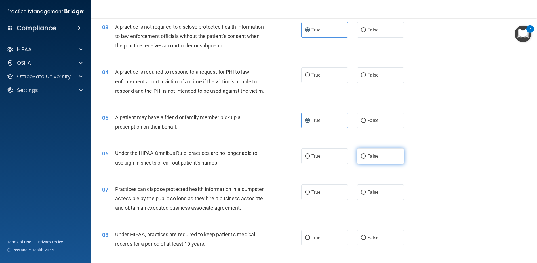
click at [357, 164] on label "False" at bounding box center [380, 156] width 47 height 16
click at [361, 159] on input "False" at bounding box center [363, 156] width 5 height 4
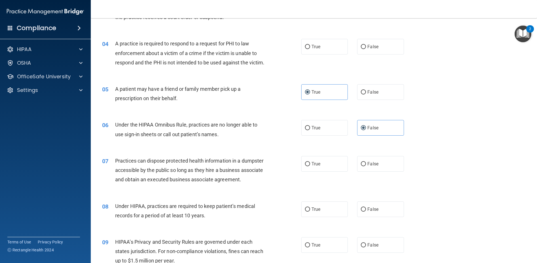
click at [377, 182] on div "07 Practices can dispose protected health information in a dumpster accessible …" at bounding box center [314, 171] width 432 height 45
click at [373, 172] on label "False" at bounding box center [380, 164] width 47 height 16
click at [366, 166] on input "False" at bounding box center [363, 164] width 5 height 4
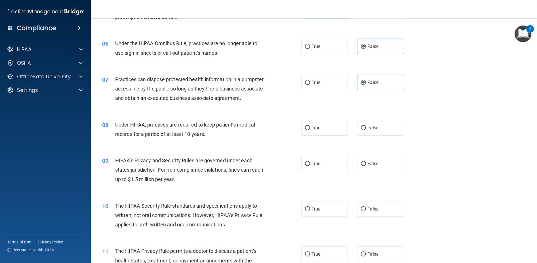
scroll to position [227, 0]
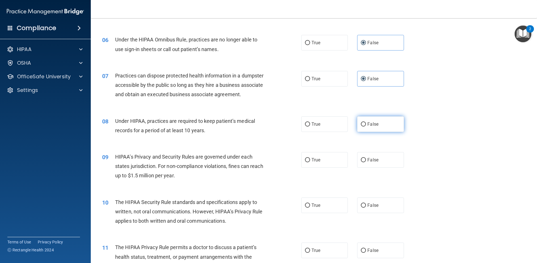
click at [370, 127] on span "False" at bounding box center [372, 123] width 11 height 5
click at [366, 127] on input "False" at bounding box center [363, 124] width 5 height 4
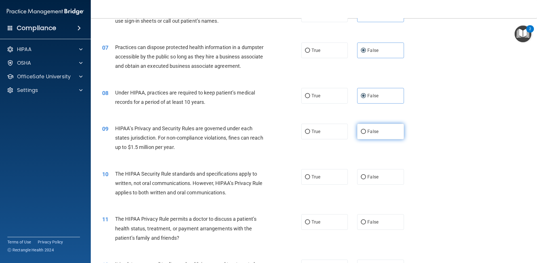
click at [390, 139] on label "False" at bounding box center [380, 132] width 47 height 16
click at [366, 134] on input "False" at bounding box center [363, 132] width 5 height 4
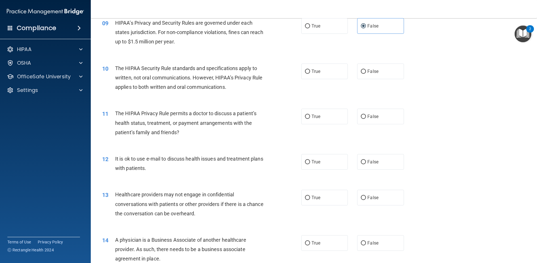
scroll to position [369, 0]
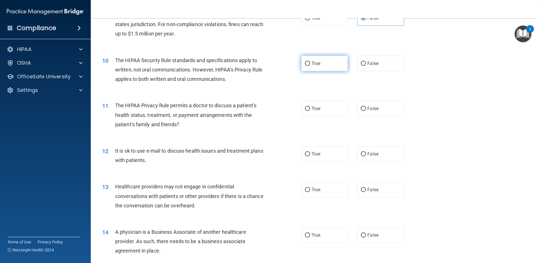
click at [313, 71] on label "True" at bounding box center [324, 64] width 47 height 16
click at [310, 66] on input "True" at bounding box center [307, 64] width 5 height 4
click at [359, 116] on label "False" at bounding box center [380, 109] width 47 height 16
click at [361, 111] on input "False" at bounding box center [363, 109] width 5 height 4
click at [371, 157] on span "False" at bounding box center [372, 153] width 11 height 5
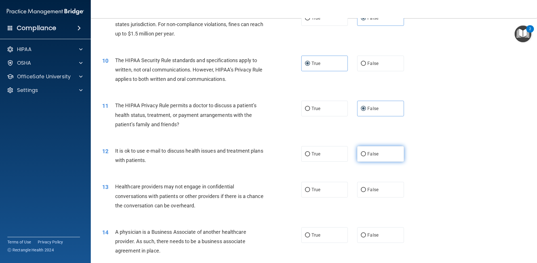
click at [366, 156] on input "False" at bounding box center [363, 154] width 5 height 4
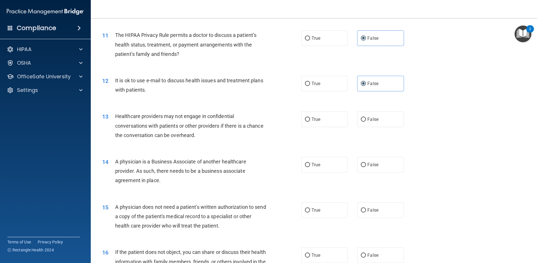
scroll to position [454, 0]
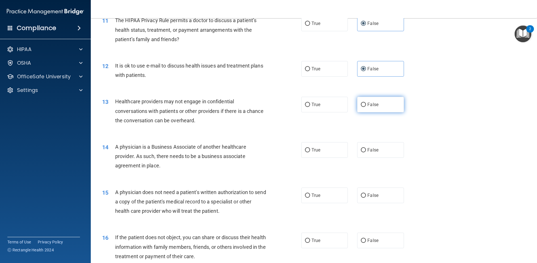
click at [368, 107] on span "False" at bounding box center [372, 104] width 11 height 5
click at [366, 107] on input "False" at bounding box center [363, 105] width 5 height 4
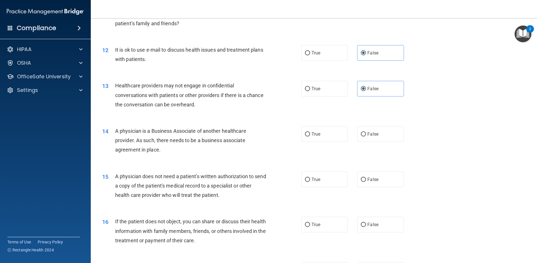
scroll to position [482, 0]
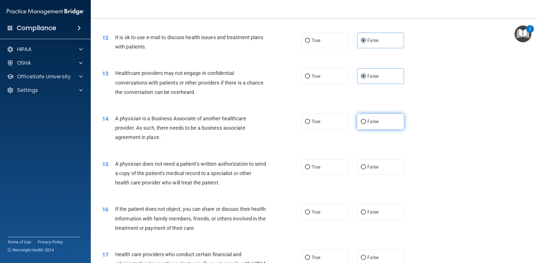
click at [365, 129] on label "False" at bounding box center [380, 122] width 47 height 16
click at [365, 124] on input "False" at bounding box center [363, 122] width 5 height 4
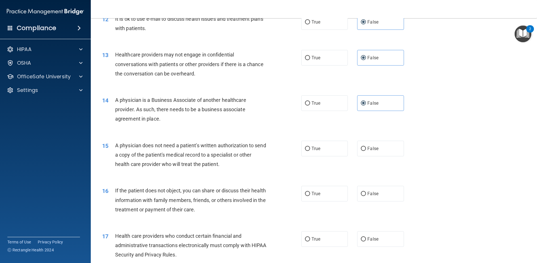
scroll to position [511, 0]
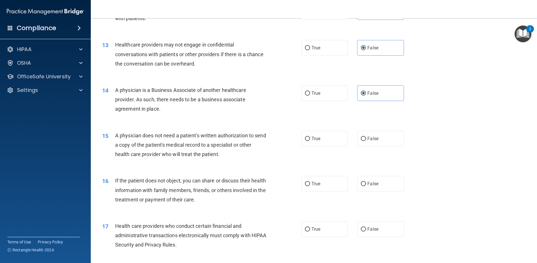
drag, startPoint x: 195, startPoint y: 173, endPoint x: 218, endPoint y: 165, distance: 24.3
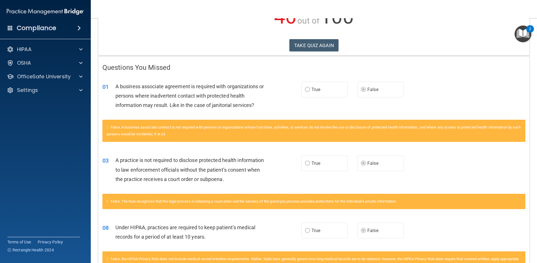
scroll to position [34, 0]
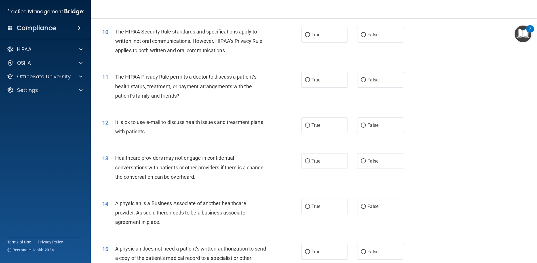
scroll to position [596, 0]
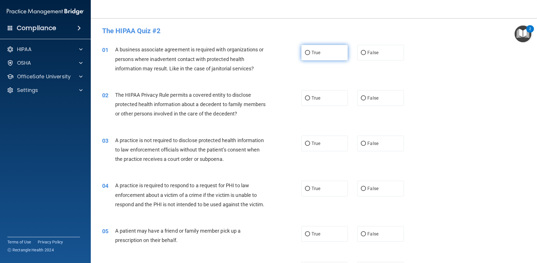
click at [328, 53] on label "True" at bounding box center [324, 53] width 47 height 16
click at [310, 53] on input "True" at bounding box center [307, 53] width 5 height 4
radio input "true"
click at [316, 94] on label "True" at bounding box center [324, 98] width 47 height 16
click at [310, 96] on input "True" at bounding box center [307, 98] width 5 height 4
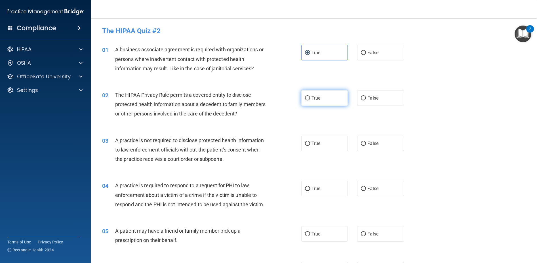
radio input "true"
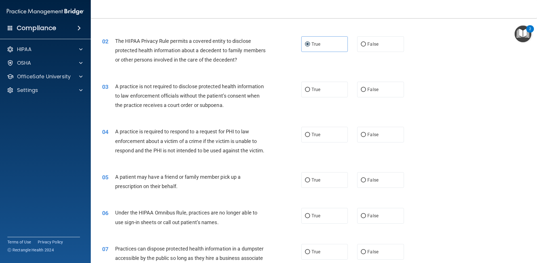
scroll to position [57, 0]
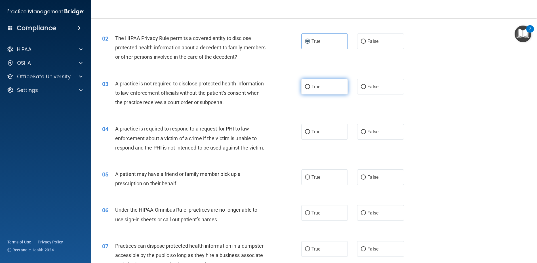
click at [339, 85] on label "True" at bounding box center [324, 87] width 47 height 16
click at [310, 85] on input "True" at bounding box center [307, 87] width 5 height 4
radio input "true"
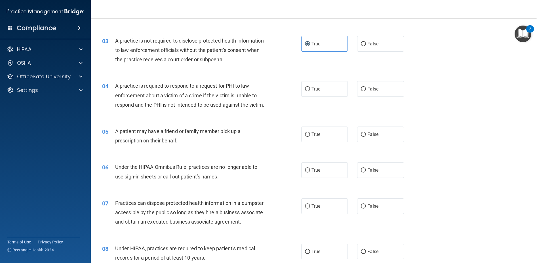
scroll to position [113, 0]
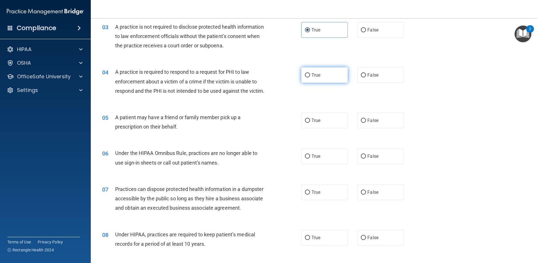
click at [303, 79] on label "True" at bounding box center [324, 75] width 47 height 16
click at [305, 77] on input "True" at bounding box center [307, 75] width 5 height 4
radio input "true"
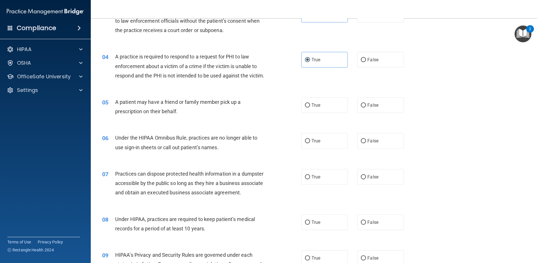
scroll to position [170, 0]
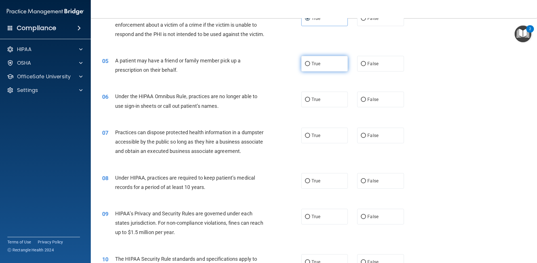
click at [312, 66] on span "True" at bounding box center [316, 63] width 9 height 5
click at [310, 66] on input "True" at bounding box center [307, 64] width 5 height 4
radio input "true"
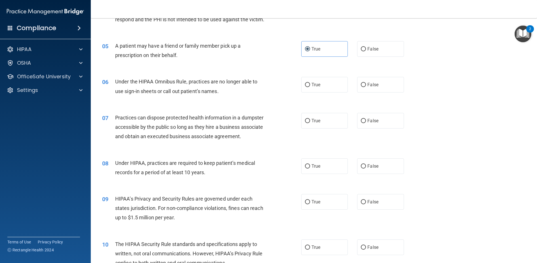
scroll to position [199, 0]
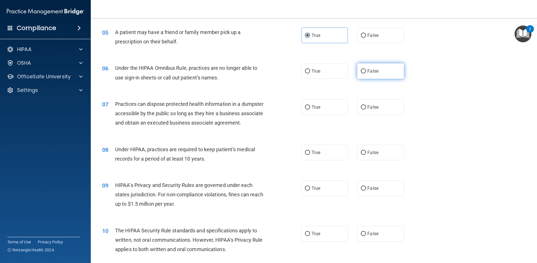
click at [364, 79] on label "False" at bounding box center [380, 71] width 47 height 16
click at [364, 73] on input "False" at bounding box center [363, 71] width 5 height 4
radio input "true"
click at [375, 115] on label "False" at bounding box center [380, 107] width 47 height 16
click at [366, 110] on input "False" at bounding box center [363, 107] width 5 height 4
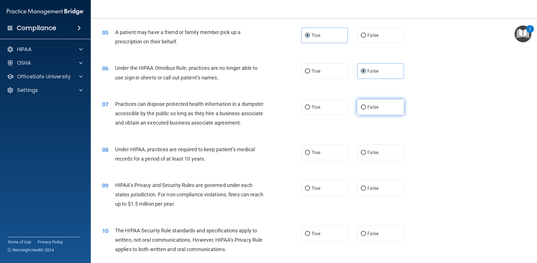
radio input "true"
click at [363, 160] on label "False" at bounding box center [380, 153] width 47 height 16
click at [363, 155] on input "False" at bounding box center [363, 153] width 5 height 4
radio input "true"
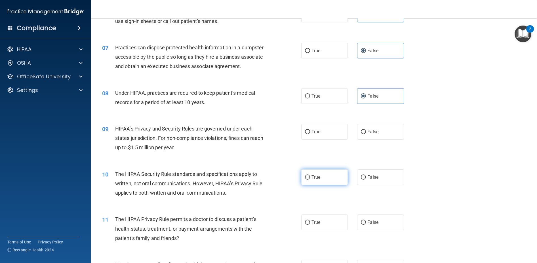
scroll to position [255, 0]
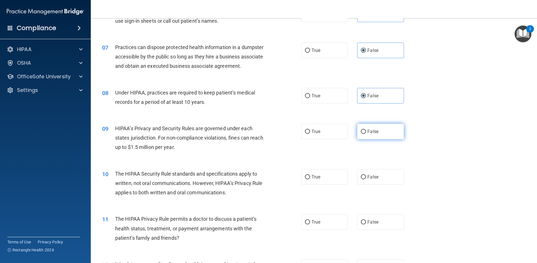
click at [373, 139] on label "False" at bounding box center [380, 132] width 47 height 16
click at [366, 134] on input "False" at bounding box center [363, 132] width 5 height 4
radio input "true"
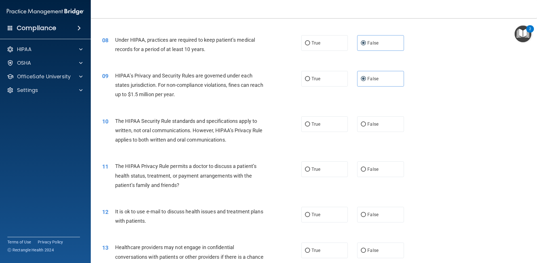
scroll to position [312, 0]
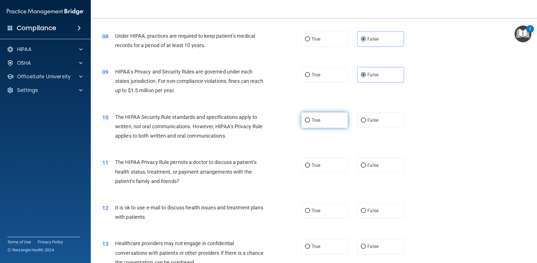
click at [308, 128] on label "True" at bounding box center [324, 120] width 47 height 16
click at [308, 123] on input "True" at bounding box center [307, 120] width 5 height 4
radio input "true"
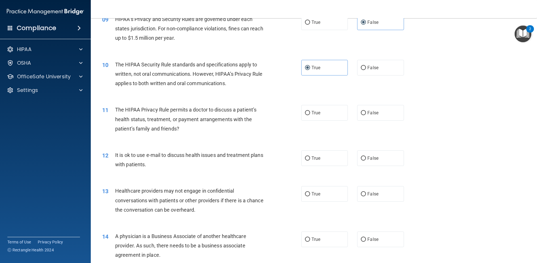
scroll to position [369, 0]
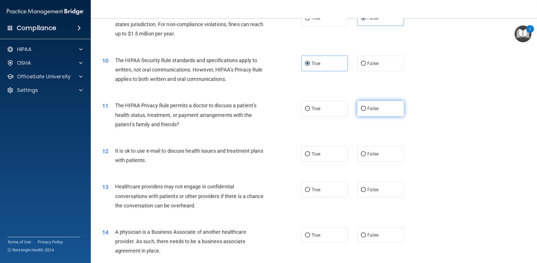
click at [363, 116] on label "False" at bounding box center [380, 109] width 47 height 16
click at [363, 111] on input "False" at bounding box center [363, 109] width 5 height 4
radio input "true"
click at [376, 162] on label "False" at bounding box center [380, 154] width 47 height 16
click at [366, 156] on input "False" at bounding box center [363, 154] width 5 height 4
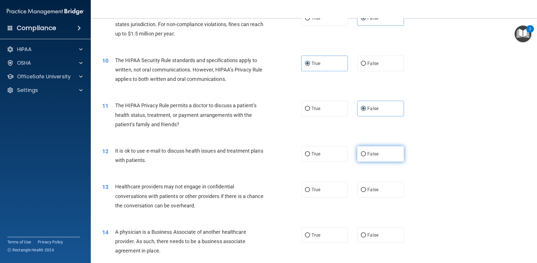
radio input "true"
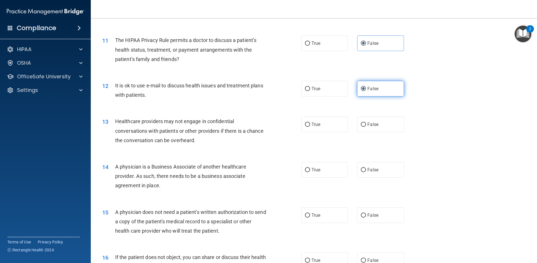
scroll to position [454, 0]
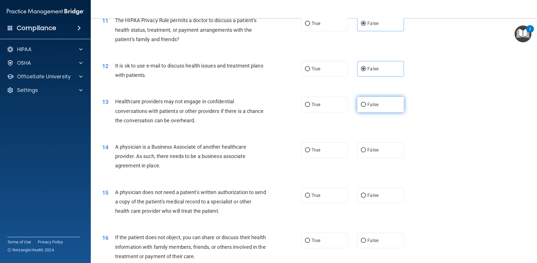
click at [369, 107] on span "False" at bounding box center [372, 104] width 11 height 5
click at [366, 107] on input "False" at bounding box center [363, 105] width 5 height 4
radio input "true"
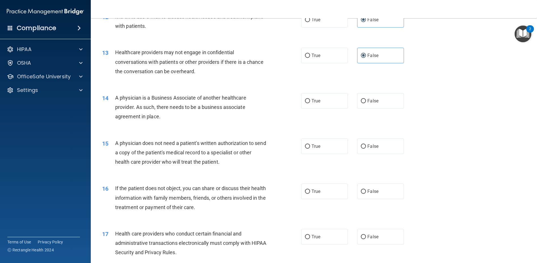
scroll to position [511, 0]
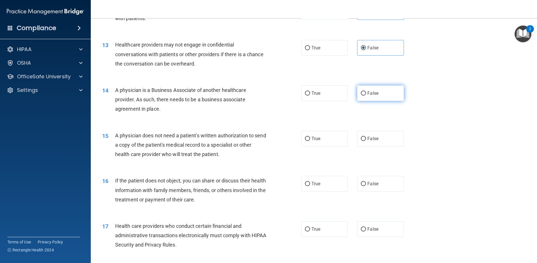
click at [392, 101] on label "False" at bounding box center [380, 93] width 47 height 16
click at [366, 96] on input "False" at bounding box center [363, 93] width 5 height 4
radio input "true"
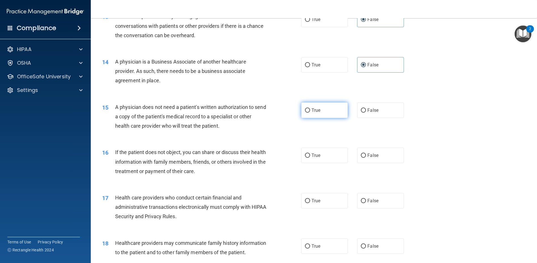
click at [303, 118] on label "True" at bounding box center [324, 110] width 47 height 16
click at [305, 113] on input "True" at bounding box center [307, 110] width 5 height 4
radio input "true"
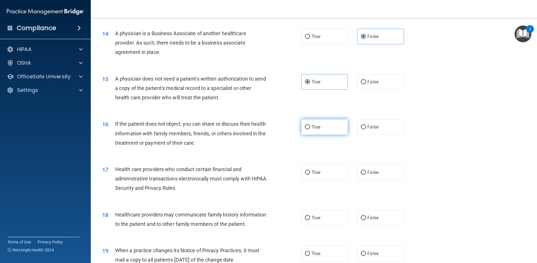
click at [308, 135] on label "True" at bounding box center [324, 127] width 47 height 16
click at [308, 129] on input "True" at bounding box center [307, 127] width 5 height 4
radio input "true"
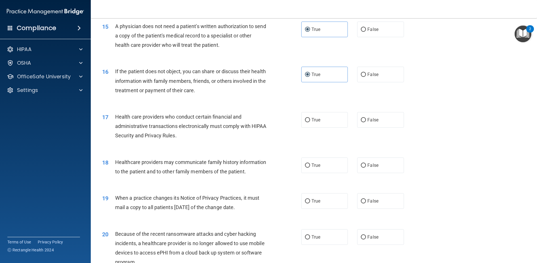
scroll to position [624, 0]
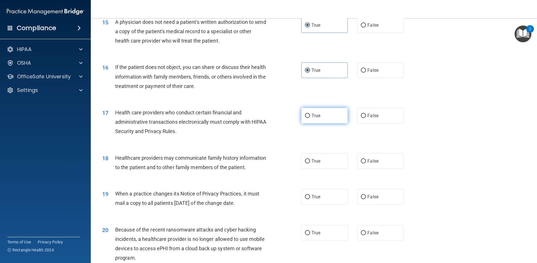
click at [311, 123] on label "True" at bounding box center [324, 116] width 47 height 16
click at [310, 118] on input "True" at bounding box center [307, 116] width 5 height 4
radio input "true"
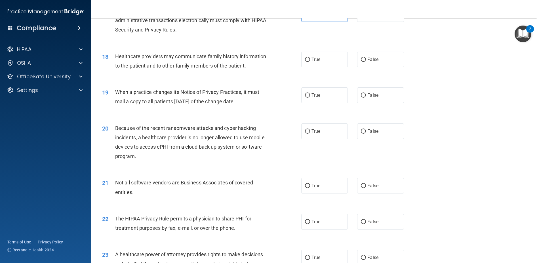
scroll to position [738, 0]
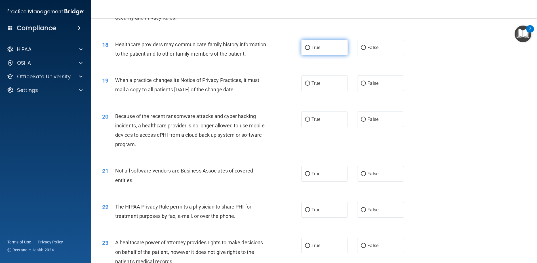
click at [328, 68] on div "18 Healthcare providers may communicate family history information to the patie…" at bounding box center [314, 51] width 432 height 36
click at [325, 55] on label "True" at bounding box center [324, 48] width 47 height 16
click at [310, 50] on input "True" at bounding box center [307, 48] width 5 height 4
radio input "true"
click at [361, 86] on input "False" at bounding box center [363, 83] width 5 height 4
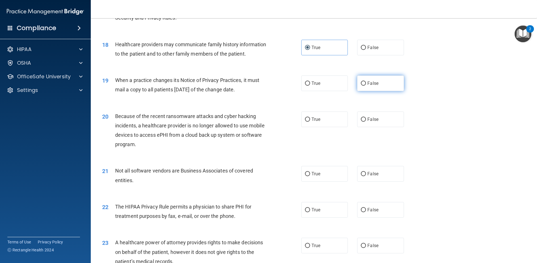
radio input "true"
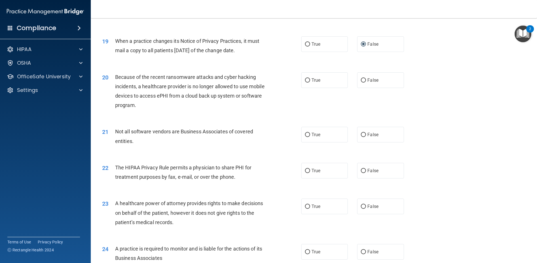
scroll to position [794, 0]
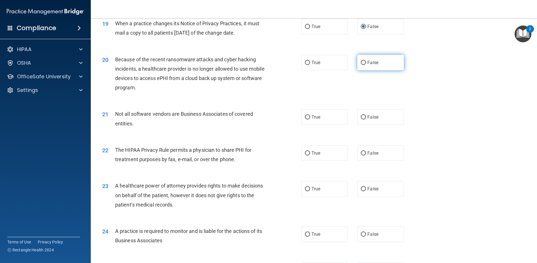
click at [357, 70] on label "False" at bounding box center [380, 63] width 47 height 16
click at [361, 65] on input "False" at bounding box center [363, 63] width 5 height 4
radio input "true"
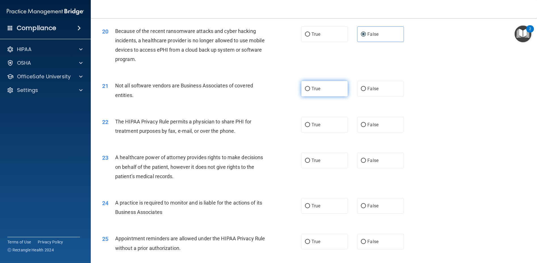
click at [317, 96] on label "True" at bounding box center [324, 89] width 47 height 16
click at [310, 91] on input "True" at bounding box center [307, 89] width 5 height 4
radio input "true"
click at [310, 133] on label "True" at bounding box center [324, 125] width 47 height 16
click at [310, 127] on input "True" at bounding box center [307, 125] width 5 height 4
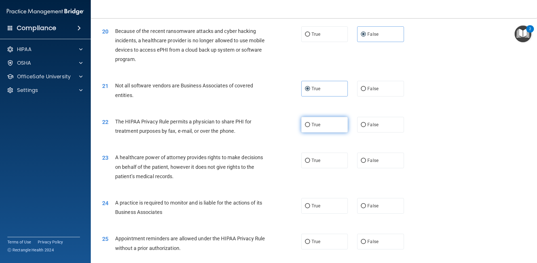
radio input "true"
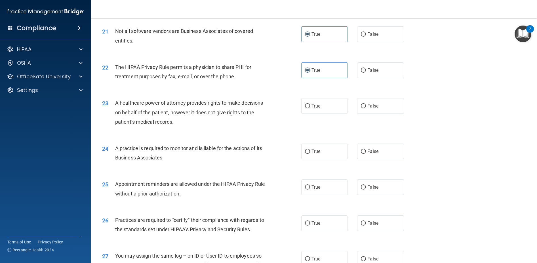
scroll to position [880, 0]
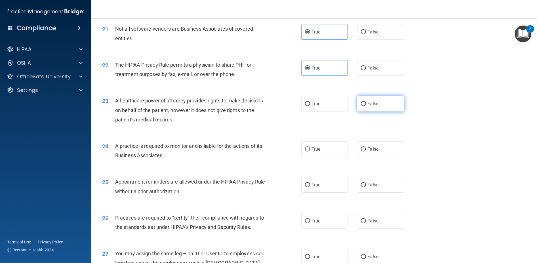
click at [361, 106] on input "False" at bounding box center [363, 104] width 5 height 4
radio input "true"
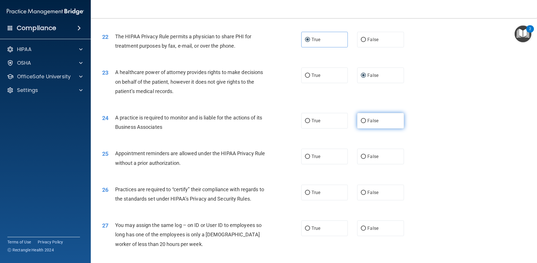
click at [365, 129] on label "False" at bounding box center [380, 121] width 47 height 16
click at [365, 123] on input "False" at bounding box center [363, 121] width 5 height 4
radio input "true"
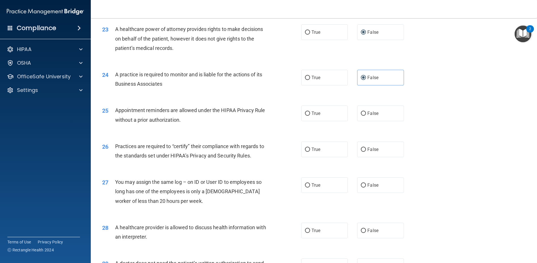
scroll to position [965, 0]
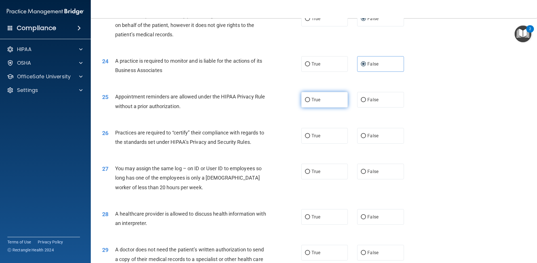
click at [301, 108] on label "True" at bounding box center [324, 100] width 47 height 16
click at [305, 102] on input "True" at bounding box center [307, 100] width 5 height 4
radio input "true"
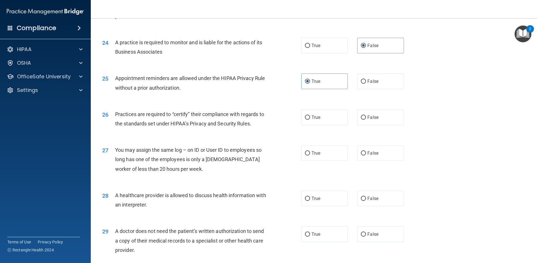
scroll to position [993, 0]
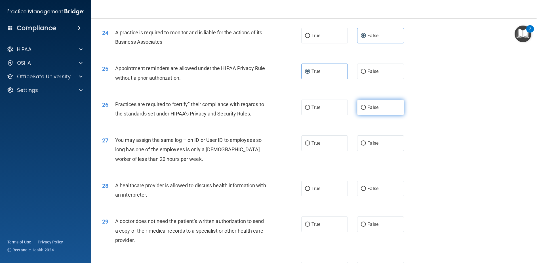
click at [365, 115] on label "False" at bounding box center [380, 108] width 47 height 16
click at [365, 110] on input "False" at bounding box center [363, 108] width 5 height 4
radio input "true"
click at [359, 79] on label "False" at bounding box center [380, 72] width 47 height 16
click at [361, 74] on input "False" at bounding box center [363, 72] width 5 height 4
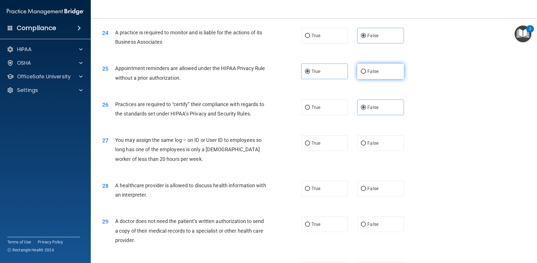
radio input "true"
radio input "false"
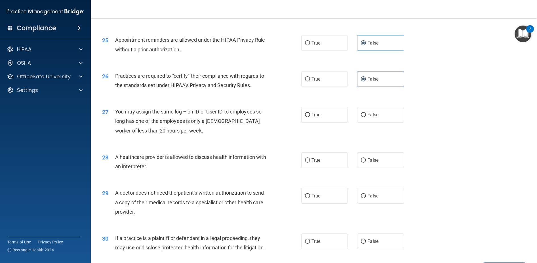
scroll to position [1050, 0]
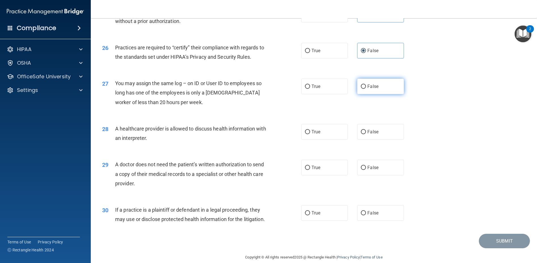
click at [375, 94] on label "False" at bounding box center [380, 87] width 47 height 16
click at [366, 89] on input "False" at bounding box center [363, 87] width 5 height 4
radio input "true"
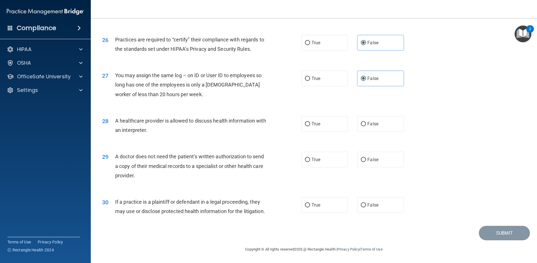
scroll to position [1096, 0]
click at [304, 119] on label "True" at bounding box center [324, 124] width 47 height 16
click at [305, 122] on input "True" at bounding box center [307, 124] width 5 height 4
radio input "true"
click at [318, 154] on label "True" at bounding box center [324, 160] width 47 height 16
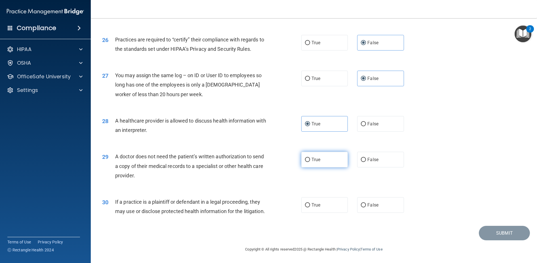
click at [310, 158] on input "True" at bounding box center [307, 160] width 5 height 4
radio input "true"
click at [323, 197] on label "True" at bounding box center [324, 205] width 47 height 16
click at [310, 203] on input "True" at bounding box center [307, 205] width 5 height 4
radio input "true"
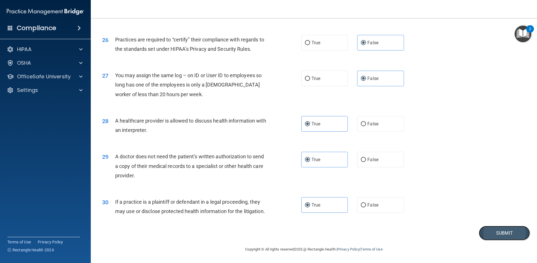
click at [497, 231] on button "Submit" at bounding box center [504, 233] width 51 height 14
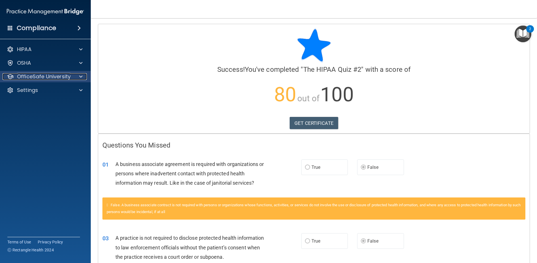
click at [60, 79] on p "OfficeSafe University" at bounding box center [44, 76] width 54 height 7
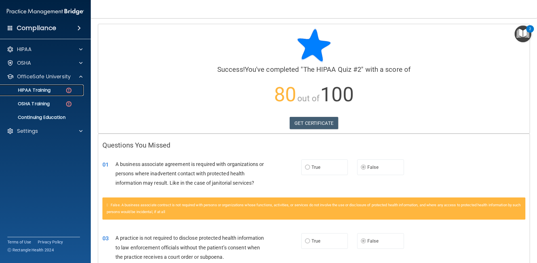
click at [45, 88] on p "HIPAA Training" at bounding box center [27, 90] width 47 height 6
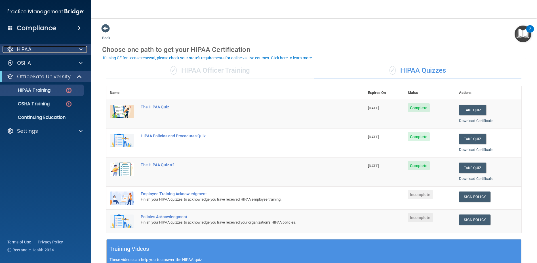
click at [51, 52] on div "HIPAA" at bounding box center [38, 49] width 70 height 7
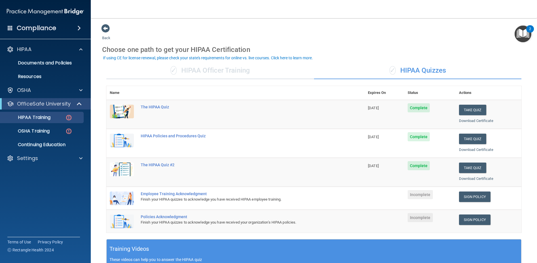
click at [66, 29] on div "Compliance" at bounding box center [45, 28] width 91 height 12
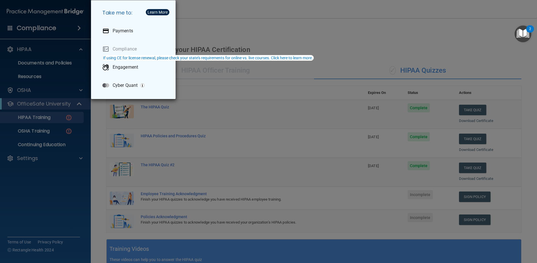
click at [47, 14] on div "Take me to: Payments Compliance Engagement Cyber Quant" at bounding box center [268, 131] width 537 height 263
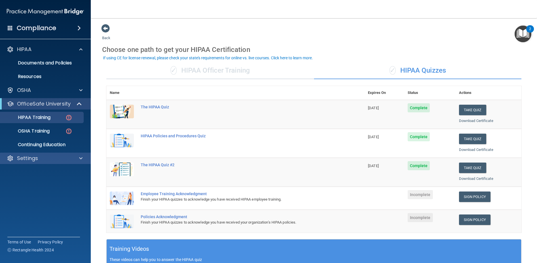
click at [47, 154] on div "Settings" at bounding box center [45, 158] width 91 height 11
click at [37, 156] on p "Settings" at bounding box center [27, 158] width 21 height 7
click at [30, 158] on p "Settings" at bounding box center [27, 158] width 21 height 7
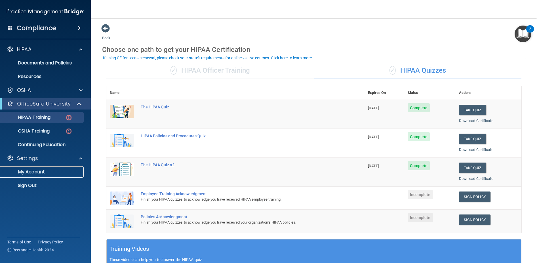
click at [32, 169] on p "My Account" at bounding box center [42, 172] width 77 height 6
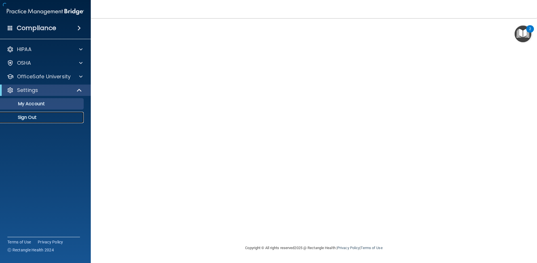
click at [19, 115] on p "Sign Out" at bounding box center [42, 118] width 77 height 6
